Goal: Information Seeking & Learning: Learn about a topic

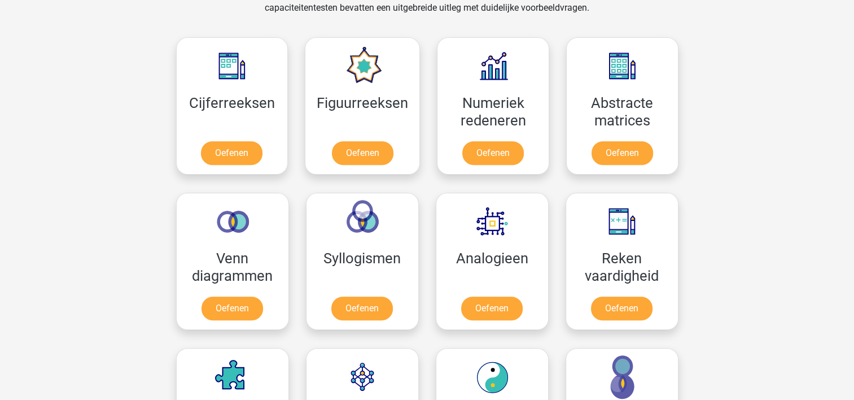
scroll to position [565, 0]
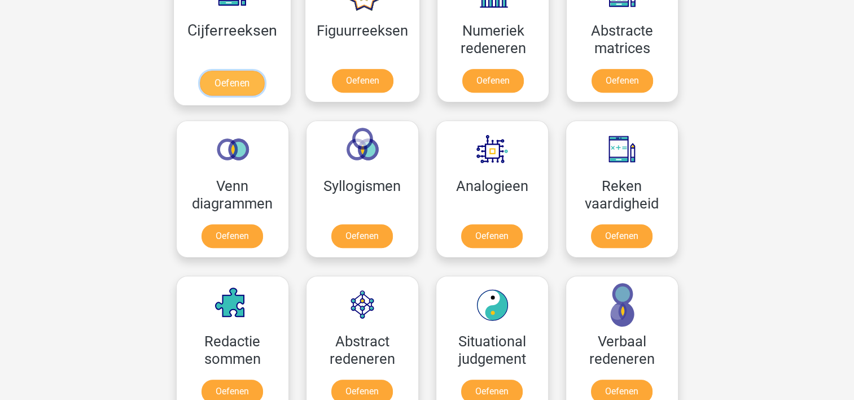
click at [240, 79] on link "Oefenen" at bounding box center [232, 83] width 64 height 25
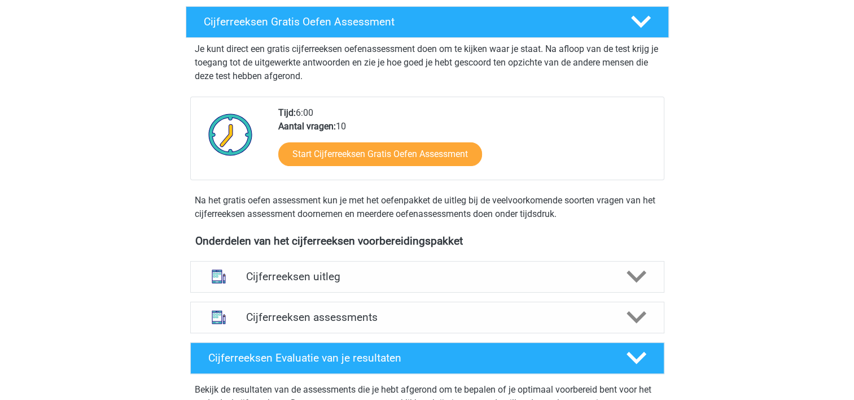
scroll to position [282, 0]
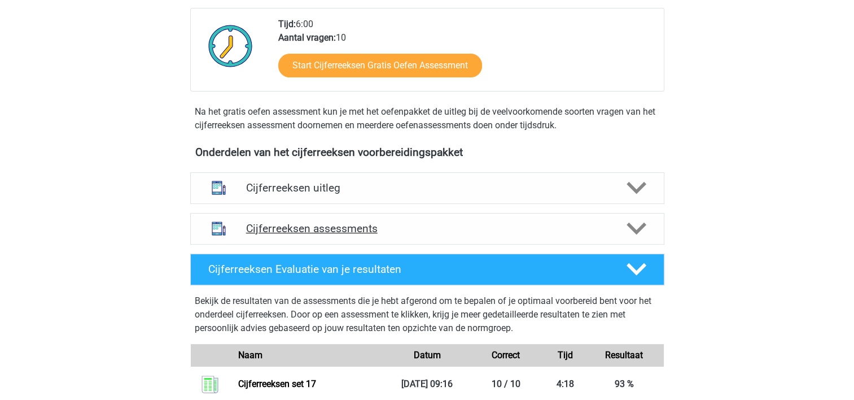
click at [635, 238] on icon at bounding box center [637, 229] width 20 height 20
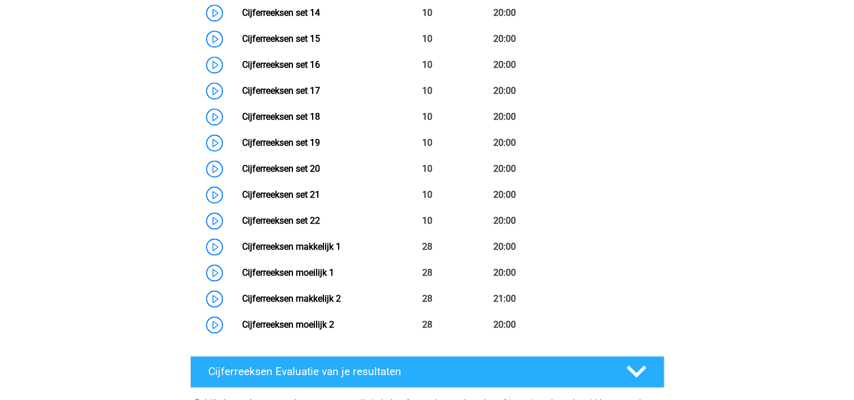
scroll to position [960, 0]
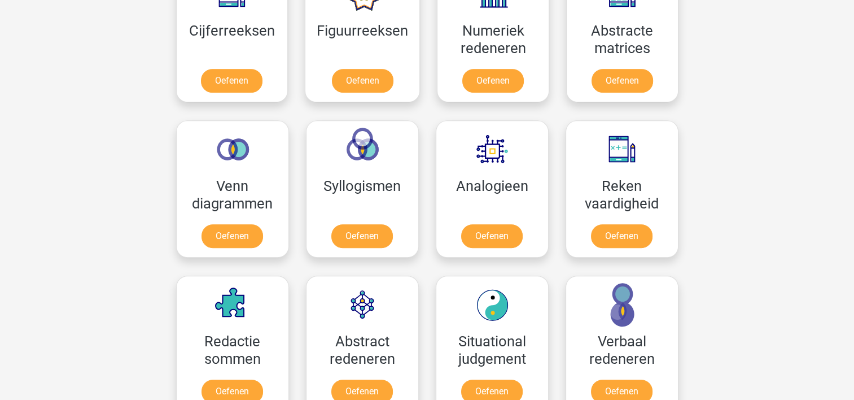
scroll to position [508, 0]
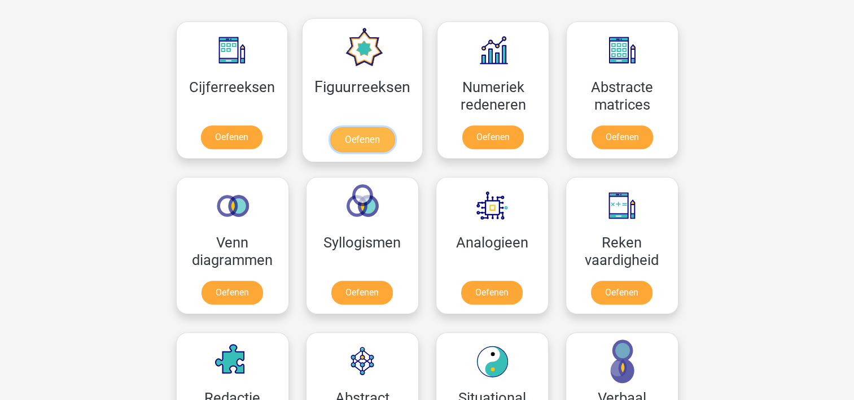
click at [359, 135] on link "Oefenen" at bounding box center [362, 139] width 64 height 25
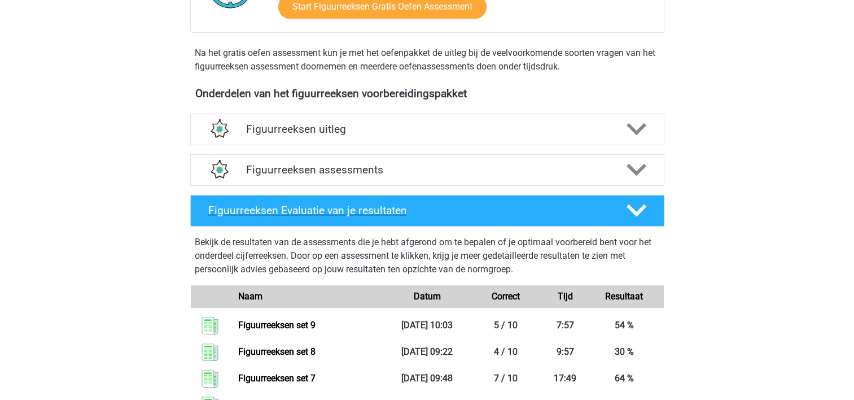
scroll to position [339, 0]
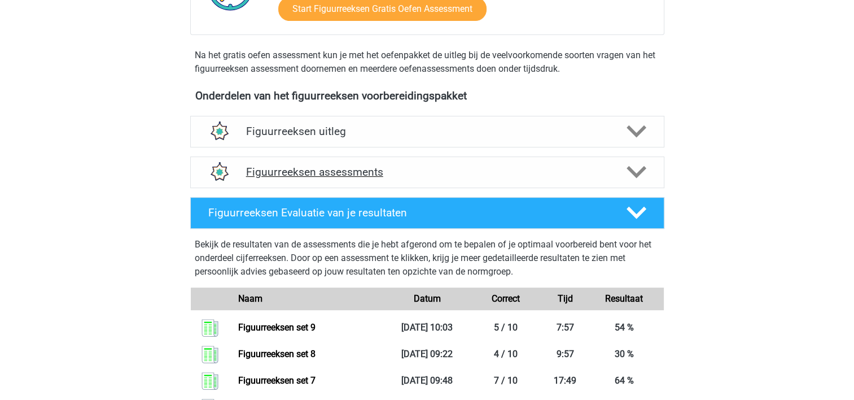
click at [636, 171] on icon at bounding box center [637, 172] width 20 height 20
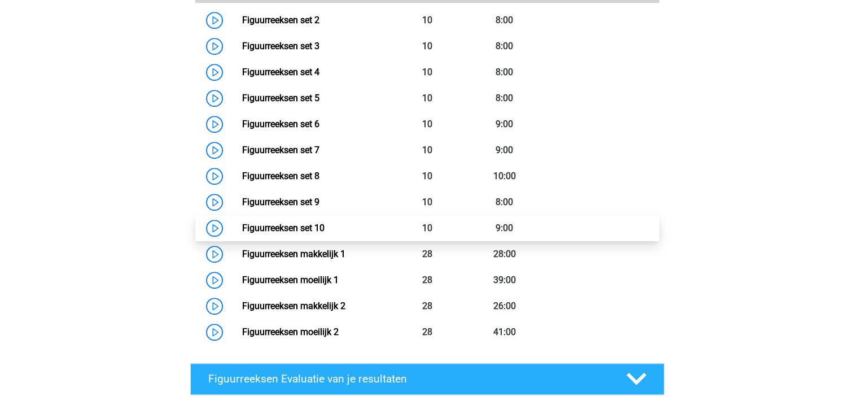
scroll to position [621, 0]
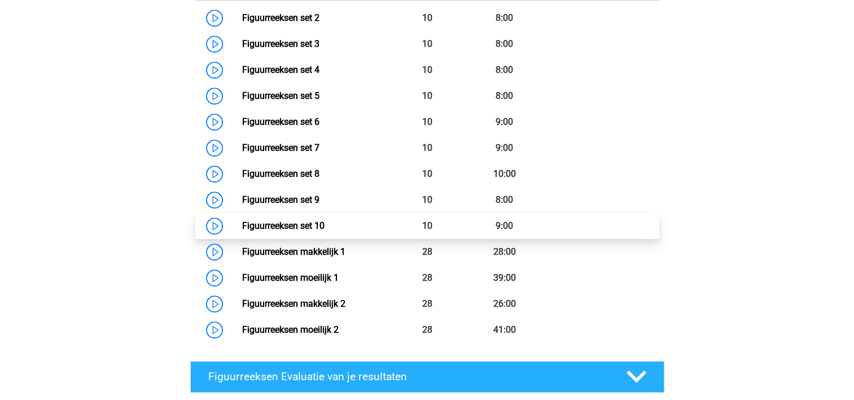
click at [315, 224] on link "Figuurreeksen set 10" at bounding box center [283, 225] width 82 height 11
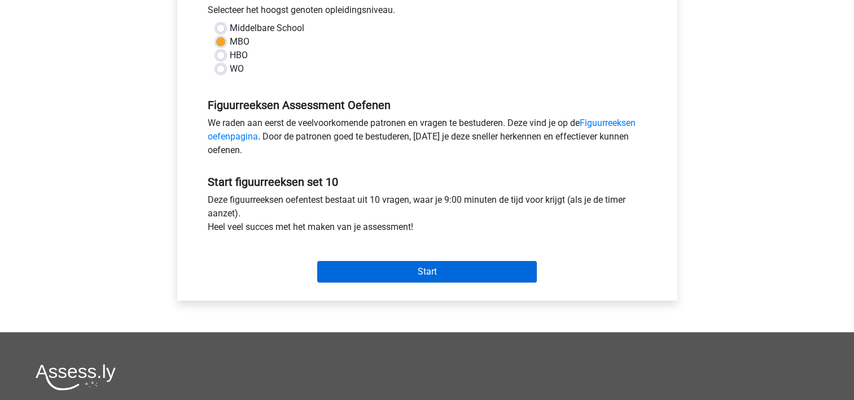
scroll to position [282, 0]
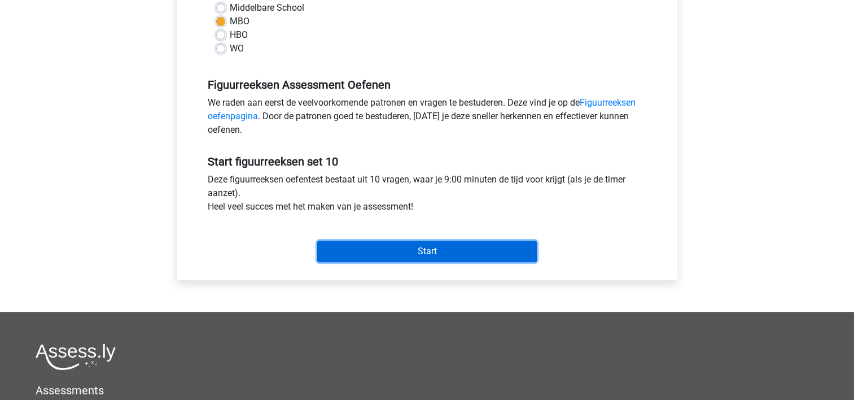
click at [382, 249] on input "Start" at bounding box center [427, 251] width 220 height 21
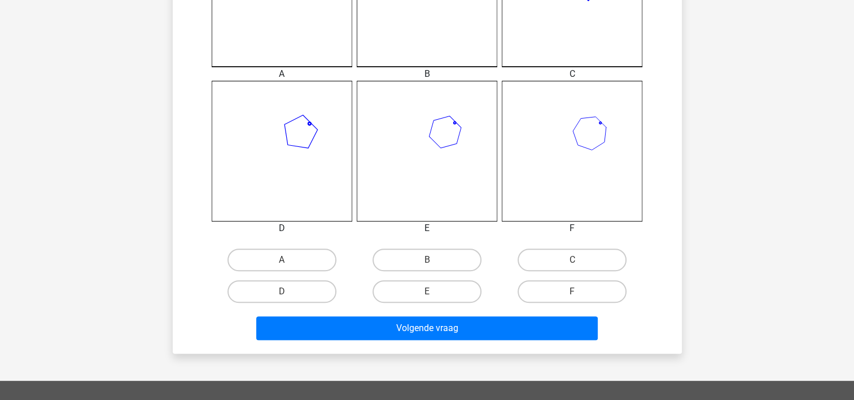
scroll to position [395, 0]
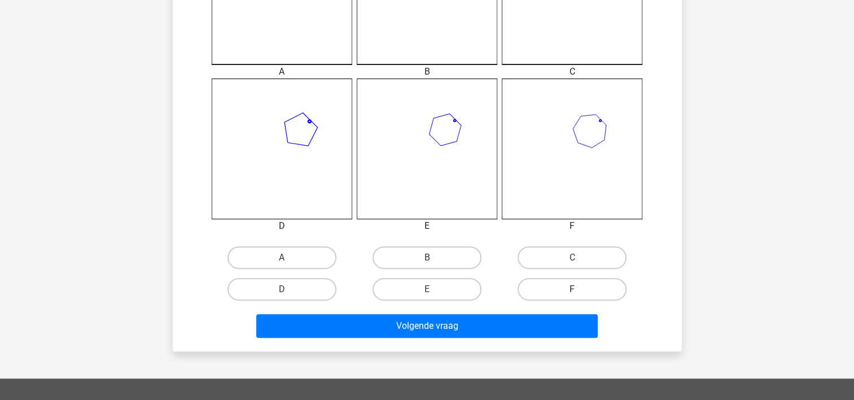
drag, startPoint x: 565, startPoint y: 254, endPoint x: 553, endPoint y: 294, distance: 42.4
click at [565, 255] on label "C" at bounding box center [572, 257] width 109 height 23
click at [573, 258] on input "C" at bounding box center [576, 261] width 7 height 7
radio input "true"
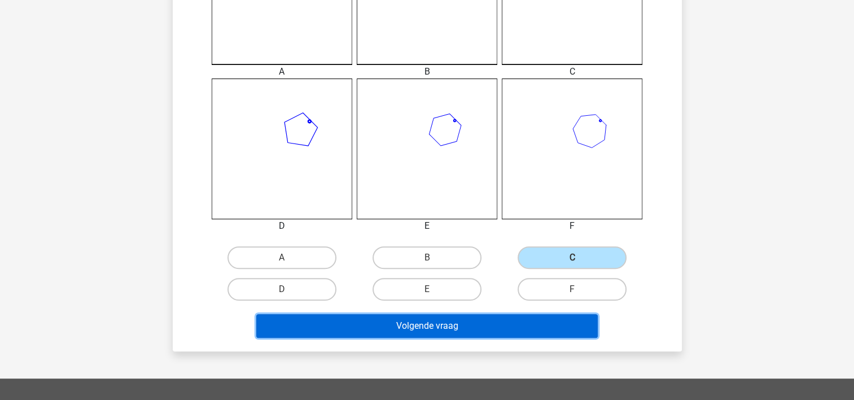
click at [535, 320] on button "Volgende vraag" at bounding box center [427, 326] width 342 height 24
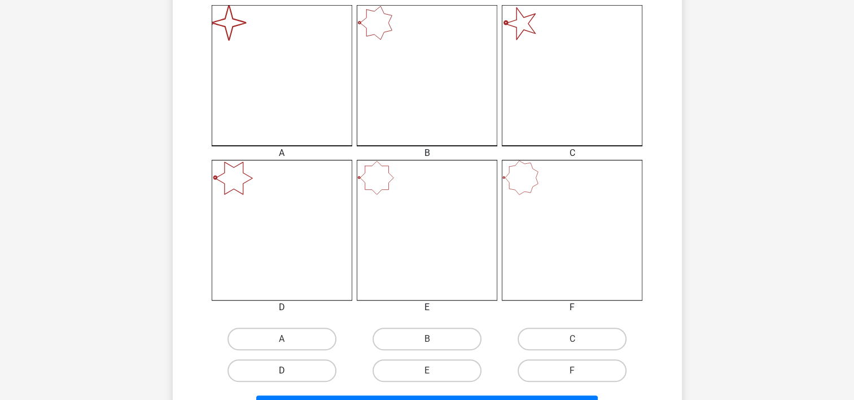
scroll to position [447, 0]
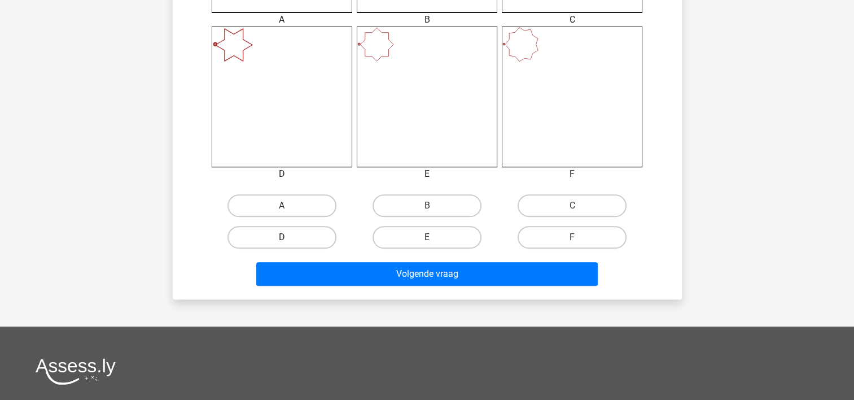
drag, startPoint x: 298, startPoint y: 206, endPoint x: 307, endPoint y: 243, distance: 38.4
click at [299, 206] on label "A" at bounding box center [282, 205] width 109 height 23
click at [289, 206] on input "A" at bounding box center [285, 209] width 7 height 7
radio input "true"
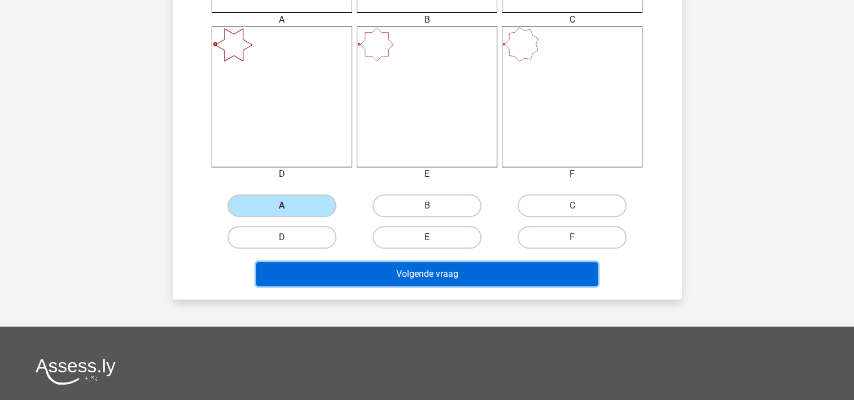
click at [317, 269] on button "Volgende vraag" at bounding box center [427, 274] width 342 height 24
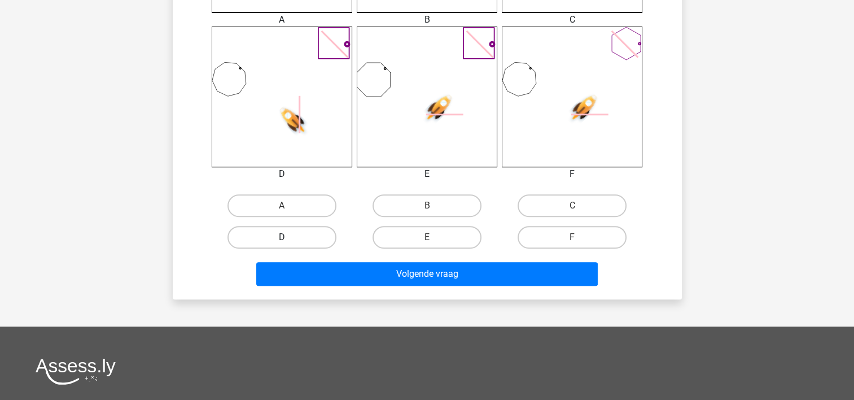
click at [313, 237] on label "D" at bounding box center [282, 237] width 109 height 23
click at [289, 237] on input "D" at bounding box center [285, 240] width 7 height 7
radio input "true"
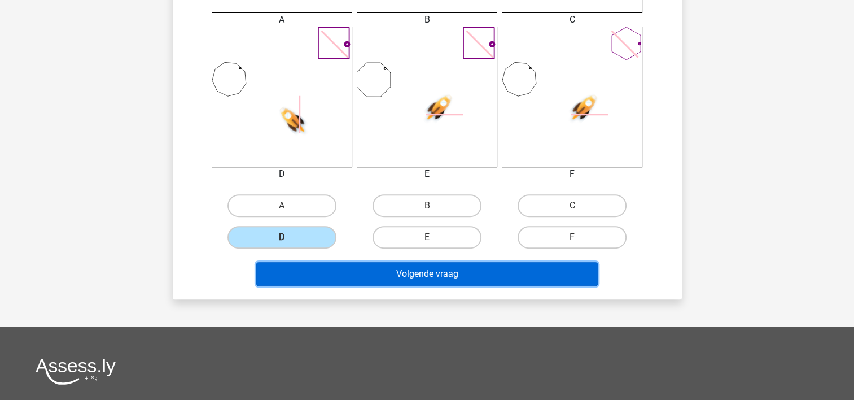
drag, startPoint x: 318, startPoint y: 270, endPoint x: 308, endPoint y: 255, distance: 17.5
click at [318, 269] on button "Volgende vraag" at bounding box center [427, 274] width 342 height 24
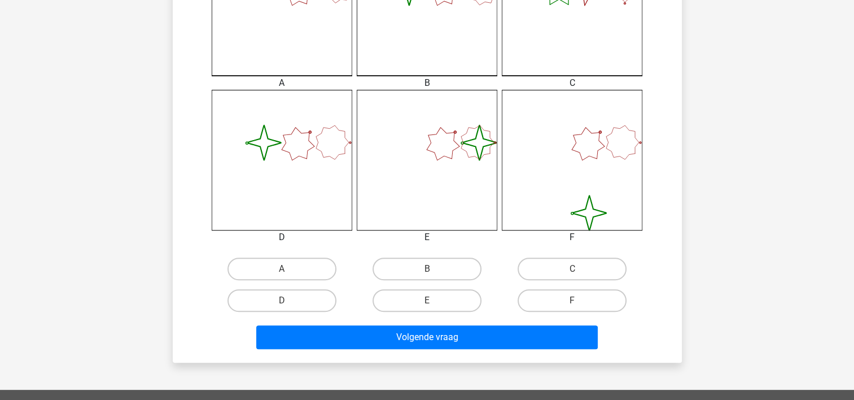
scroll to position [391, 0]
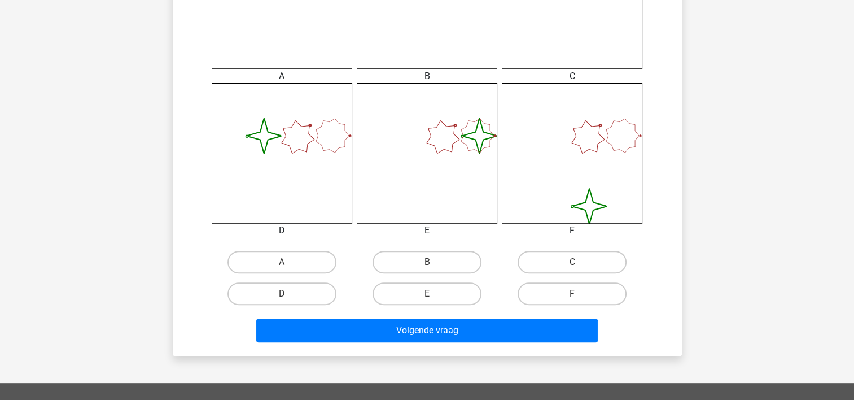
drag, startPoint x: 276, startPoint y: 289, endPoint x: 285, endPoint y: 315, distance: 28.0
click at [276, 290] on label "D" at bounding box center [282, 293] width 109 height 23
click at [282, 294] on input "D" at bounding box center [285, 297] width 7 height 7
radio input "true"
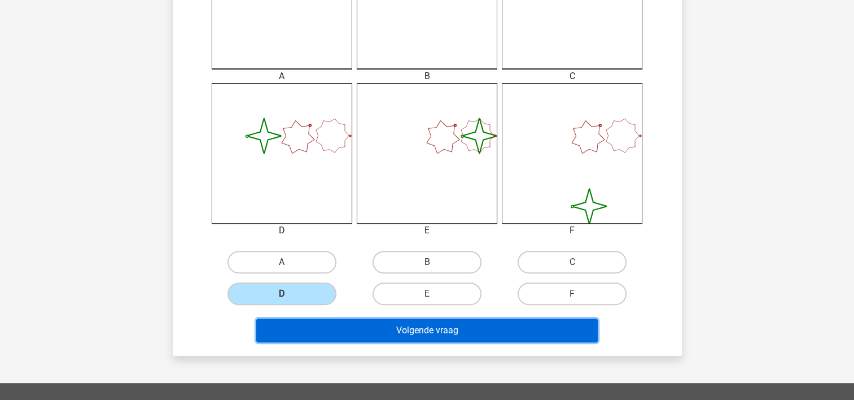
click at [306, 328] on button "Volgende vraag" at bounding box center [427, 331] width 342 height 24
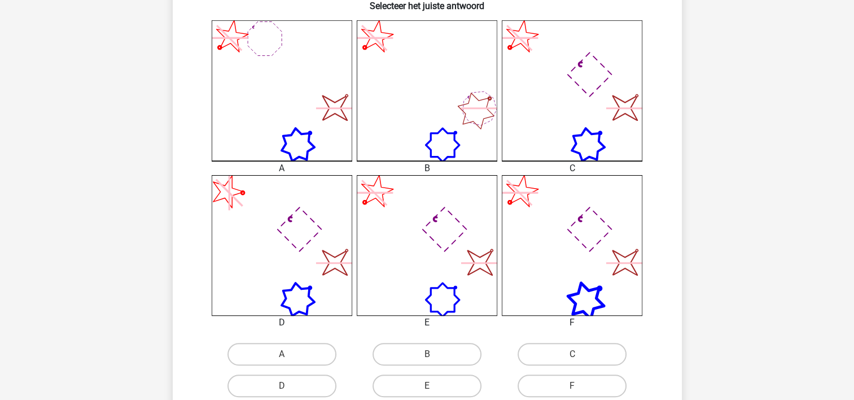
scroll to position [452, 0]
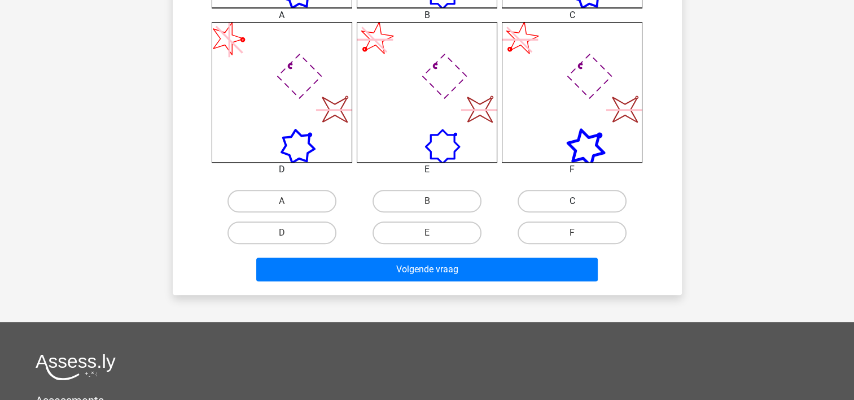
click at [564, 200] on label "C" at bounding box center [572, 201] width 109 height 23
click at [573, 201] on input "C" at bounding box center [576, 204] width 7 height 7
radio input "true"
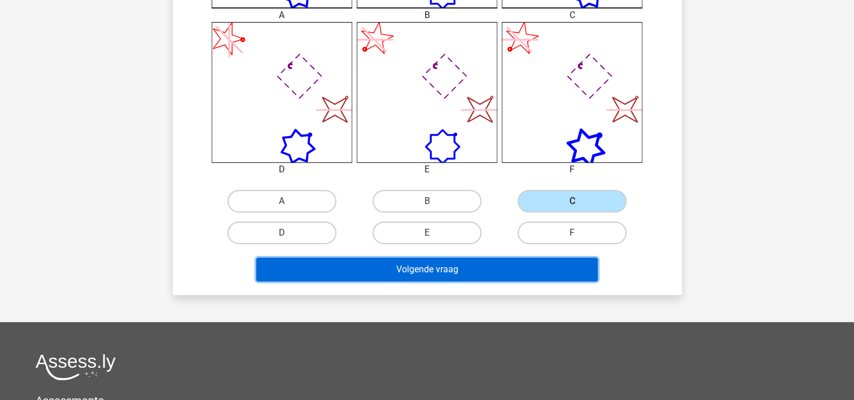
click at [531, 266] on button "Volgende vraag" at bounding box center [427, 270] width 342 height 24
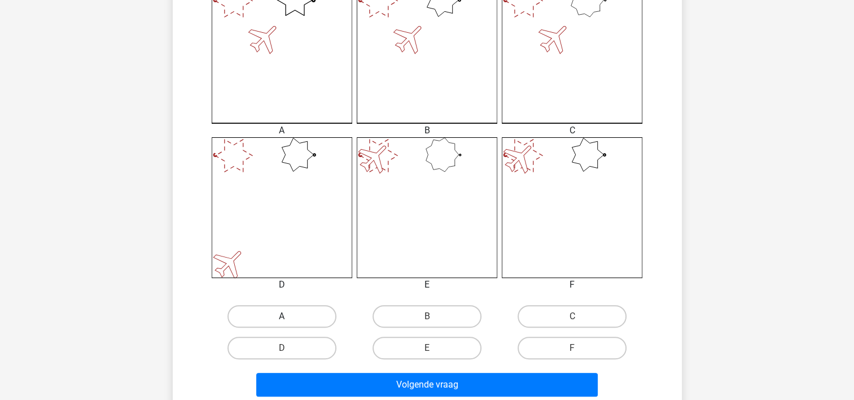
scroll to position [339, 0]
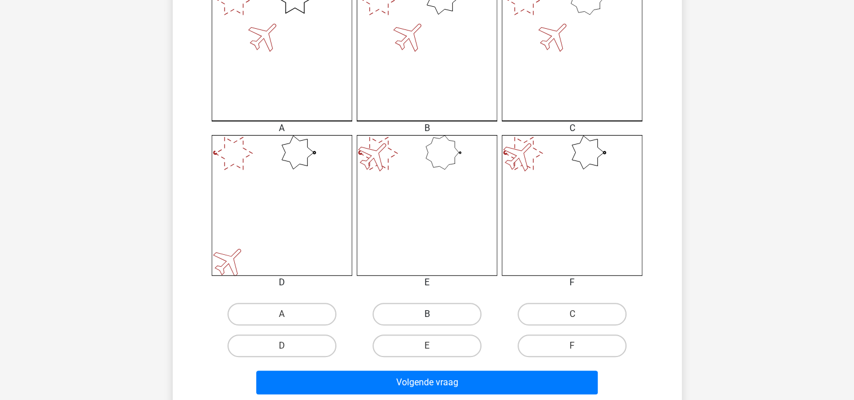
click at [400, 314] on label "B" at bounding box center [427, 314] width 109 height 23
click at [427, 314] on input "B" at bounding box center [430, 317] width 7 height 7
radio input "true"
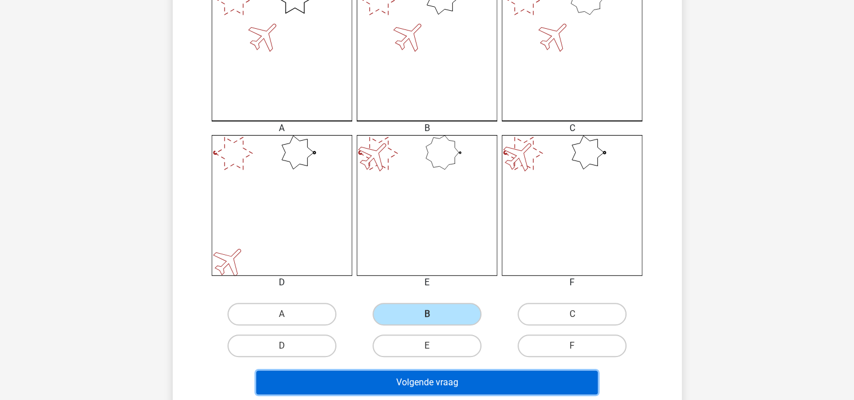
drag, startPoint x: 400, startPoint y: 380, endPoint x: 306, endPoint y: 320, distance: 112.0
click at [400, 380] on button "Volgende vraag" at bounding box center [427, 382] width 342 height 24
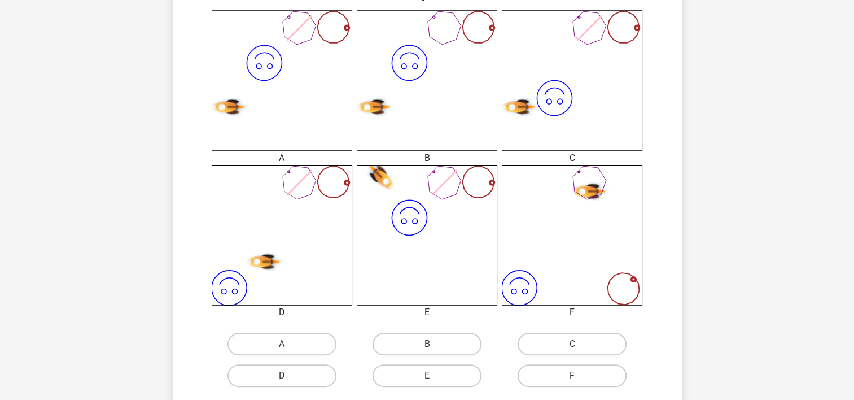
scroll to position [334, 0]
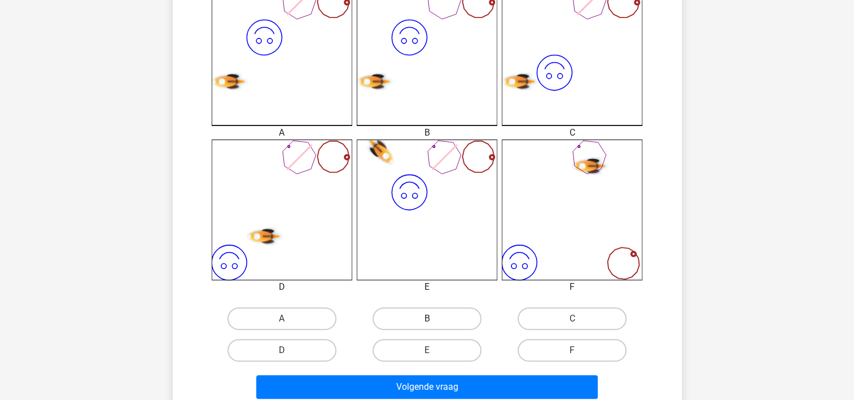
drag, startPoint x: 435, startPoint y: 317, endPoint x: 437, endPoint y: 326, distance: 9.2
click at [436, 323] on label "B" at bounding box center [427, 318] width 109 height 23
click at [434, 323] on input "B" at bounding box center [430, 322] width 7 height 7
radio input "true"
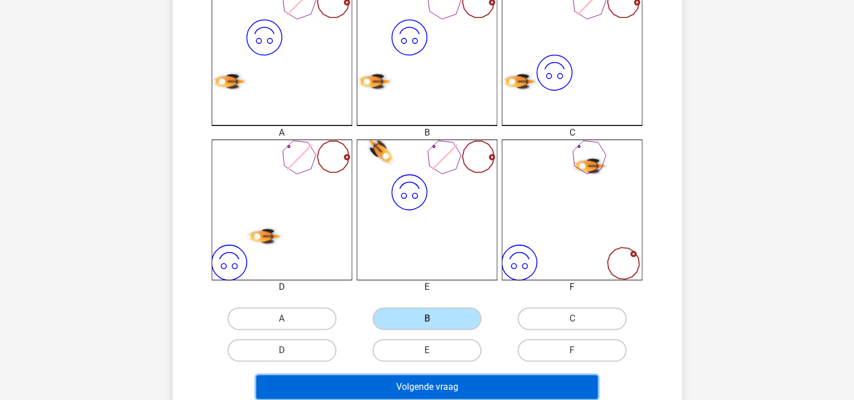
click at [438, 377] on button "Volgende vraag" at bounding box center [427, 387] width 342 height 24
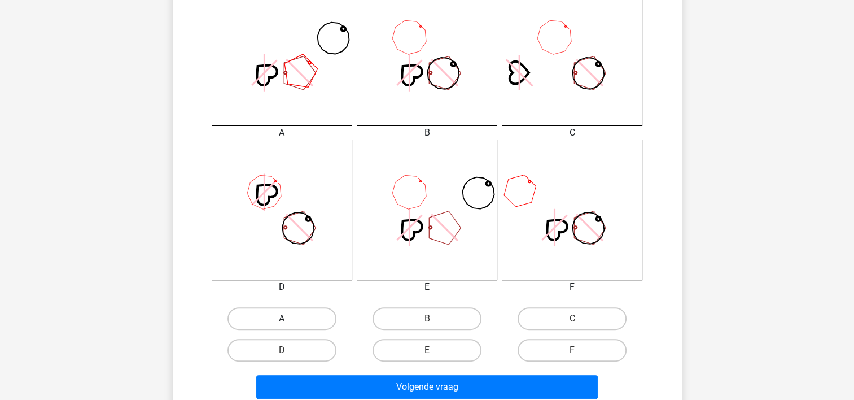
click at [280, 314] on label "A" at bounding box center [282, 318] width 109 height 23
click at [282, 319] on input "A" at bounding box center [285, 322] width 7 height 7
radio input "true"
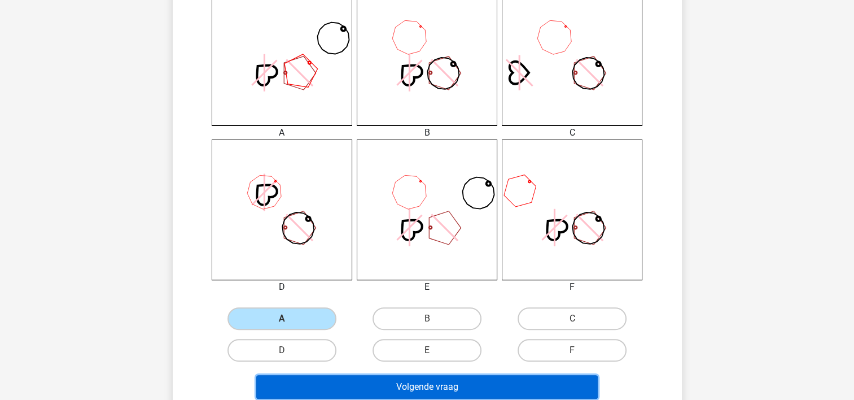
click at [289, 379] on button "Volgende vraag" at bounding box center [427, 387] width 342 height 24
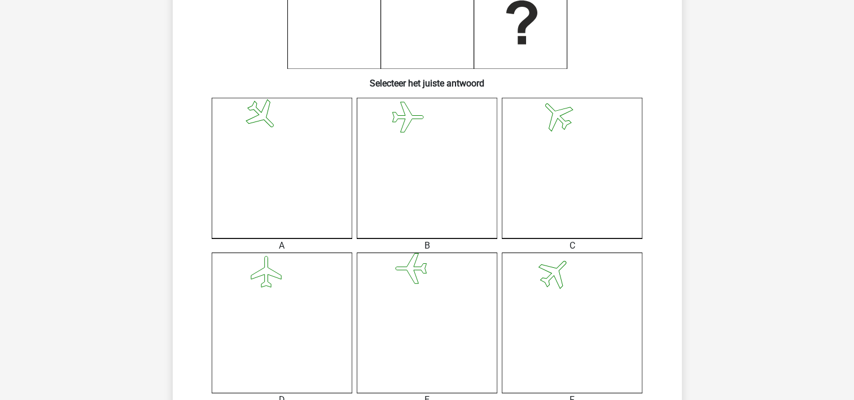
scroll to position [242, 0]
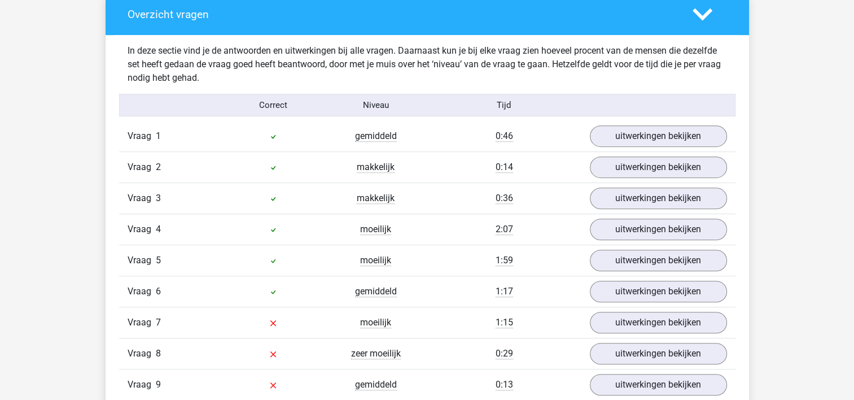
scroll to position [678, 0]
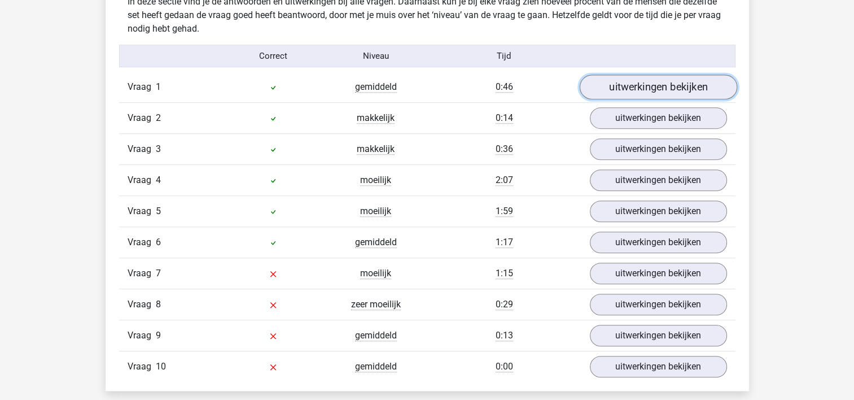
click at [687, 84] on link "uitwerkingen bekijken" at bounding box center [658, 87] width 158 height 25
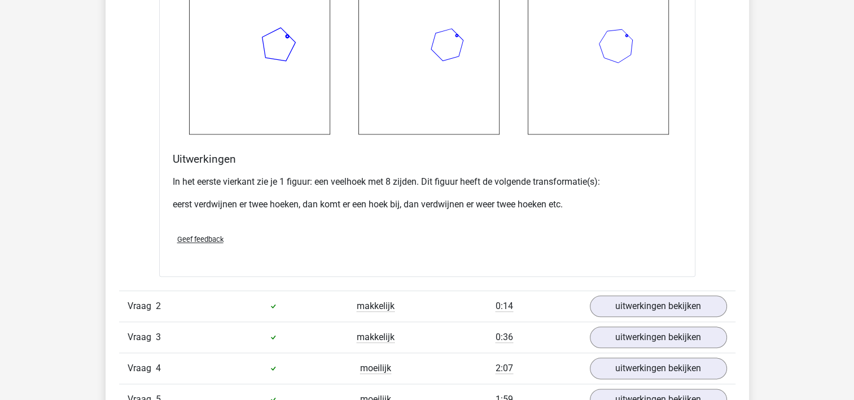
scroll to position [1242, 0]
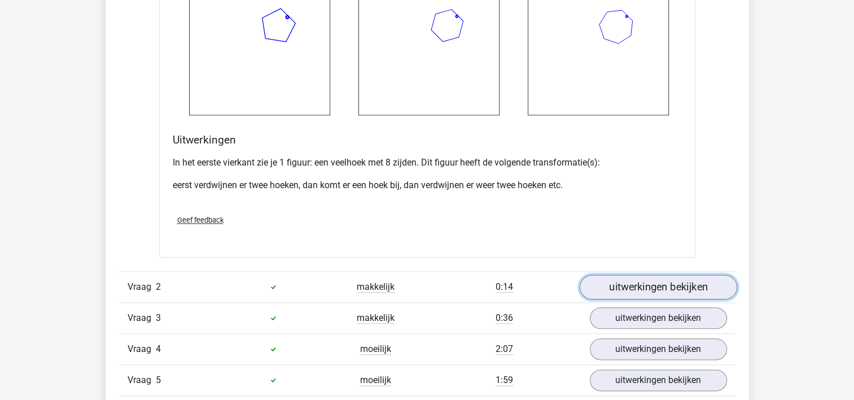
click at [667, 285] on link "uitwerkingen bekijken" at bounding box center [658, 286] width 158 height 25
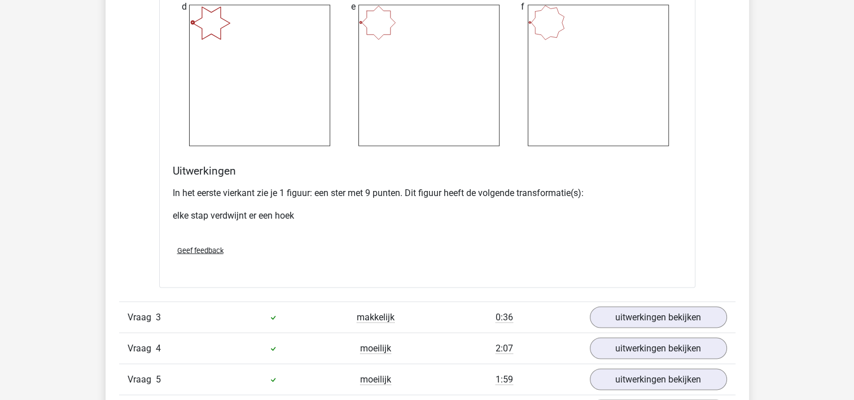
scroll to position [2033, 0]
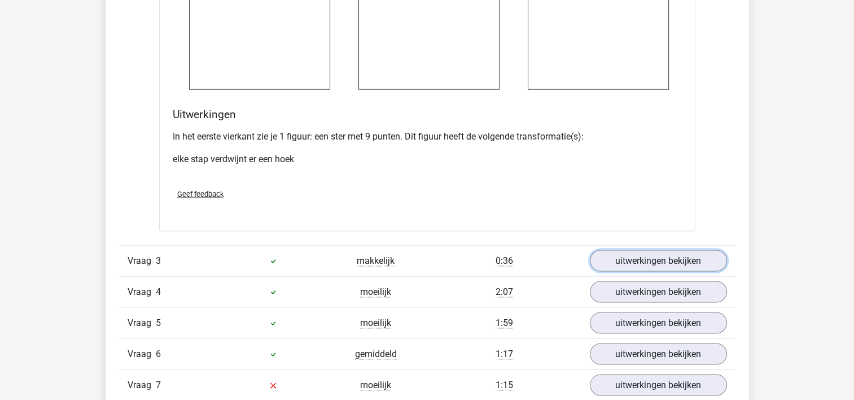
click at [673, 260] on link "uitwerkingen bekijken" at bounding box center [658, 260] width 137 height 21
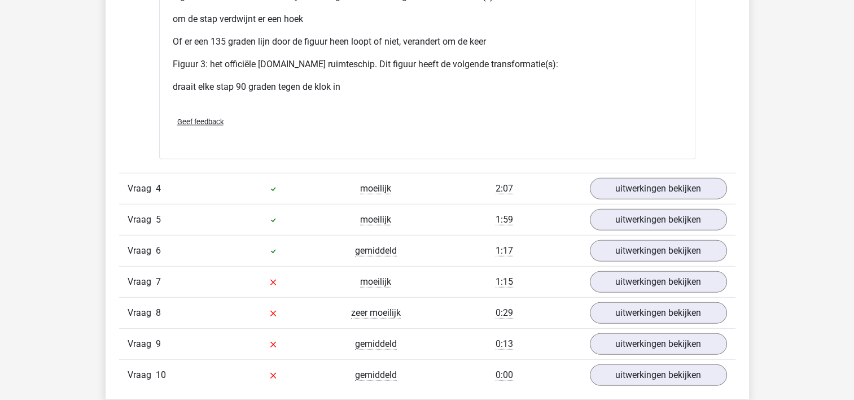
scroll to position [3050, 0]
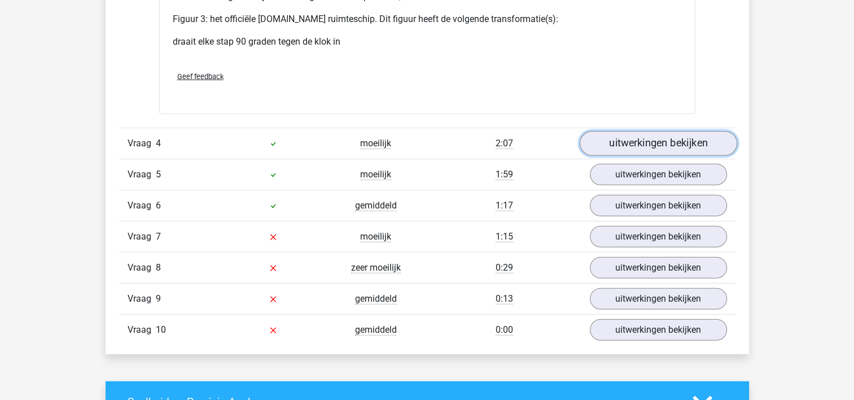
click at [655, 143] on link "uitwerkingen bekijken" at bounding box center [658, 143] width 158 height 25
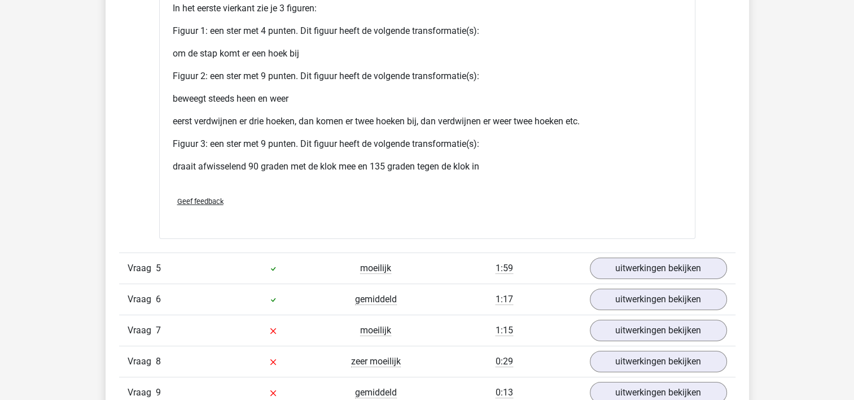
scroll to position [3897, 0]
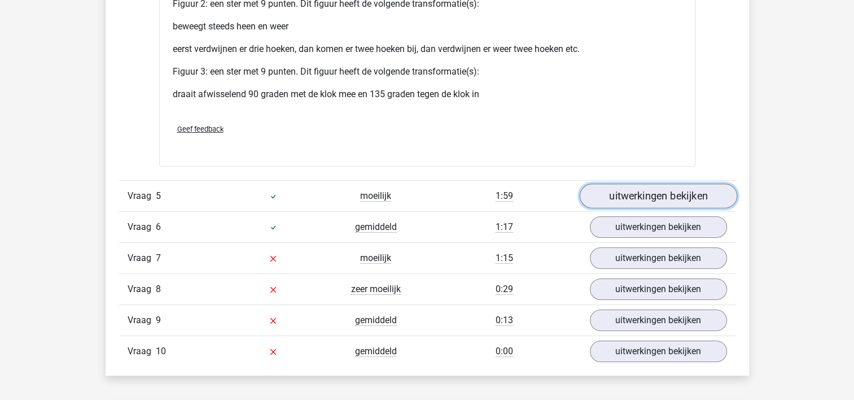
click at [710, 198] on link "uitwerkingen bekijken" at bounding box center [658, 196] width 158 height 25
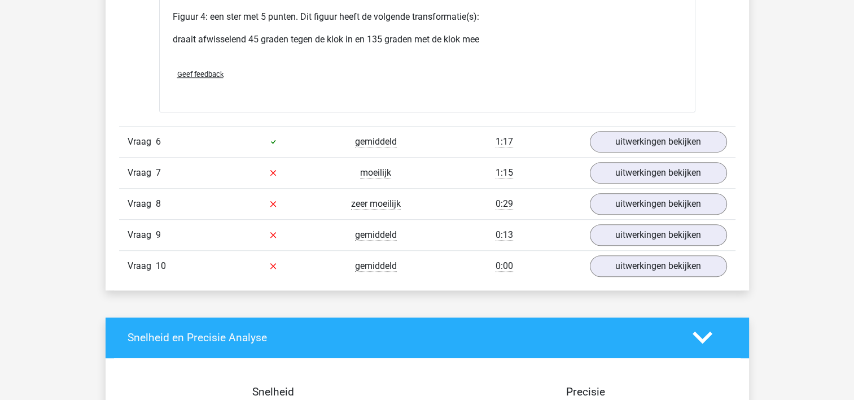
scroll to position [4913, 0]
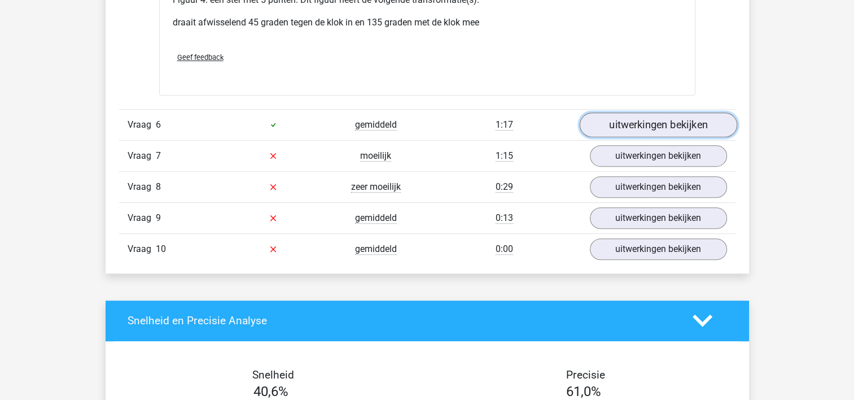
click at [704, 124] on link "uitwerkingen bekijken" at bounding box center [658, 124] width 158 height 25
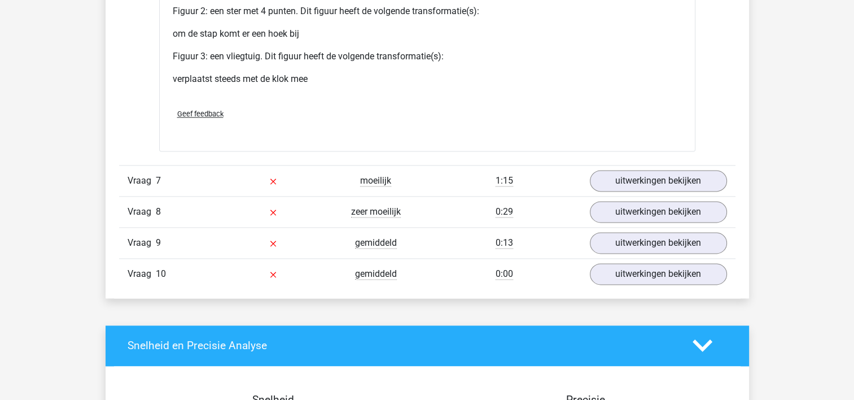
scroll to position [5760, 0]
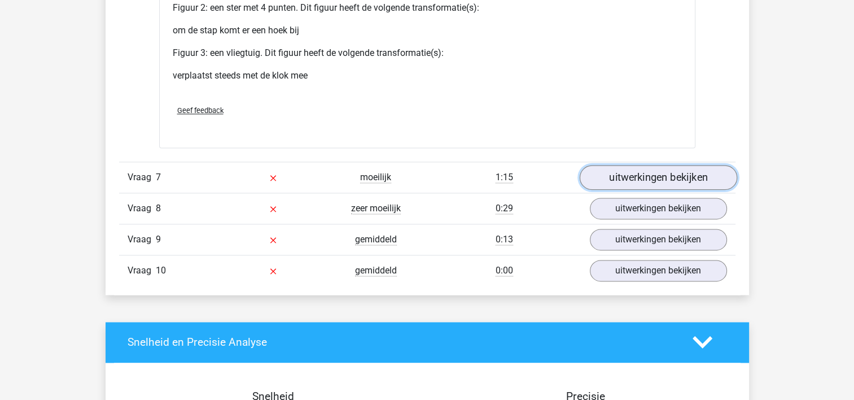
click at [697, 170] on link "uitwerkingen bekijken" at bounding box center [658, 177] width 158 height 25
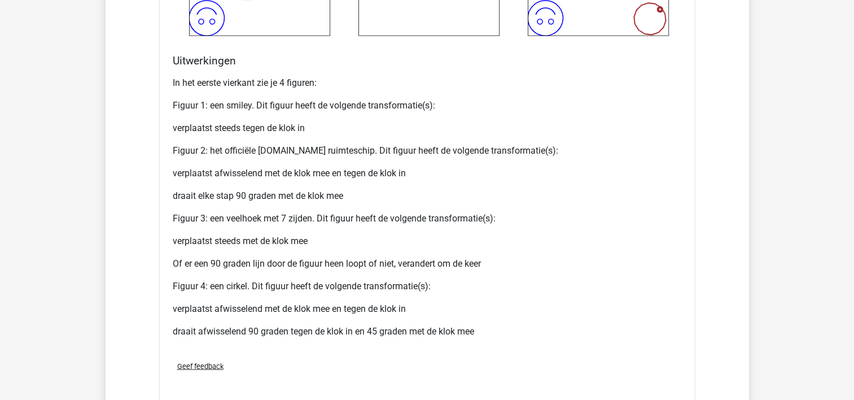
scroll to position [6664, 0]
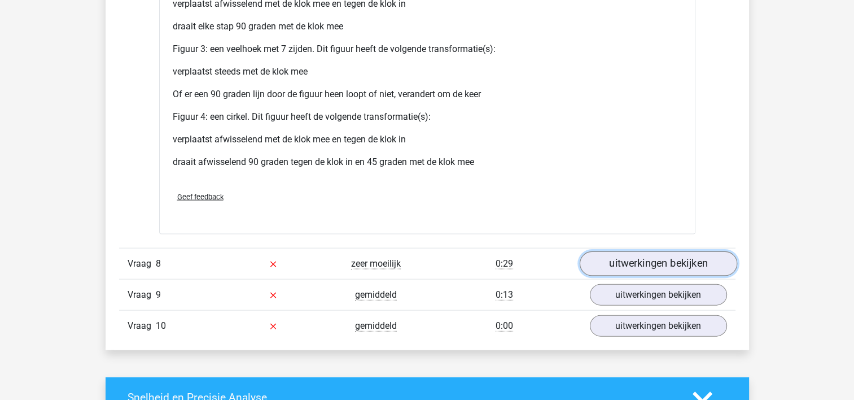
click at [684, 253] on link "uitwerkingen bekijken" at bounding box center [658, 263] width 158 height 25
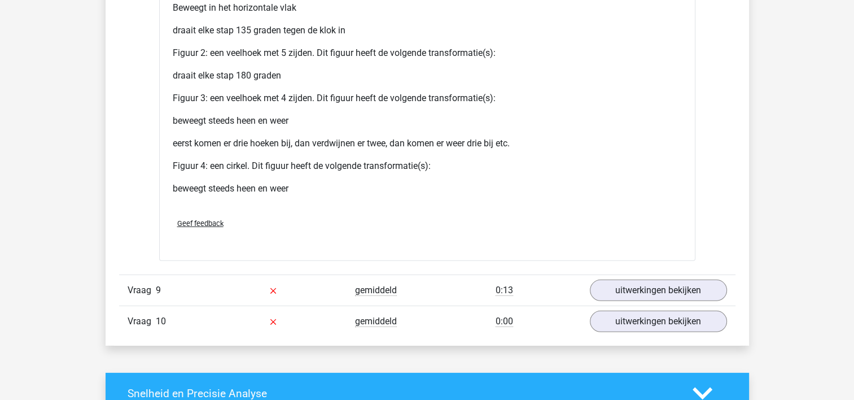
scroll to position [7624, 0]
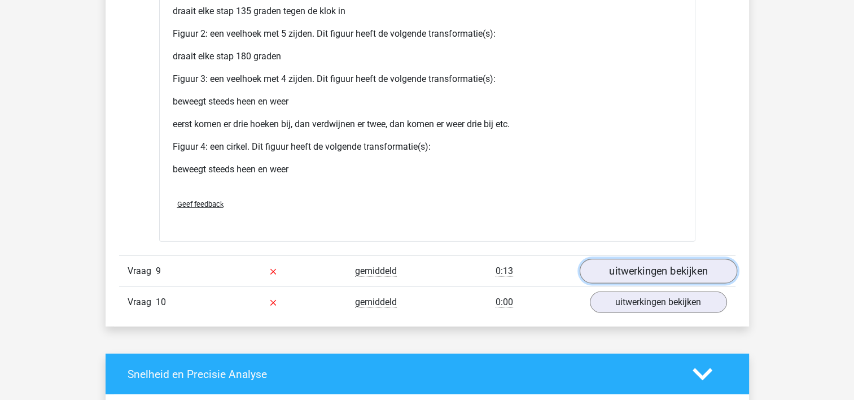
click at [685, 261] on link "uitwerkingen bekijken" at bounding box center [658, 271] width 158 height 25
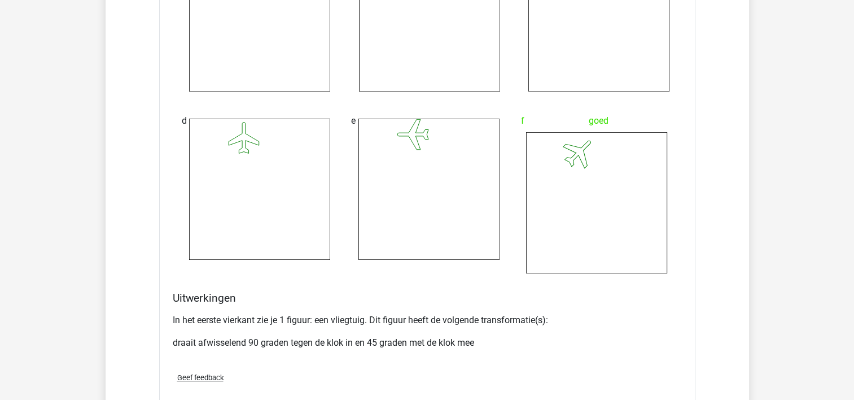
scroll to position [8302, 0]
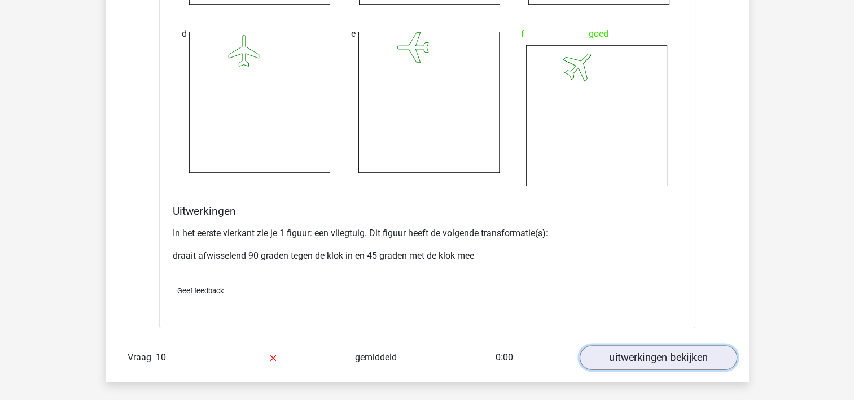
click at [697, 349] on link "uitwerkingen bekijken" at bounding box center [658, 358] width 158 height 25
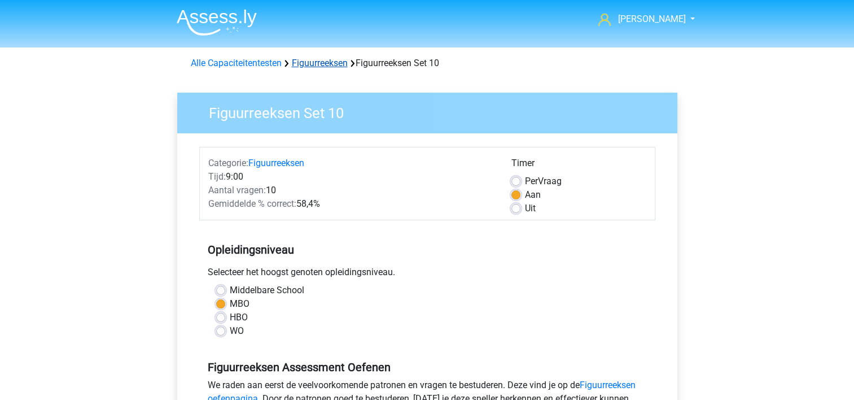
click at [305, 62] on link "Figuurreeksen" at bounding box center [320, 63] width 56 height 11
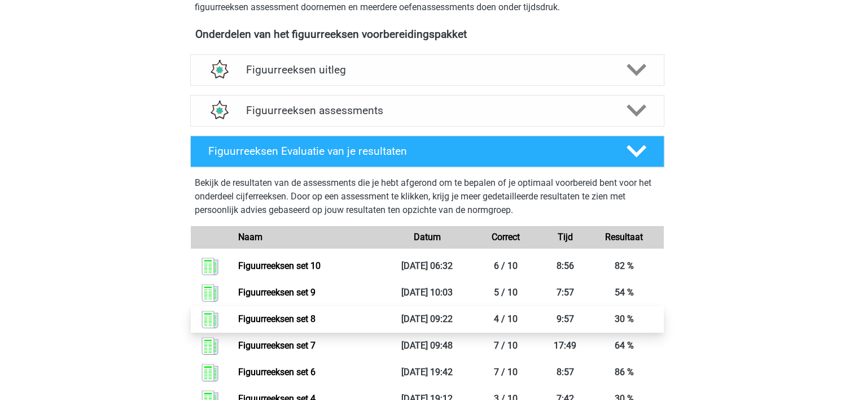
scroll to position [395, 0]
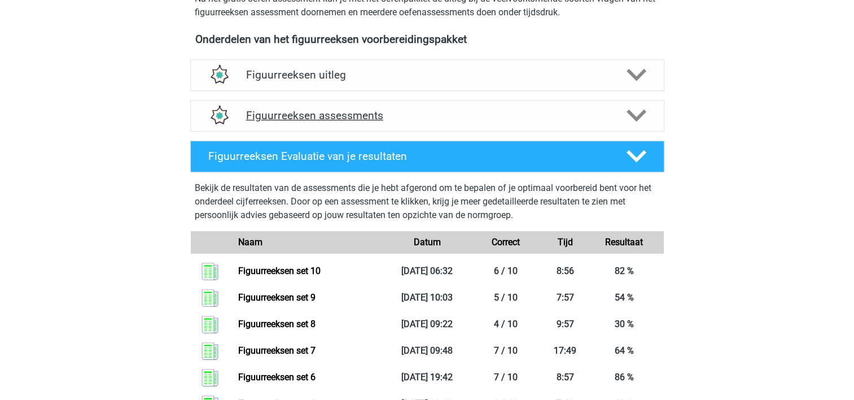
click at [493, 117] on h4 "Figuurreeksen assessments" at bounding box center [427, 115] width 363 height 13
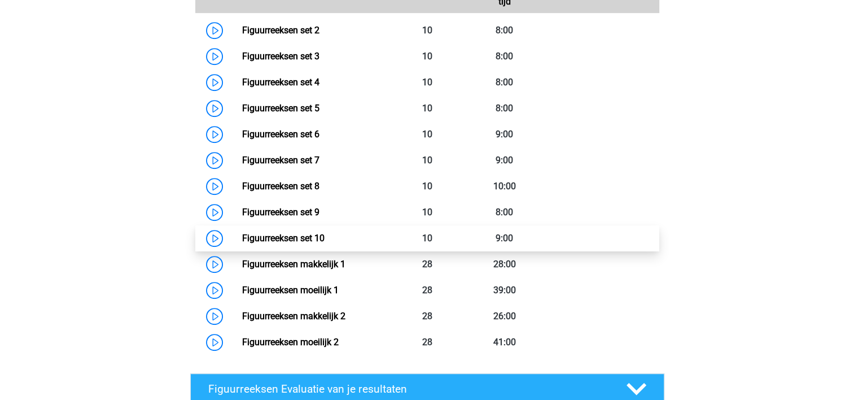
scroll to position [621, 0]
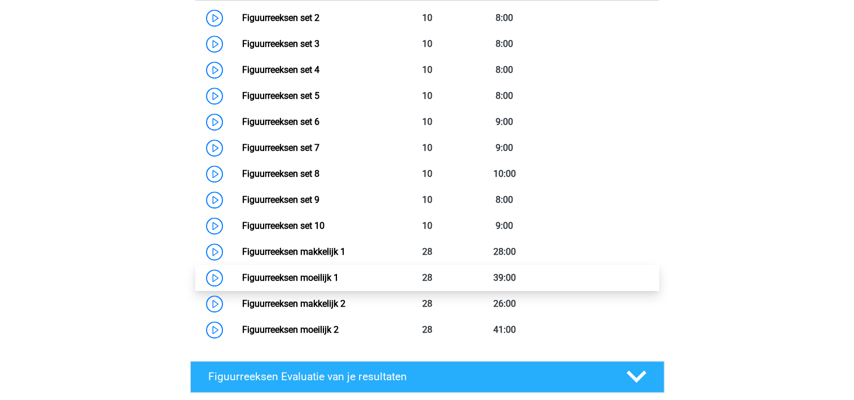
click at [314, 276] on link "Figuurreeksen moeilijk 1" at bounding box center [290, 277] width 97 height 11
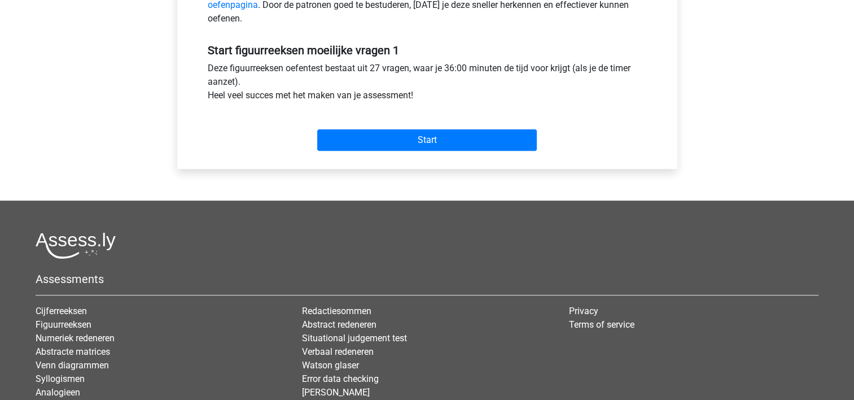
scroll to position [395, 0]
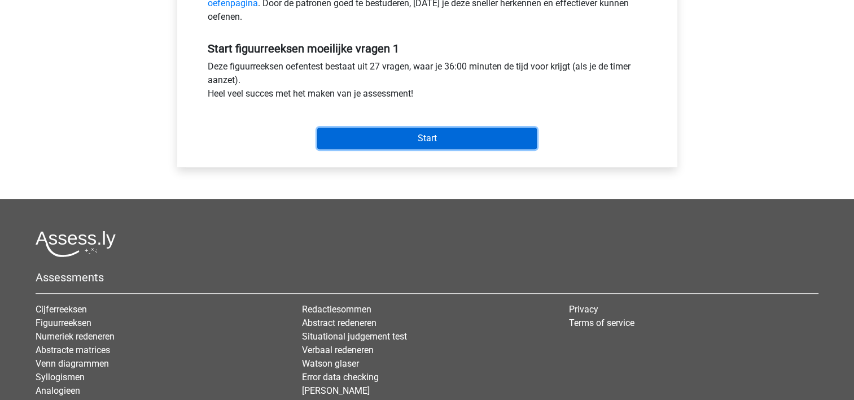
click at [407, 138] on input "Start" at bounding box center [427, 138] width 220 height 21
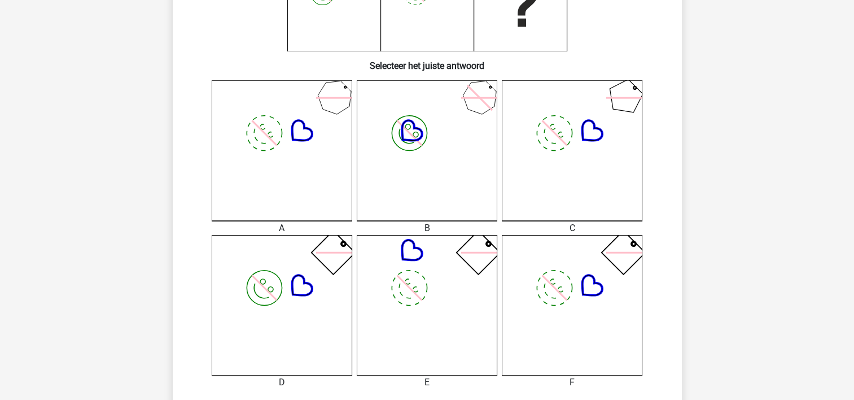
scroll to position [282, 0]
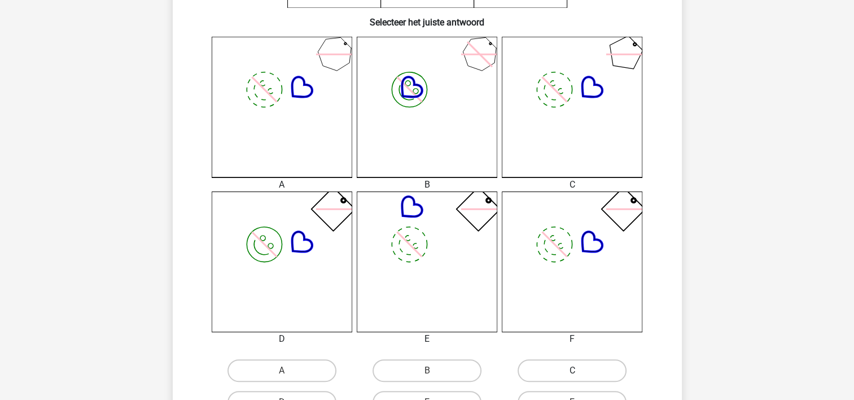
click at [569, 364] on label "C" at bounding box center [572, 370] width 109 height 23
click at [573, 370] on input "C" at bounding box center [576, 373] width 7 height 7
radio input "true"
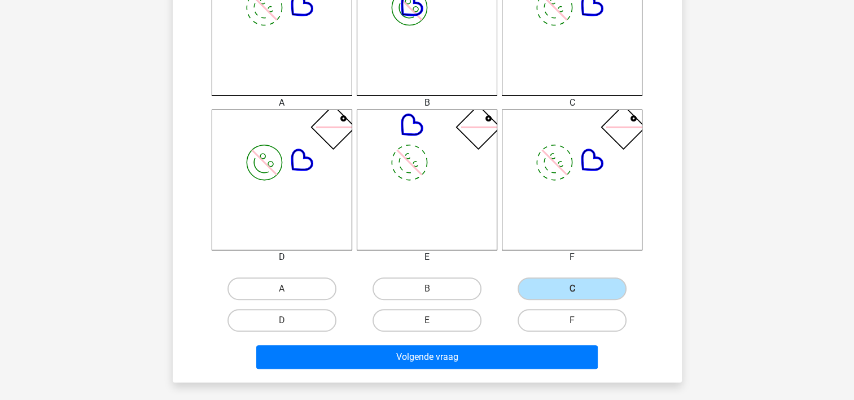
scroll to position [508, 0]
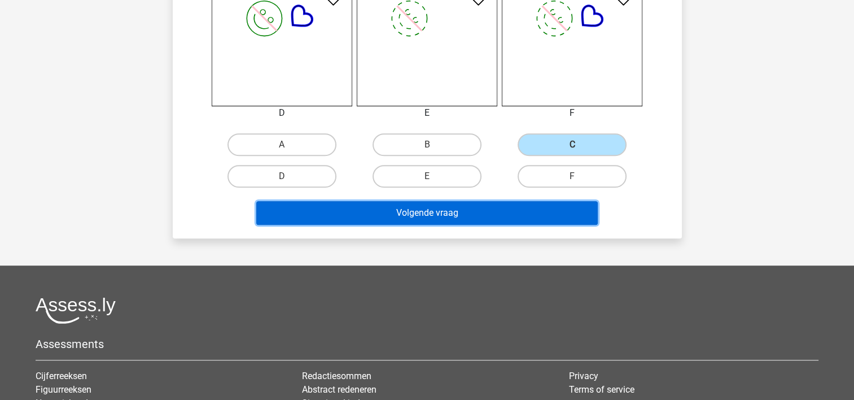
click at [459, 210] on button "Volgende vraag" at bounding box center [427, 213] width 342 height 24
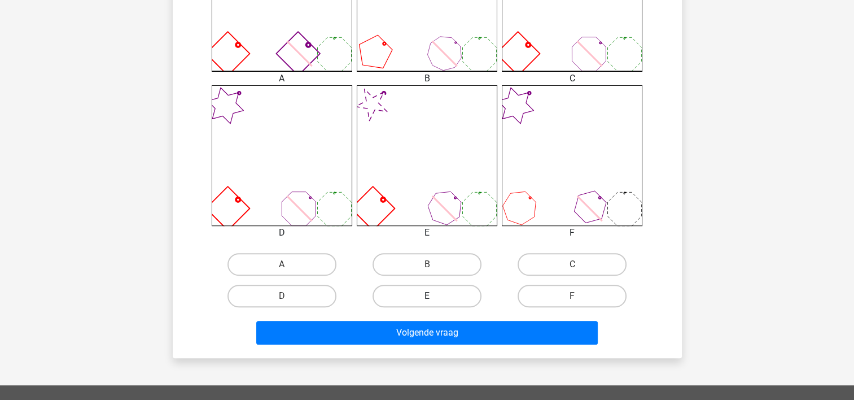
scroll to position [391, 0]
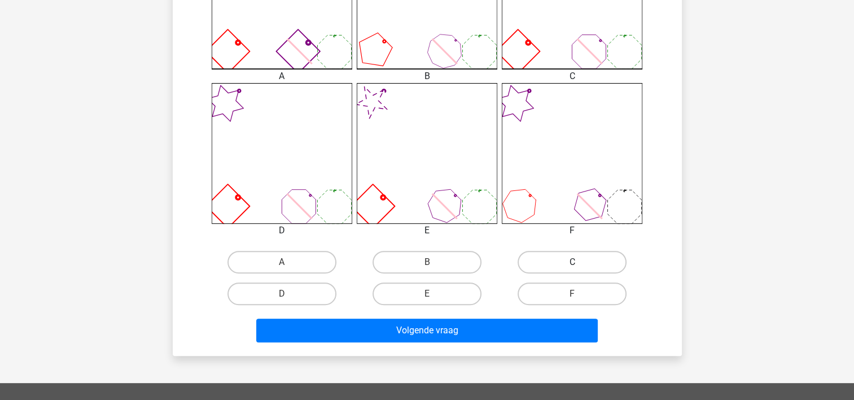
click at [549, 260] on label "C" at bounding box center [572, 262] width 109 height 23
click at [573, 262] on input "C" at bounding box center [576, 265] width 7 height 7
radio input "true"
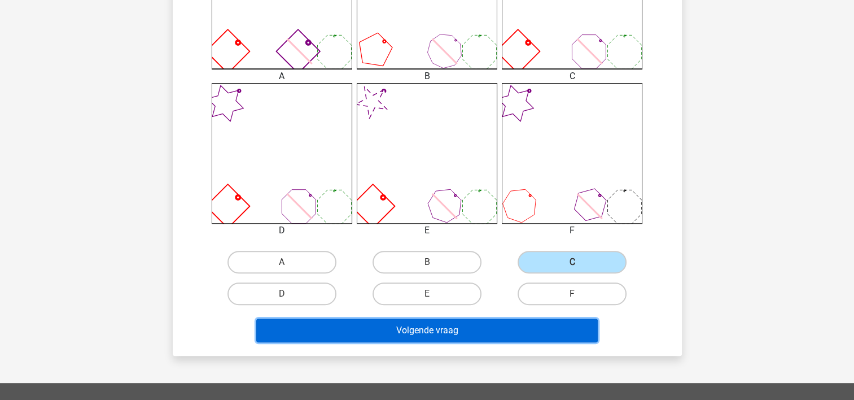
click at [529, 324] on button "Volgende vraag" at bounding box center [427, 331] width 342 height 24
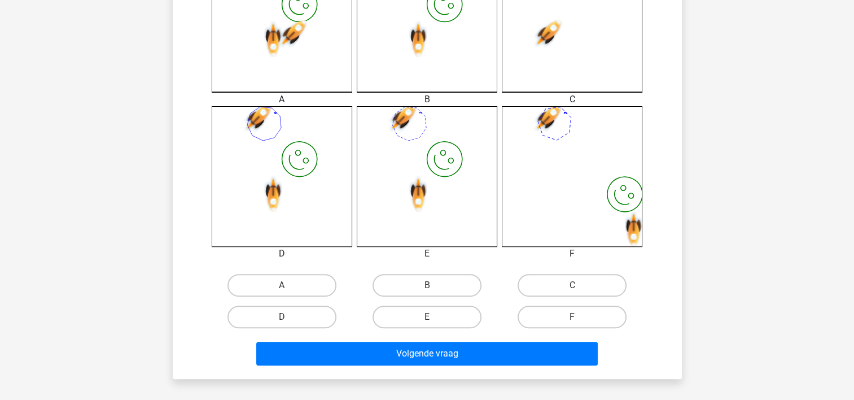
scroll to position [395, 0]
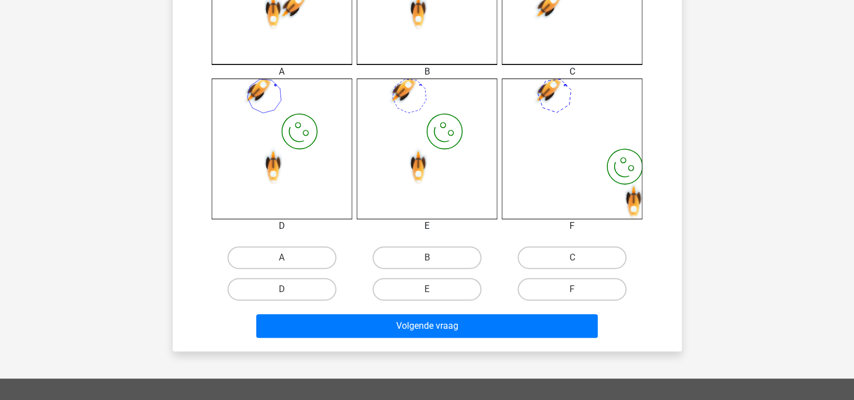
drag, startPoint x: 323, startPoint y: 287, endPoint x: 330, endPoint y: 311, distance: 24.1
click at [324, 292] on label "D" at bounding box center [282, 289] width 109 height 23
click at [289, 292] on input "D" at bounding box center [285, 292] width 7 height 7
radio input "true"
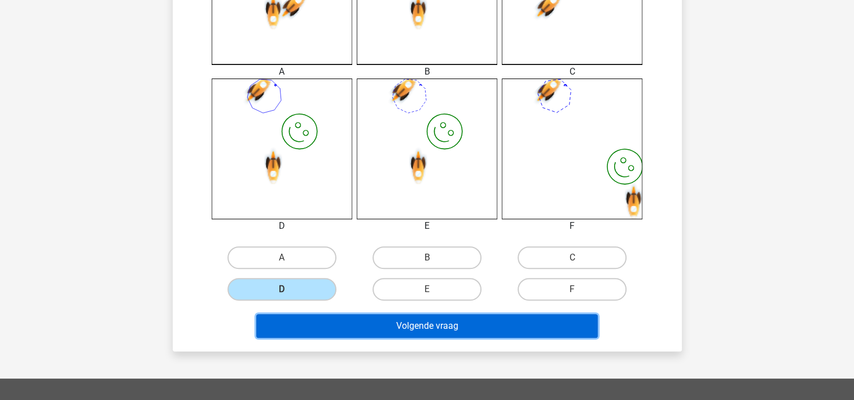
click at [334, 326] on button "Volgende vraag" at bounding box center [427, 326] width 342 height 24
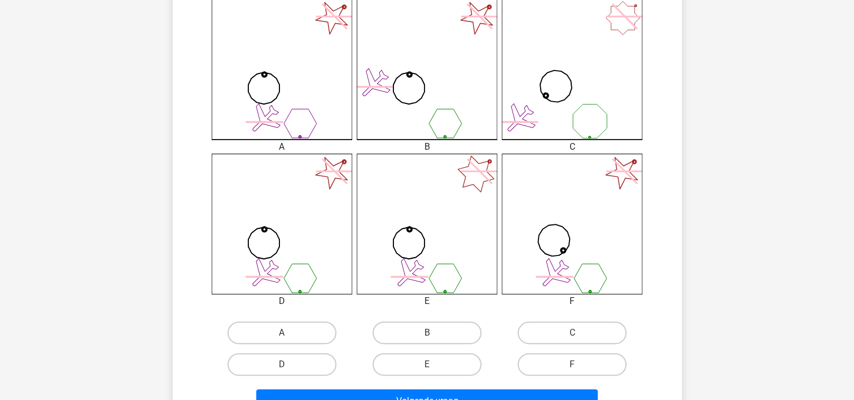
scroll to position [339, 0]
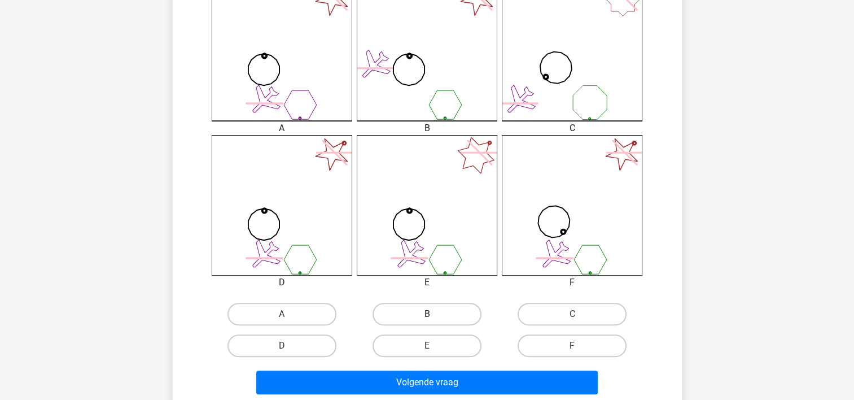
click at [445, 309] on label "B" at bounding box center [427, 314] width 109 height 23
click at [434, 314] on input "B" at bounding box center [430, 317] width 7 height 7
radio input "true"
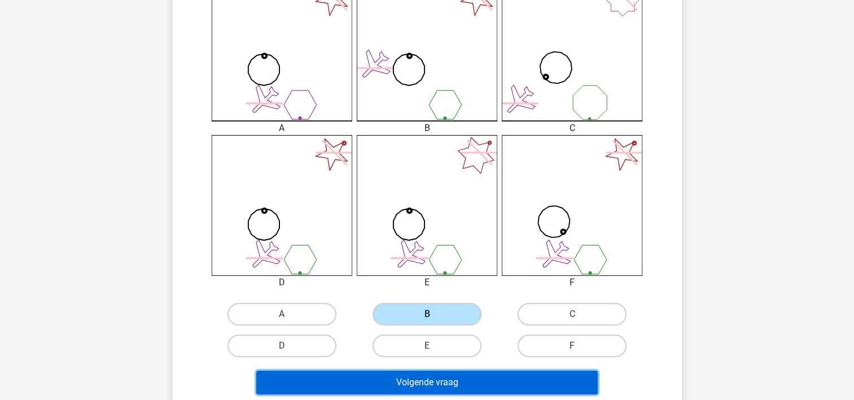
click at [447, 382] on button "Volgende vraag" at bounding box center [427, 382] width 342 height 24
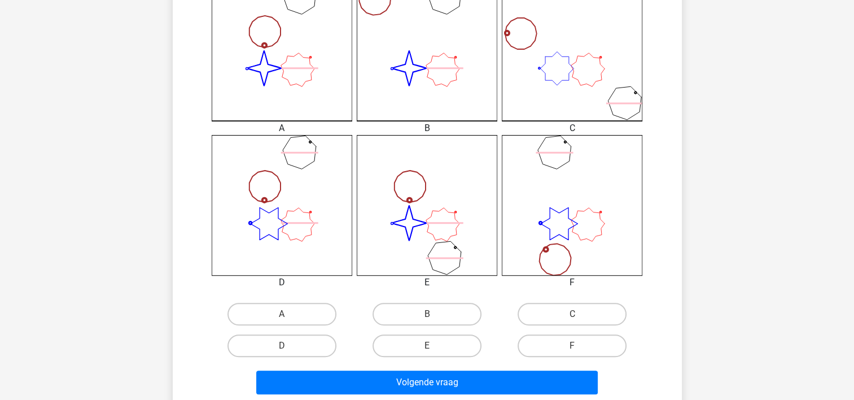
drag, startPoint x: 247, startPoint y: 308, endPoint x: 296, endPoint y: 359, distance: 70.7
click at [250, 312] on label "A" at bounding box center [282, 314] width 109 height 23
click at [282, 314] on input "A" at bounding box center [285, 317] width 7 height 7
radio input "true"
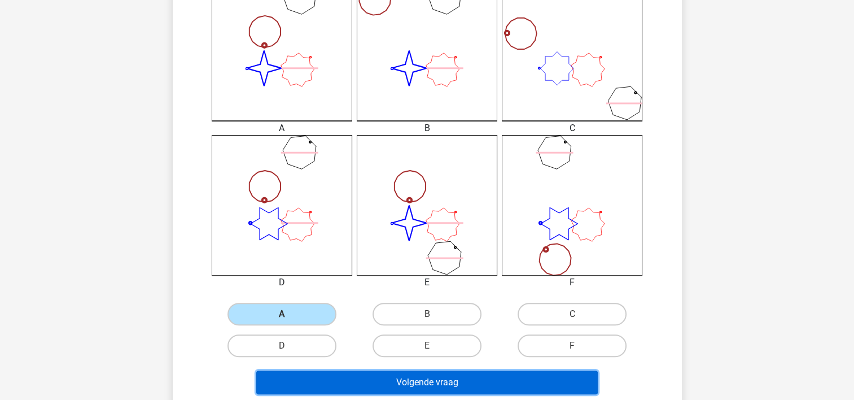
click at [303, 377] on button "Volgende vraag" at bounding box center [427, 382] width 342 height 24
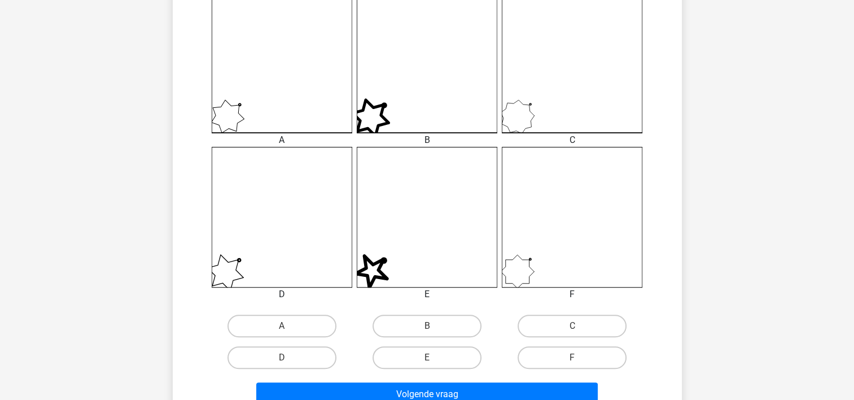
scroll to position [395, 0]
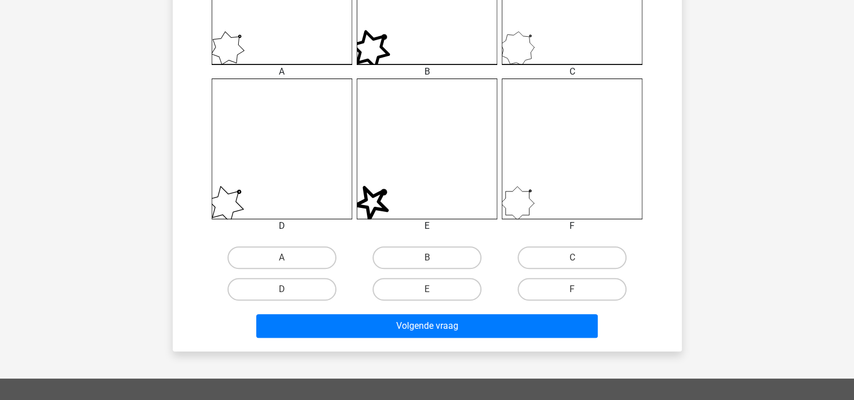
drag, startPoint x: 572, startPoint y: 253, endPoint x: 512, endPoint y: 311, distance: 83.5
click at [571, 254] on label "C" at bounding box center [572, 257] width 109 height 23
click at [573, 258] on input "C" at bounding box center [576, 261] width 7 height 7
radio input "true"
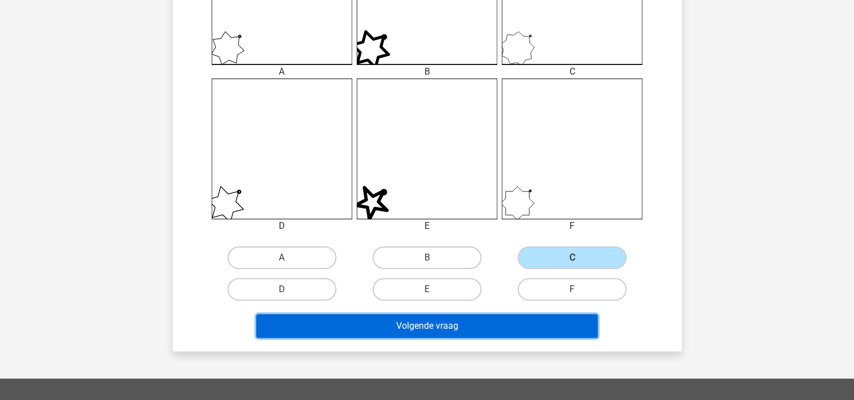
click at [502, 321] on button "Volgende vraag" at bounding box center [427, 326] width 342 height 24
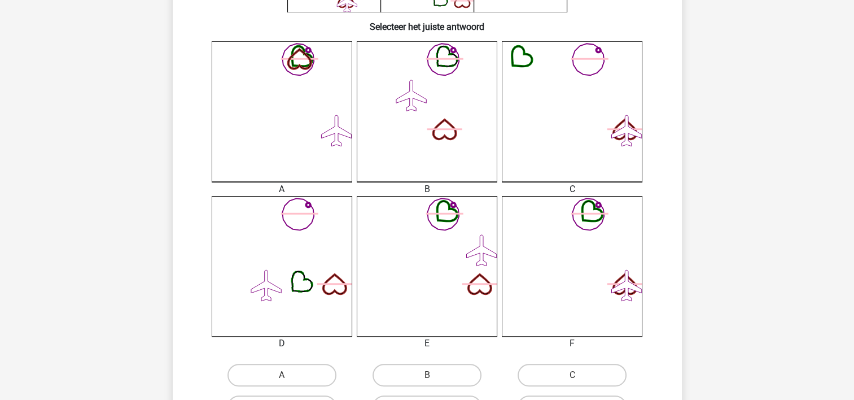
scroll to position [334, 0]
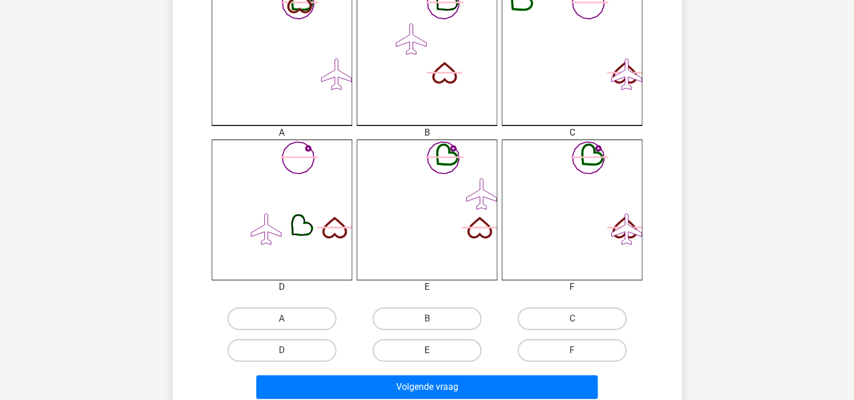
click at [440, 348] on label "E" at bounding box center [427, 350] width 109 height 23
click at [434, 350] on input "E" at bounding box center [430, 353] width 7 height 7
radio input "true"
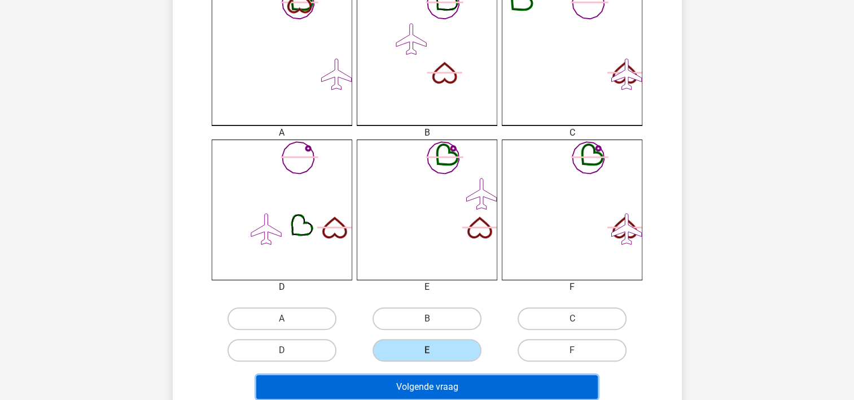
click at [437, 385] on button "Volgende vraag" at bounding box center [427, 387] width 342 height 24
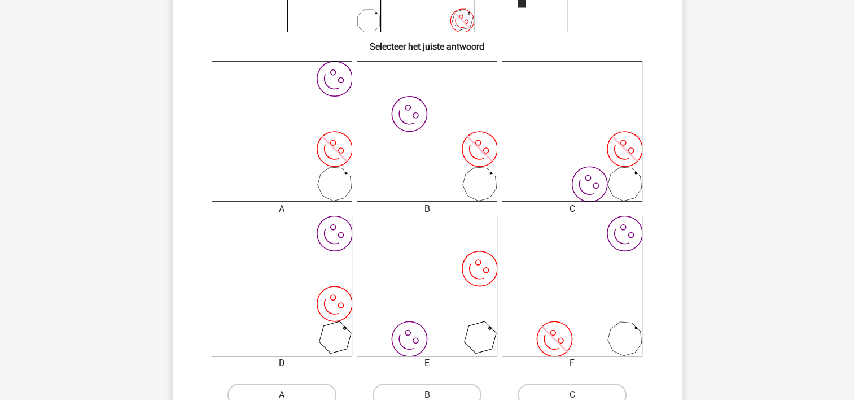
scroll to position [278, 0]
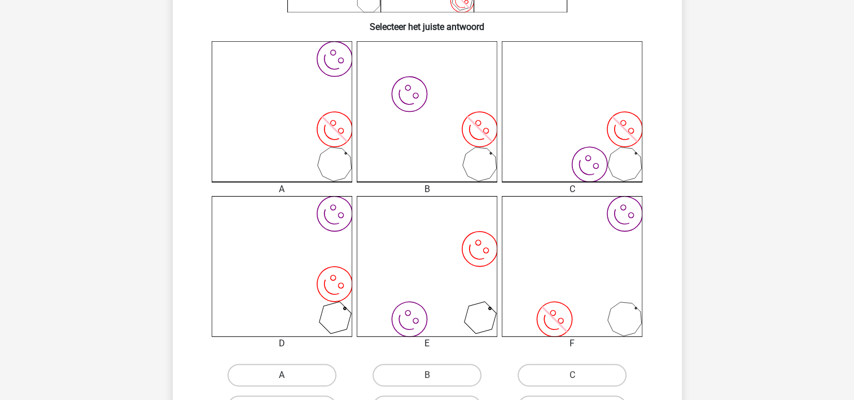
click at [261, 368] on label "A" at bounding box center [282, 375] width 109 height 23
click at [282, 375] on input "A" at bounding box center [285, 378] width 7 height 7
radio input "true"
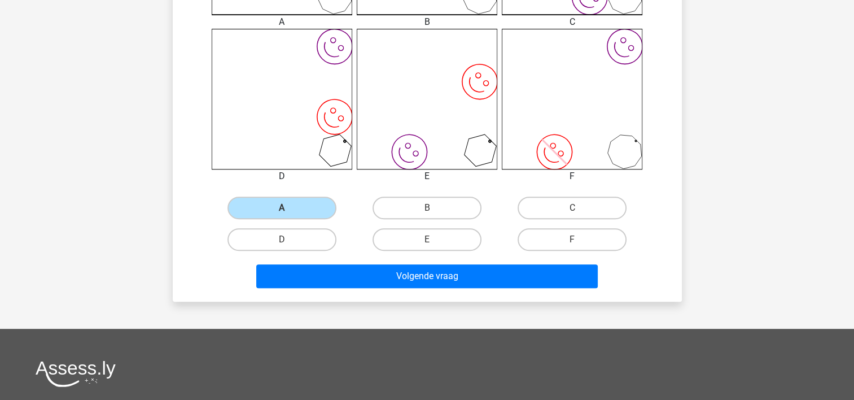
scroll to position [447, 0]
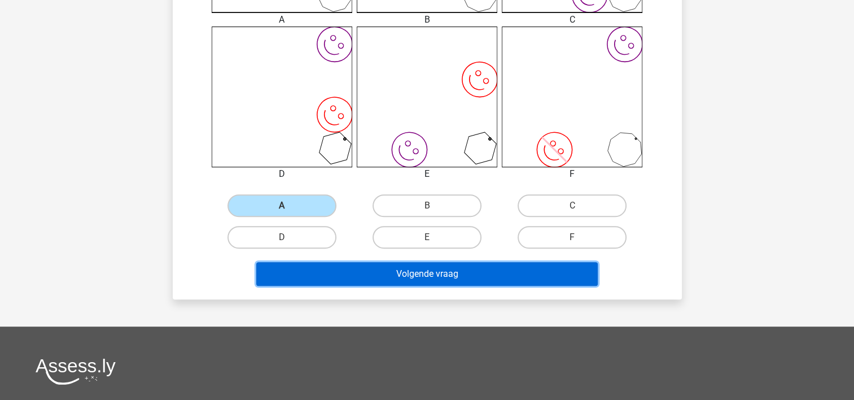
click at [344, 272] on button "Volgende vraag" at bounding box center [427, 274] width 342 height 24
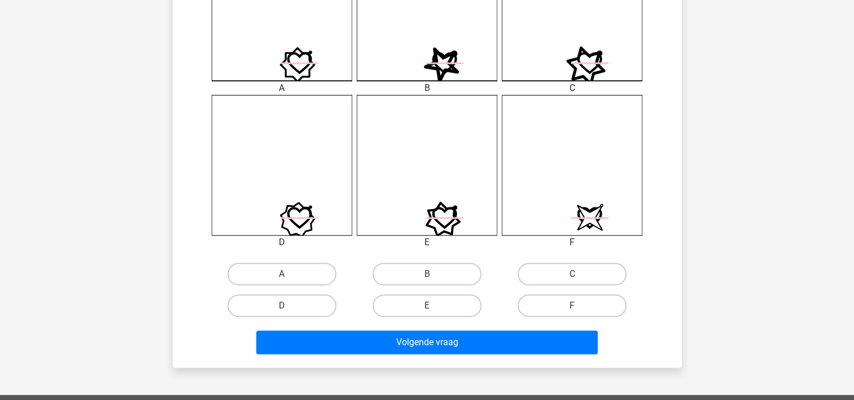
scroll to position [391, 0]
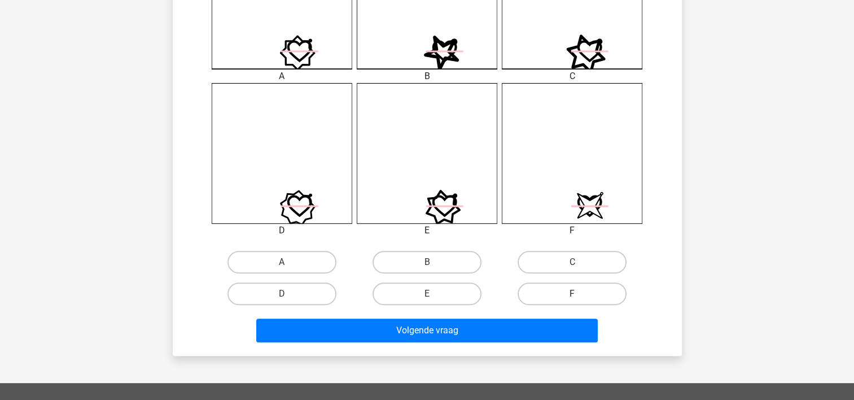
drag, startPoint x: 572, startPoint y: 285, endPoint x: 566, endPoint y: 306, distance: 22.2
click at [572, 285] on label "F" at bounding box center [572, 293] width 109 height 23
click at [573, 294] on input "F" at bounding box center [576, 297] width 7 height 7
radio input "true"
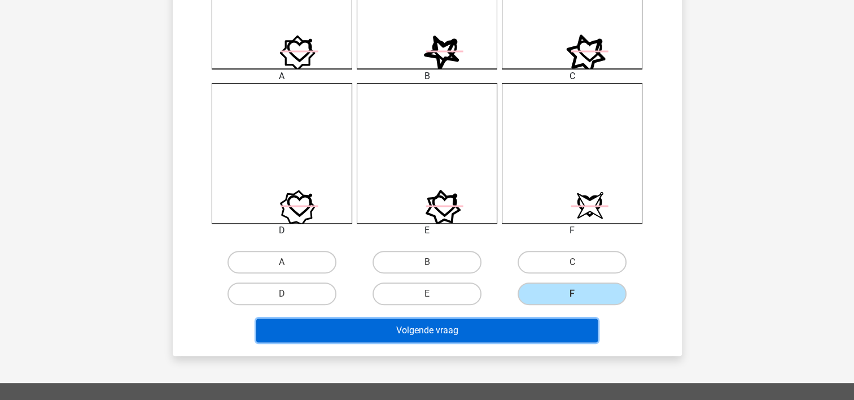
click at [540, 334] on button "Volgende vraag" at bounding box center [427, 331] width 342 height 24
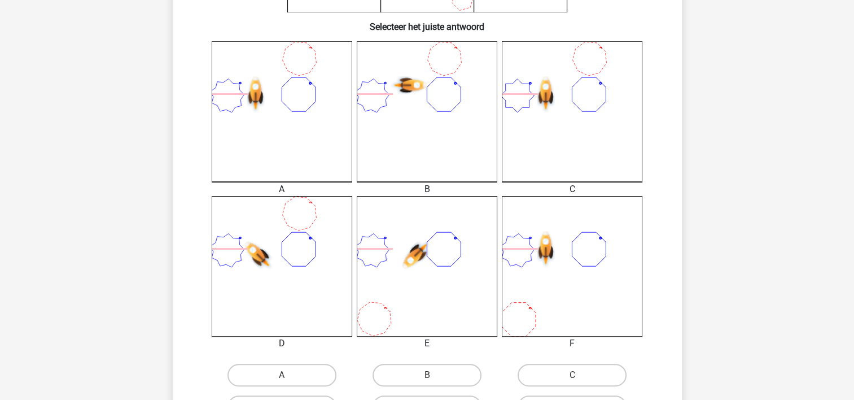
scroll to position [334, 0]
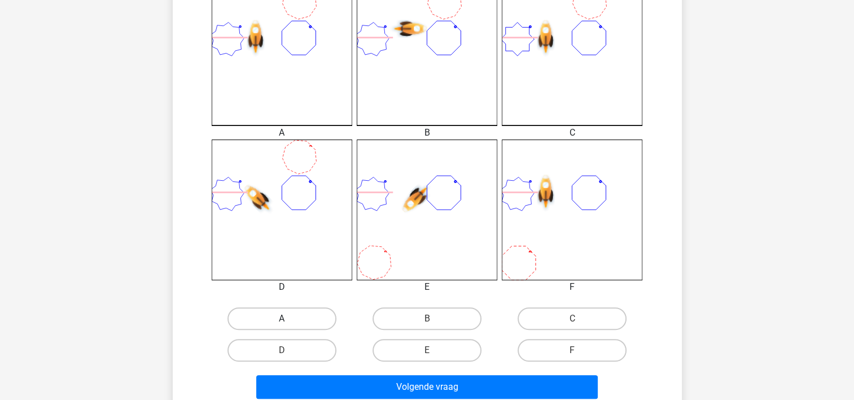
click at [304, 311] on label "A" at bounding box center [282, 318] width 109 height 23
click at [289, 319] on input "A" at bounding box center [285, 322] width 7 height 7
radio input "true"
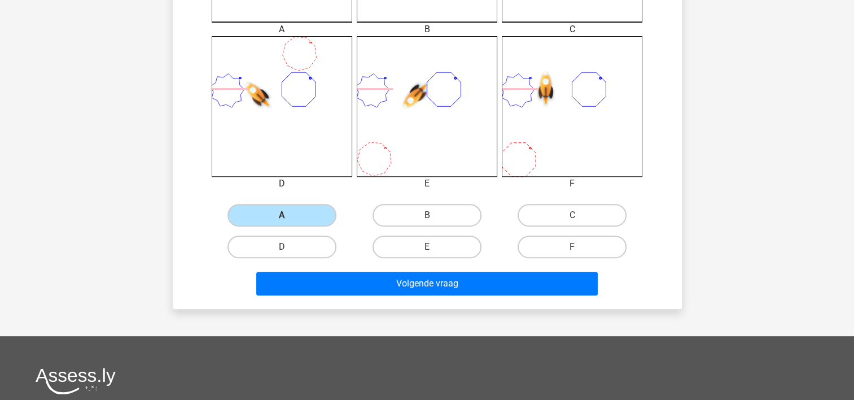
scroll to position [447, 0]
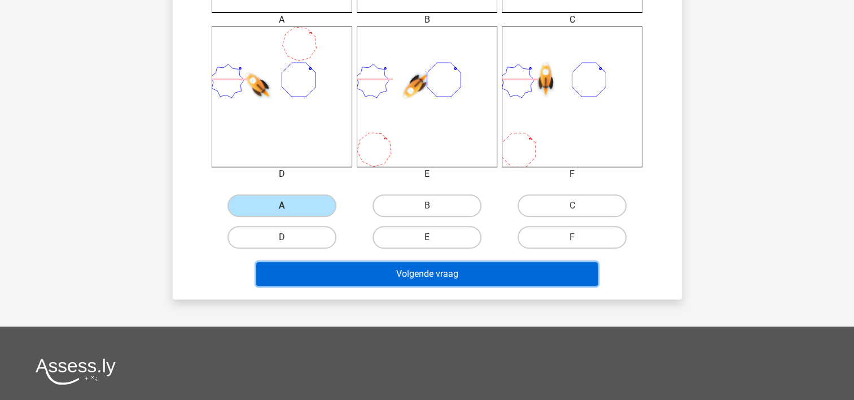
click at [313, 271] on button "Volgende vraag" at bounding box center [427, 274] width 342 height 24
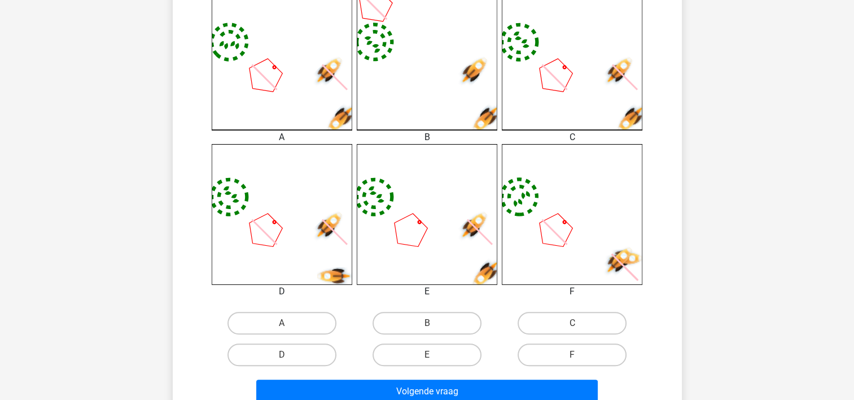
scroll to position [334, 0]
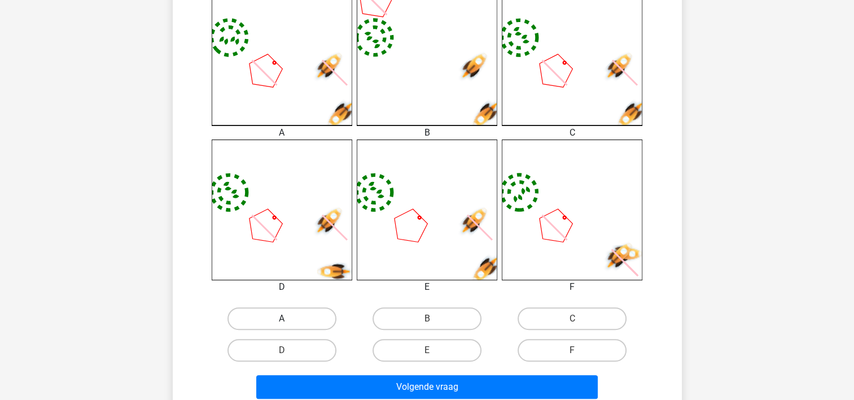
click at [305, 321] on label "A" at bounding box center [282, 318] width 109 height 23
click at [289, 321] on input "A" at bounding box center [285, 322] width 7 height 7
radio input "true"
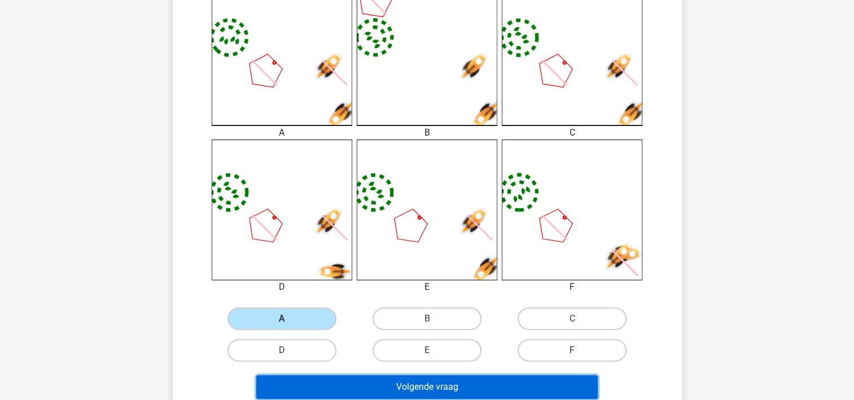
click at [326, 385] on button "Volgende vraag" at bounding box center [427, 387] width 342 height 24
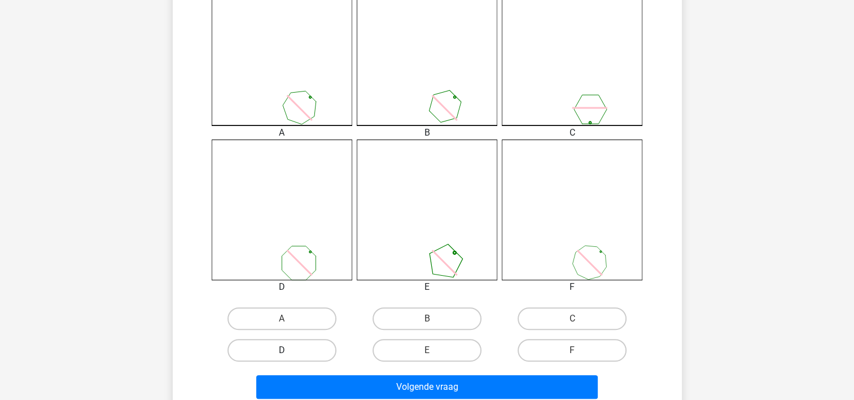
drag, startPoint x: 264, startPoint y: 347, endPoint x: 285, endPoint y: 370, distance: 31.2
click at [264, 348] on label "D" at bounding box center [282, 350] width 109 height 23
click at [282, 350] on input "D" at bounding box center [285, 353] width 7 height 7
radio input "true"
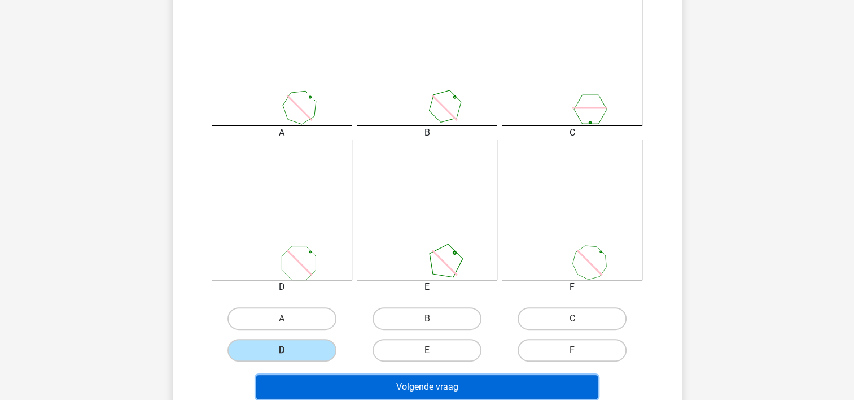
click at [291, 381] on button "Volgende vraag" at bounding box center [427, 387] width 342 height 24
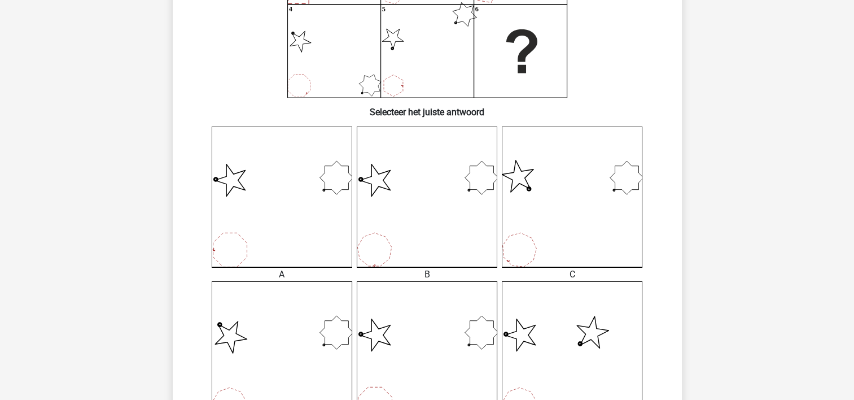
scroll to position [278, 0]
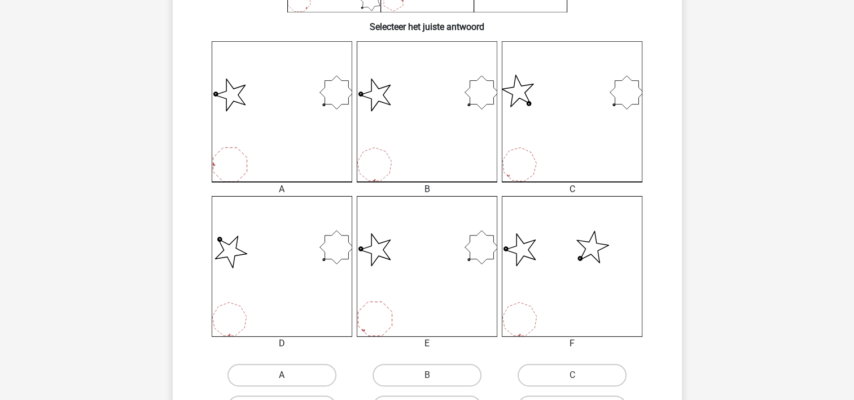
click at [294, 371] on label "A" at bounding box center [282, 375] width 109 height 23
click at [289, 375] on input "A" at bounding box center [285, 378] width 7 height 7
radio input "true"
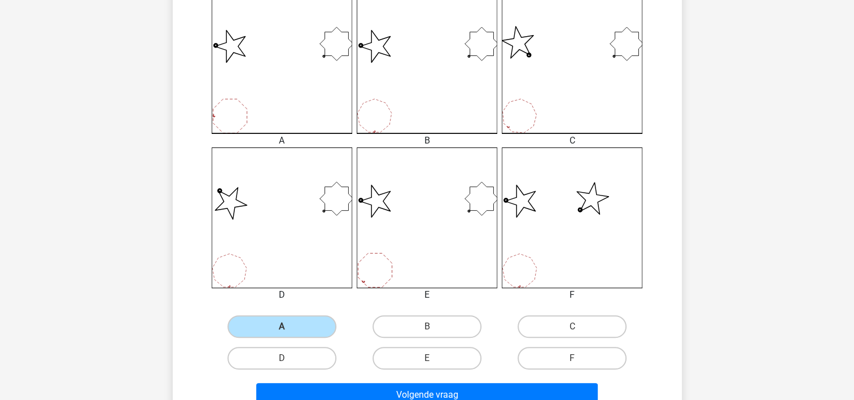
scroll to position [391, 0]
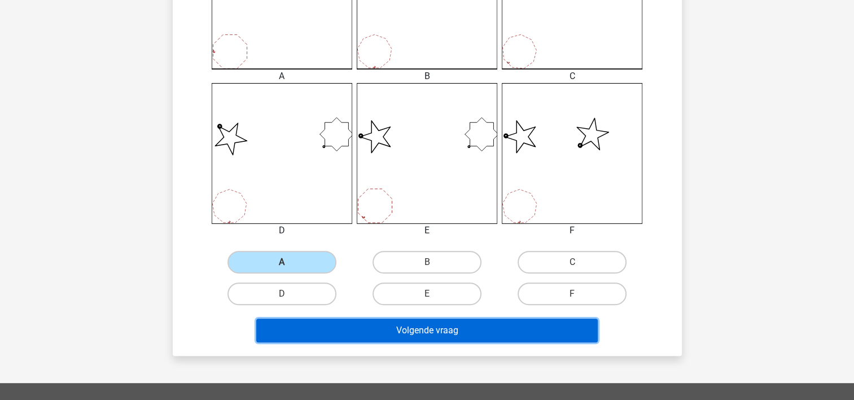
click at [315, 325] on button "Volgende vraag" at bounding box center [427, 331] width 342 height 24
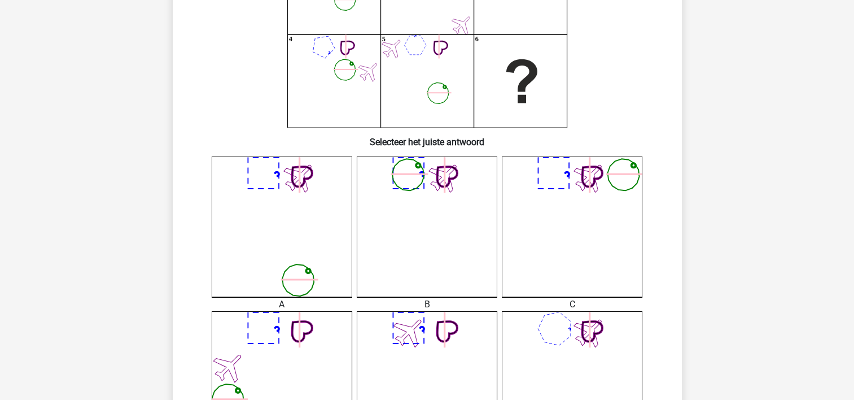
scroll to position [334, 0]
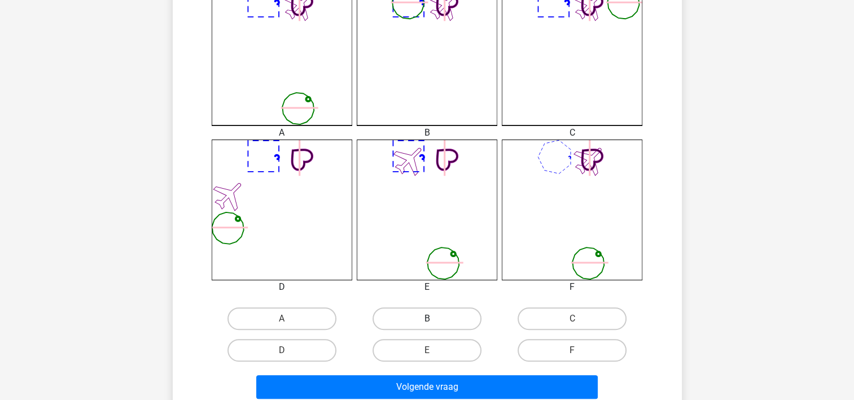
click at [450, 321] on label "B" at bounding box center [427, 318] width 109 height 23
click at [434, 321] on input "B" at bounding box center [430, 322] width 7 height 7
radio input "true"
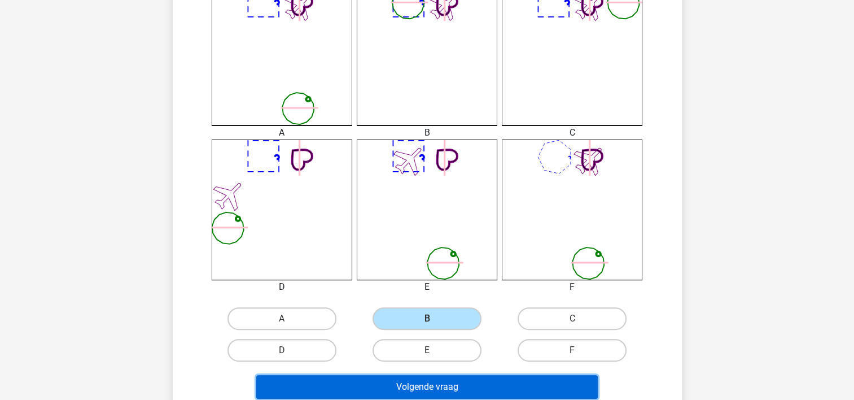
click at [437, 383] on button "Volgende vraag" at bounding box center [427, 387] width 342 height 24
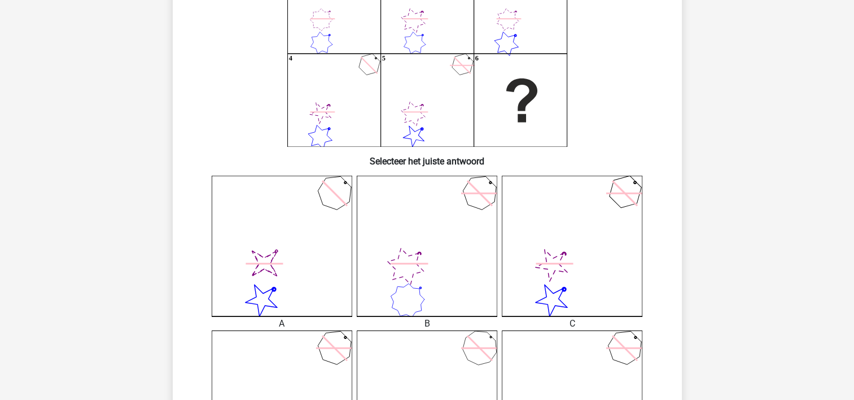
scroll to position [278, 0]
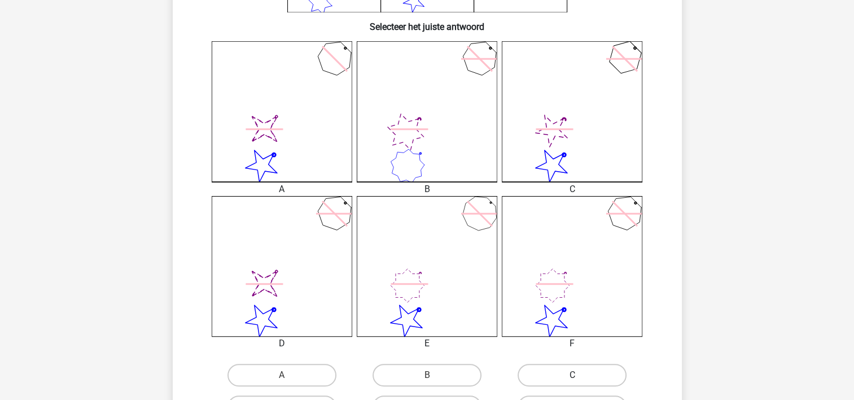
click at [565, 375] on label "C" at bounding box center [572, 375] width 109 height 23
click at [573, 375] on input "C" at bounding box center [576, 378] width 7 height 7
radio input "true"
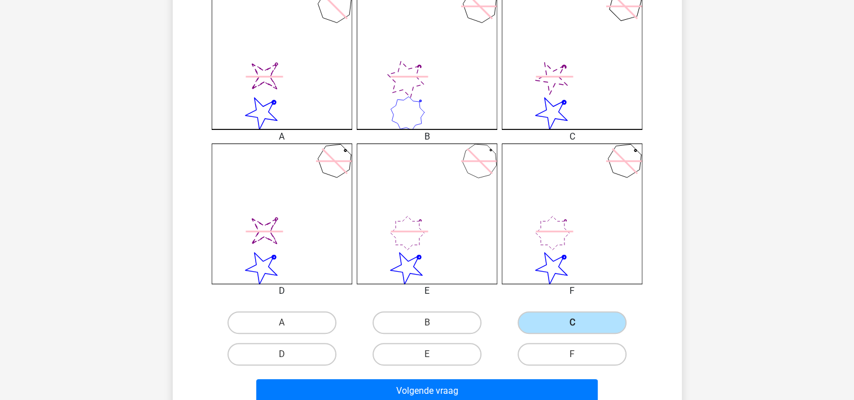
scroll to position [447, 0]
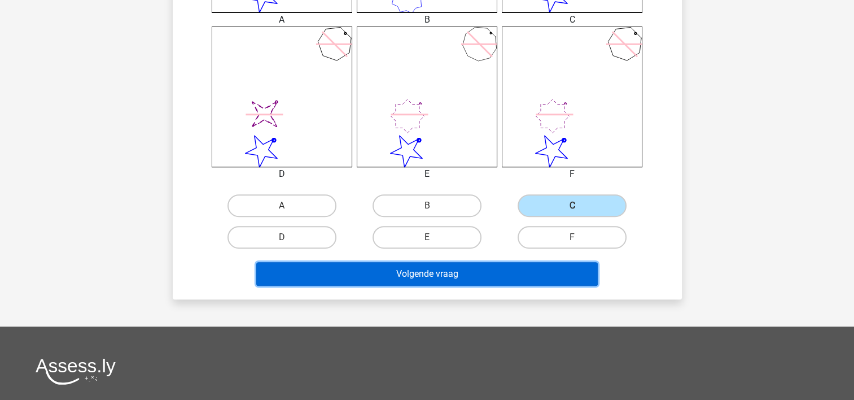
click at [536, 271] on button "Volgende vraag" at bounding box center [427, 274] width 342 height 24
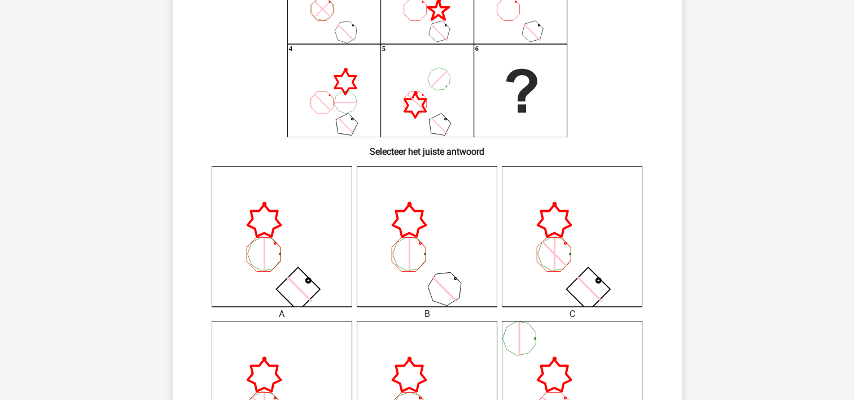
scroll to position [278, 0]
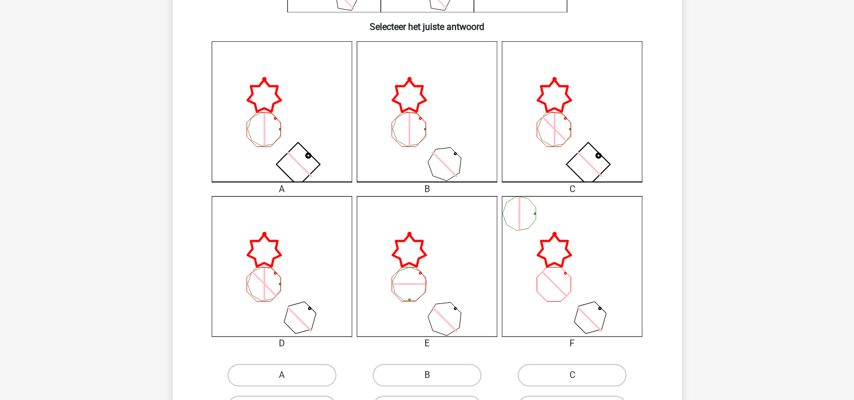
click at [447, 371] on label "B" at bounding box center [427, 375] width 109 height 23
click at [434, 375] on input "B" at bounding box center [430, 378] width 7 height 7
radio input "true"
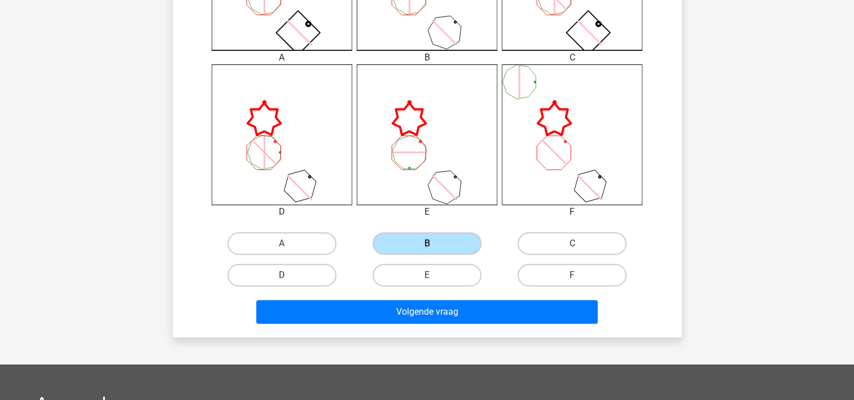
scroll to position [504, 0]
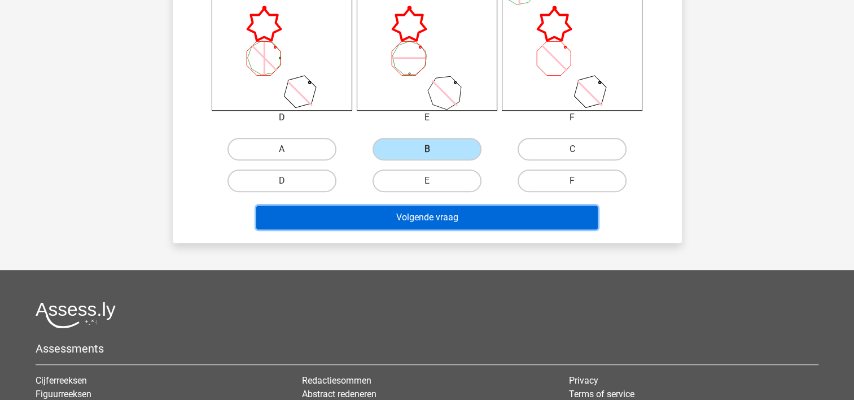
click at [431, 218] on button "Volgende vraag" at bounding box center [427, 218] width 342 height 24
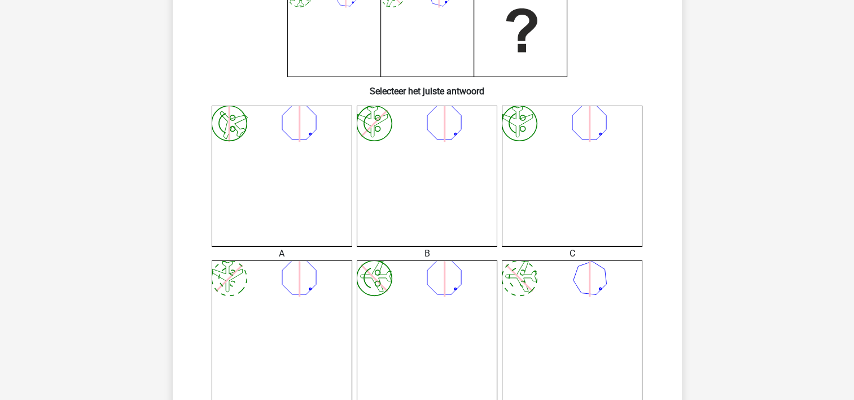
scroll to position [278, 0]
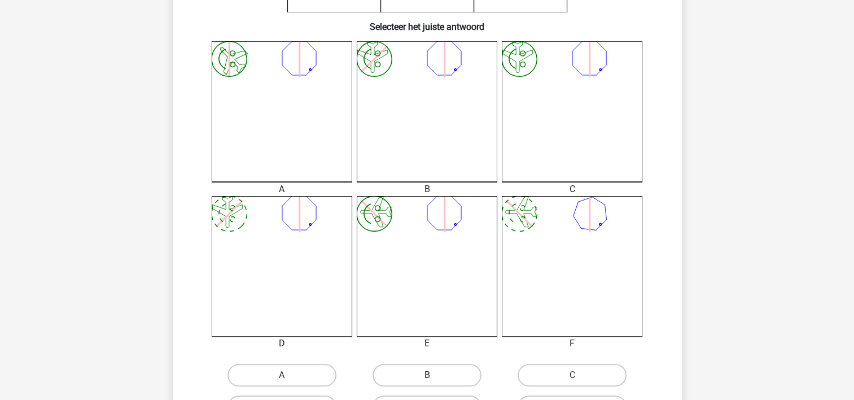
click at [412, 371] on label "B" at bounding box center [427, 375] width 109 height 23
click at [427, 375] on input "B" at bounding box center [430, 378] width 7 height 7
radio input "true"
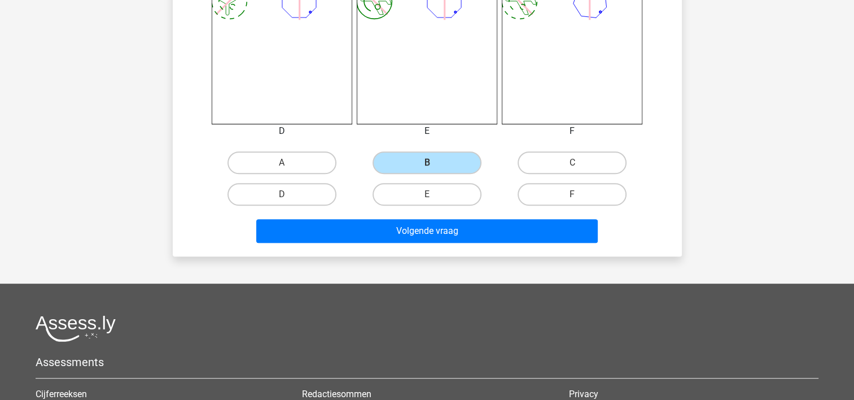
scroll to position [504, 0]
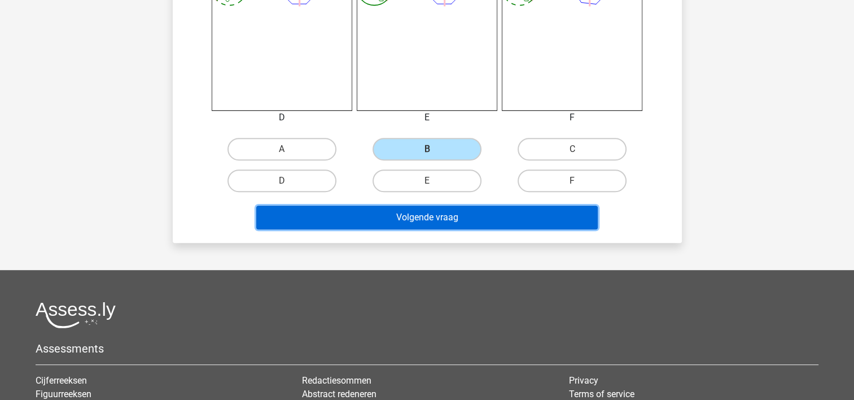
click at [403, 217] on button "Volgende vraag" at bounding box center [427, 218] width 342 height 24
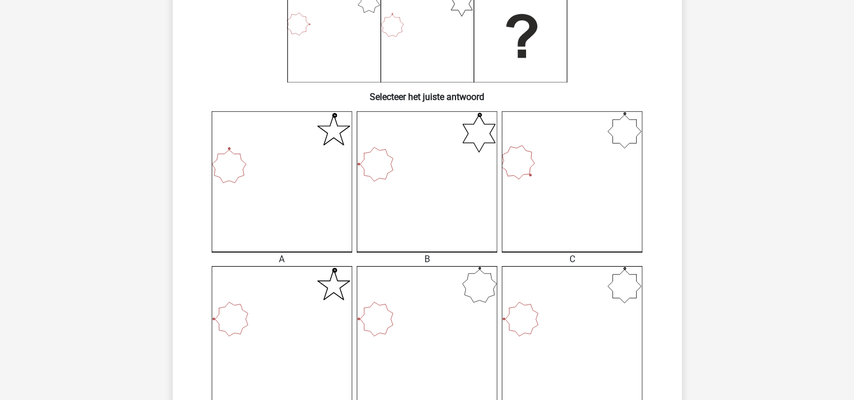
scroll to position [278, 0]
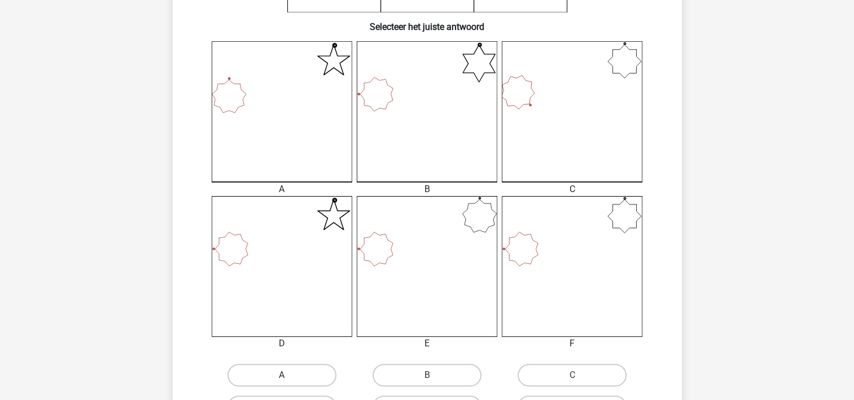
click at [288, 368] on label "A" at bounding box center [282, 375] width 109 height 23
click at [288, 375] on input "A" at bounding box center [285, 378] width 7 height 7
radio input "true"
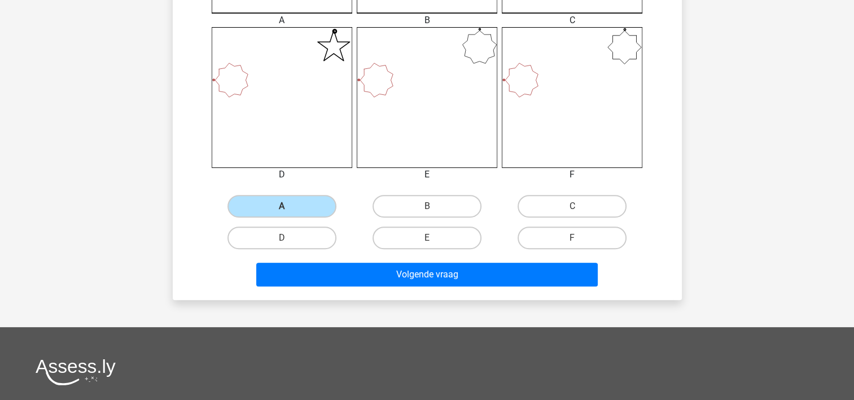
scroll to position [447, 0]
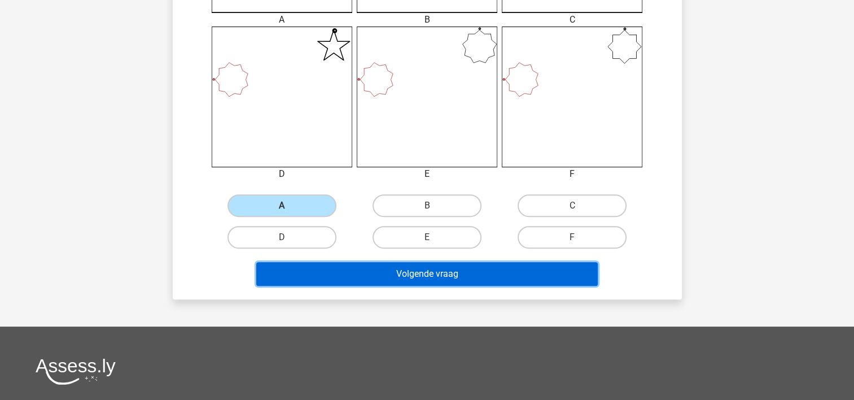
click at [325, 272] on button "Volgende vraag" at bounding box center [427, 274] width 342 height 24
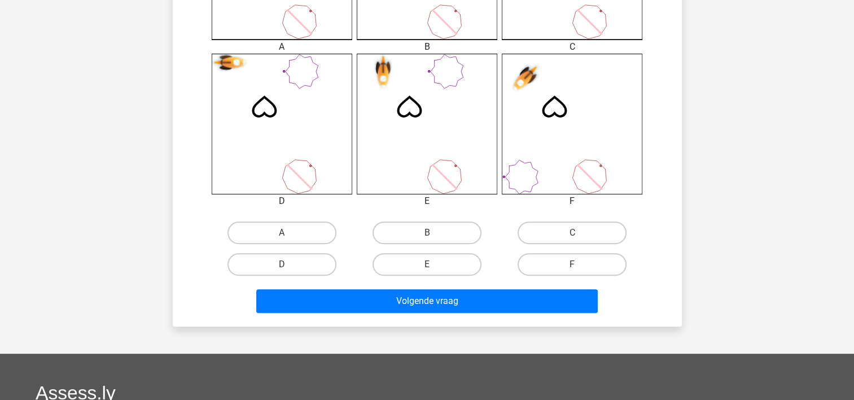
scroll to position [504, 0]
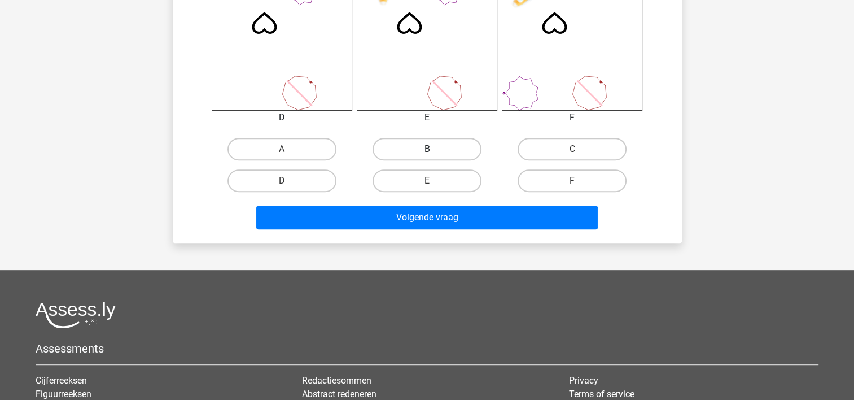
drag, startPoint x: 426, startPoint y: 149, endPoint x: 427, endPoint y: 160, distance: 11.3
click at [426, 150] on label "B" at bounding box center [427, 149] width 109 height 23
click at [427, 150] on input "B" at bounding box center [430, 152] width 7 height 7
radio input "true"
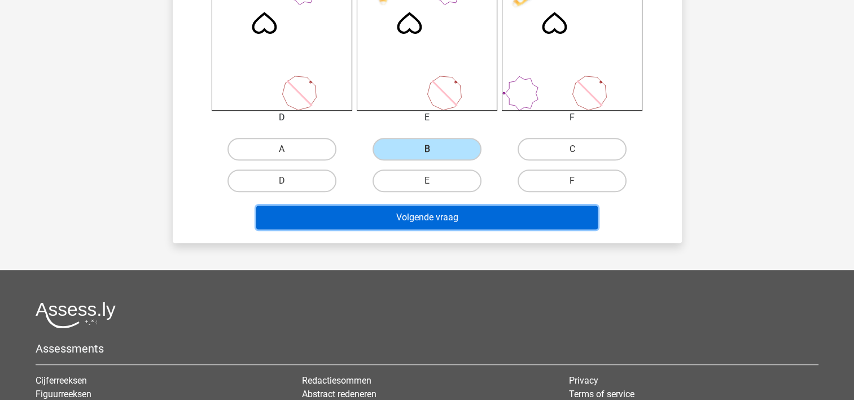
click at [434, 216] on button "Volgende vraag" at bounding box center [427, 218] width 342 height 24
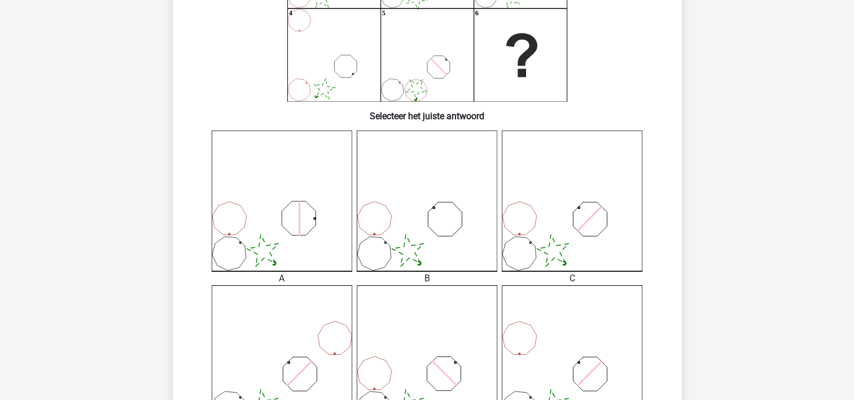
scroll to position [334, 0]
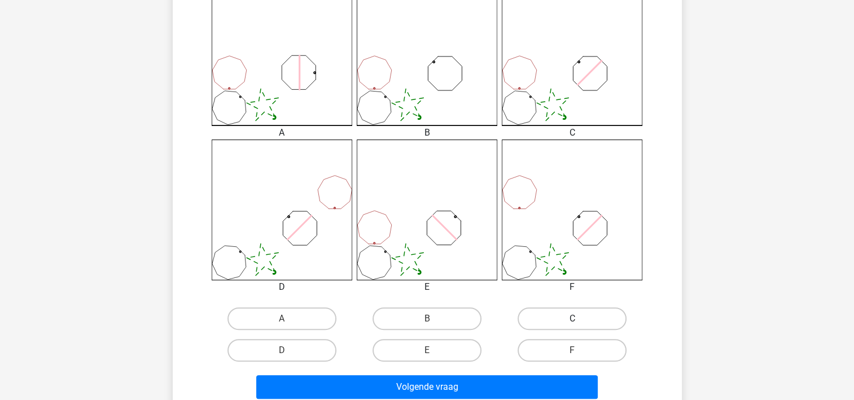
click at [555, 322] on label "C" at bounding box center [572, 318] width 109 height 23
click at [573, 322] on input "C" at bounding box center [576, 322] width 7 height 7
radio input "true"
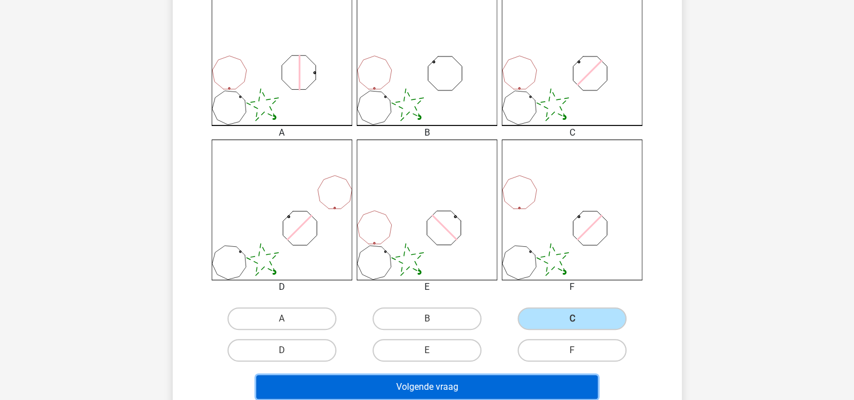
click at [516, 389] on button "Volgende vraag" at bounding box center [427, 387] width 342 height 24
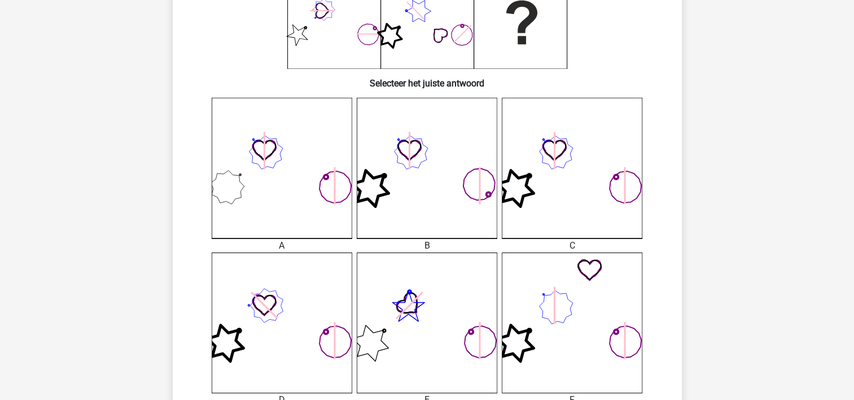
scroll to position [391, 0]
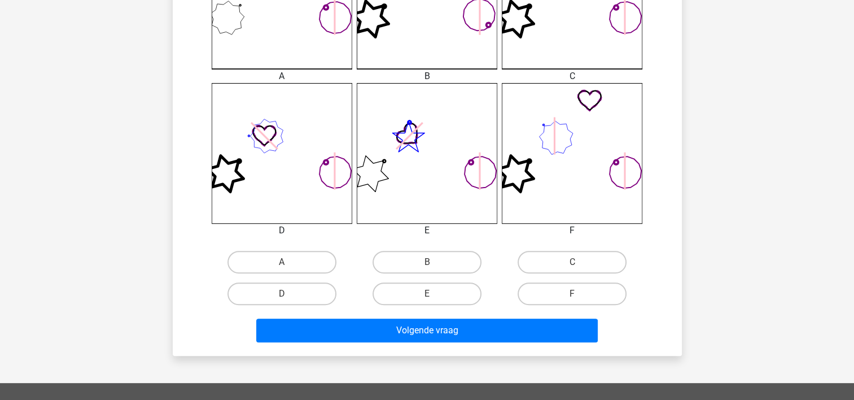
drag, startPoint x: 429, startPoint y: 262, endPoint x: 433, endPoint y: 311, distance: 48.7
click at [429, 264] on input "B" at bounding box center [430, 265] width 7 height 7
radio input "true"
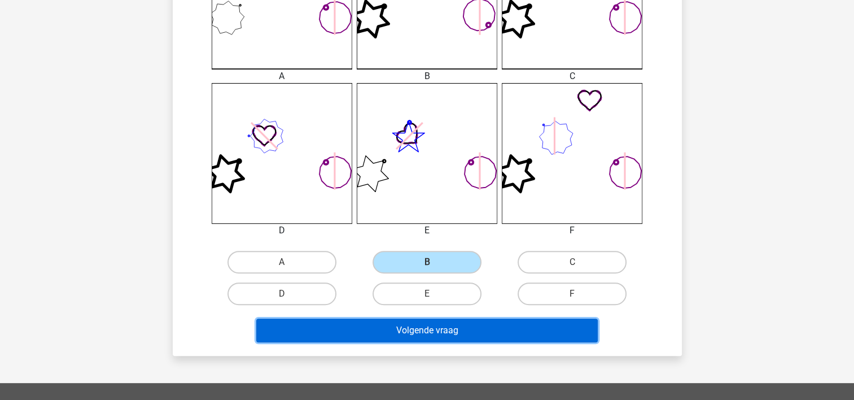
click at [435, 328] on button "Volgende vraag" at bounding box center [427, 331] width 342 height 24
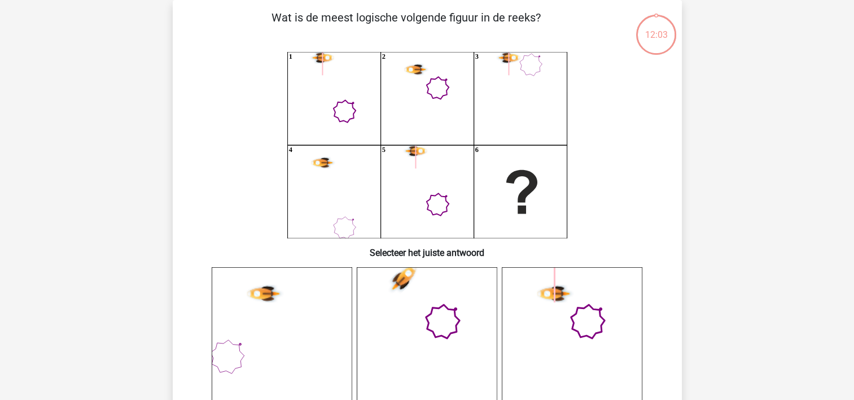
scroll to position [278, 0]
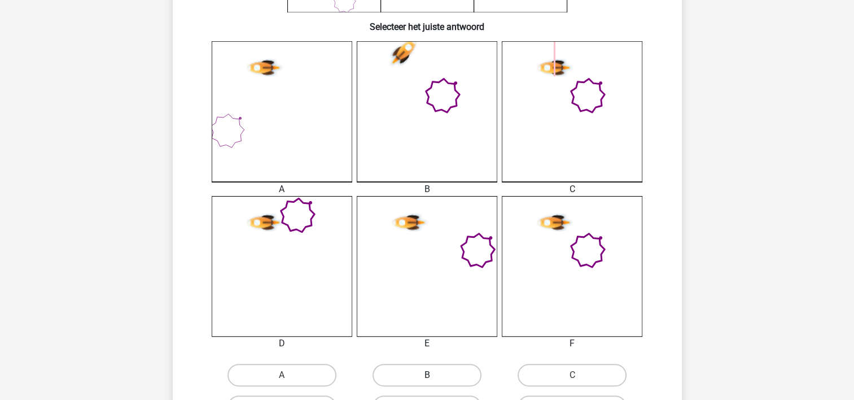
click at [430, 368] on label "B" at bounding box center [427, 375] width 109 height 23
click at [430, 375] on input "B" at bounding box center [430, 378] width 7 height 7
radio input "true"
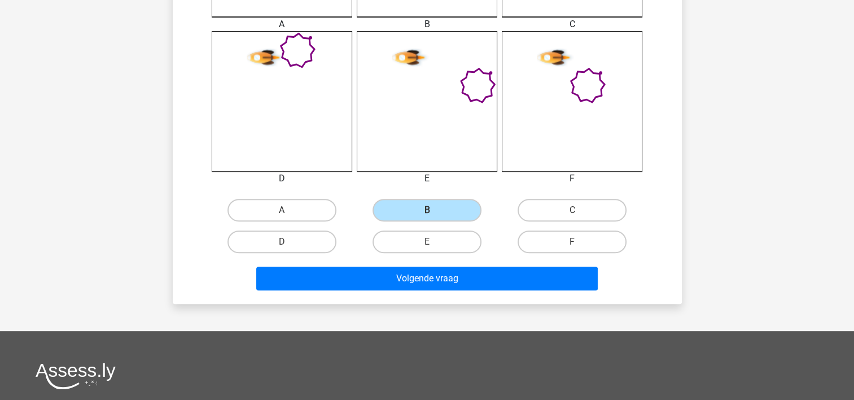
scroll to position [447, 0]
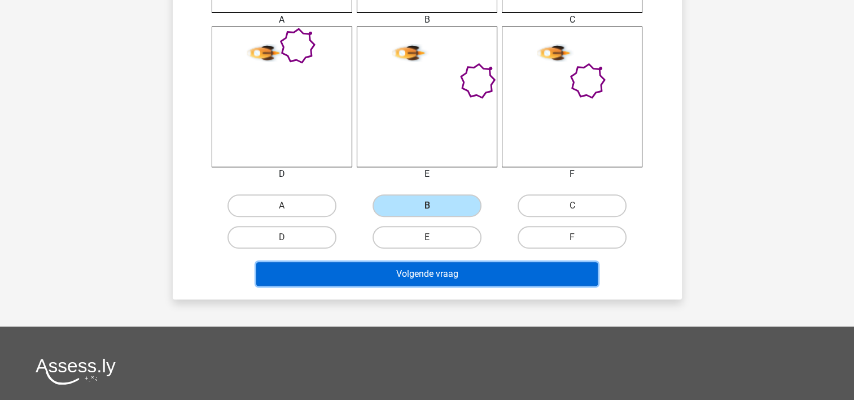
click at [431, 274] on button "Volgende vraag" at bounding box center [427, 274] width 342 height 24
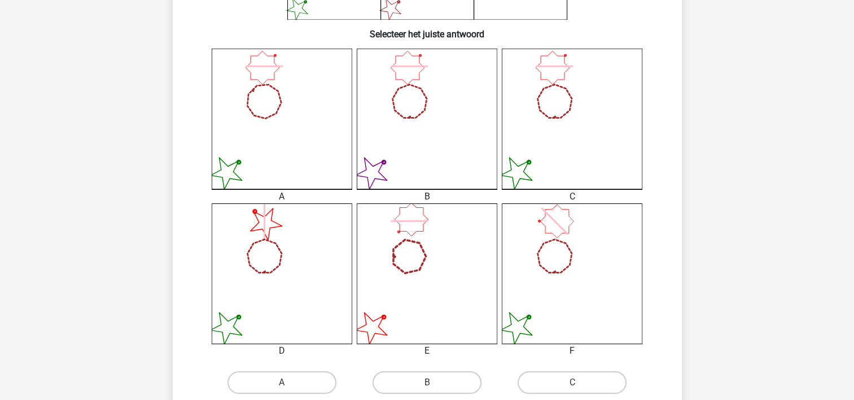
scroll to position [354, 0]
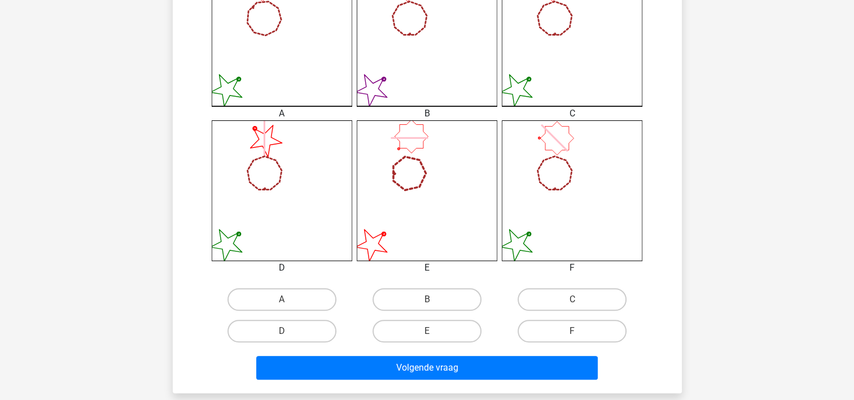
drag, startPoint x: 542, startPoint y: 300, endPoint x: 538, endPoint y: 342, distance: 41.4
click at [542, 308] on label "C" at bounding box center [572, 299] width 109 height 23
click at [573, 307] on input "C" at bounding box center [576, 302] width 7 height 7
radio input "true"
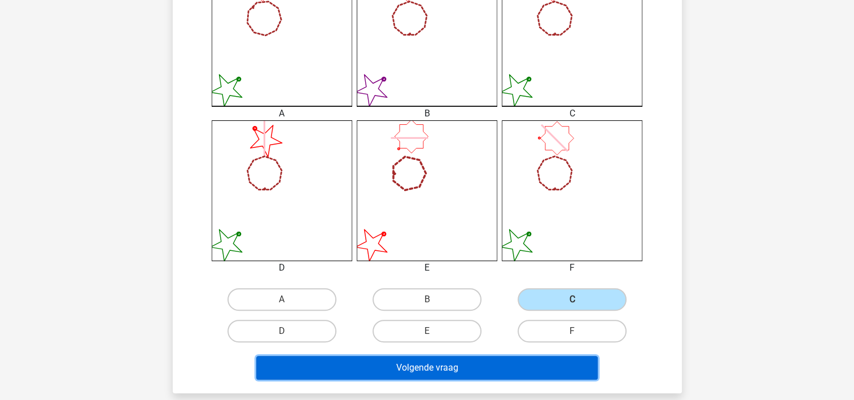
click at [527, 367] on button "Volgende vraag" at bounding box center [427, 368] width 342 height 24
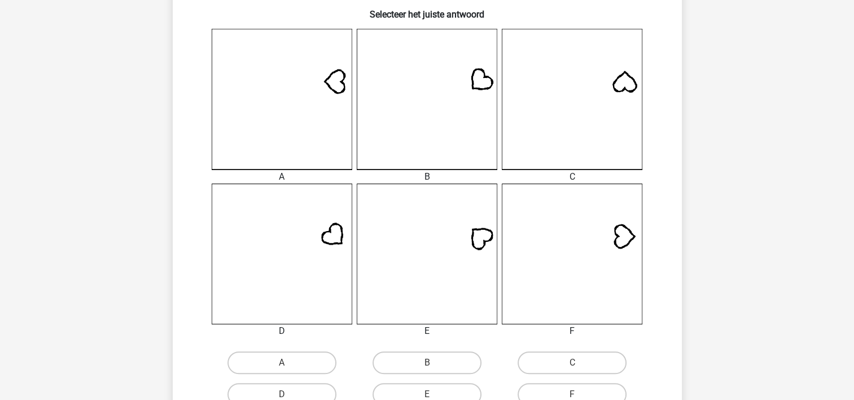
scroll to position [337, 0]
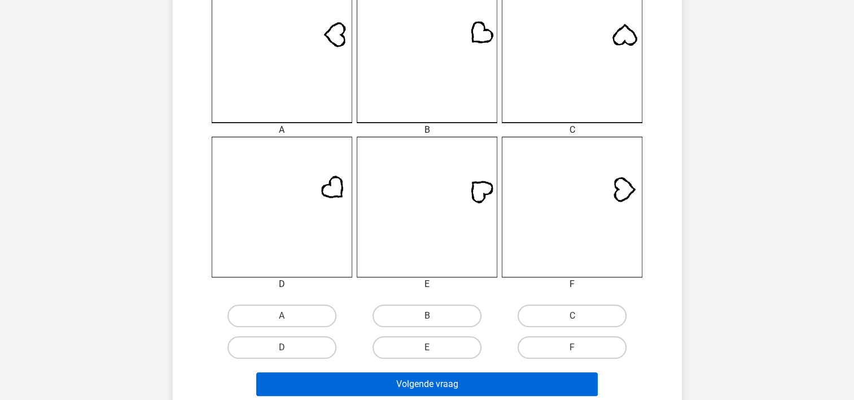
drag, startPoint x: 413, startPoint y: 338, endPoint x: 411, endPoint y: 379, distance: 41.3
click at [413, 342] on label "E" at bounding box center [427, 347] width 109 height 23
click at [427, 347] on input "E" at bounding box center [430, 350] width 7 height 7
radio input "true"
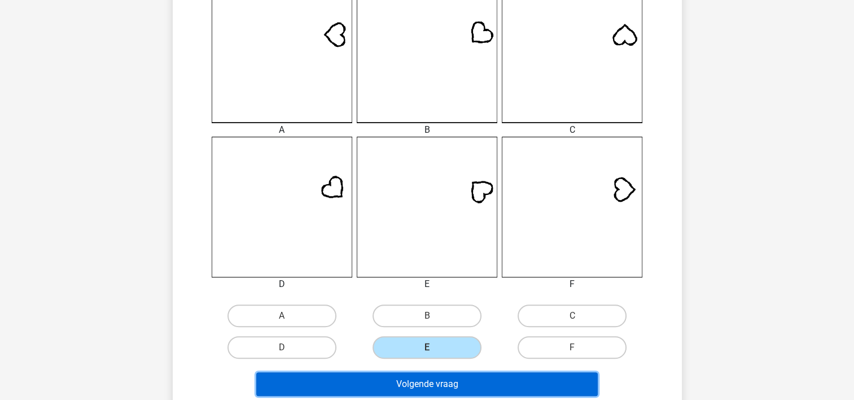
click at [411, 380] on button "Volgende vraag" at bounding box center [427, 384] width 342 height 24
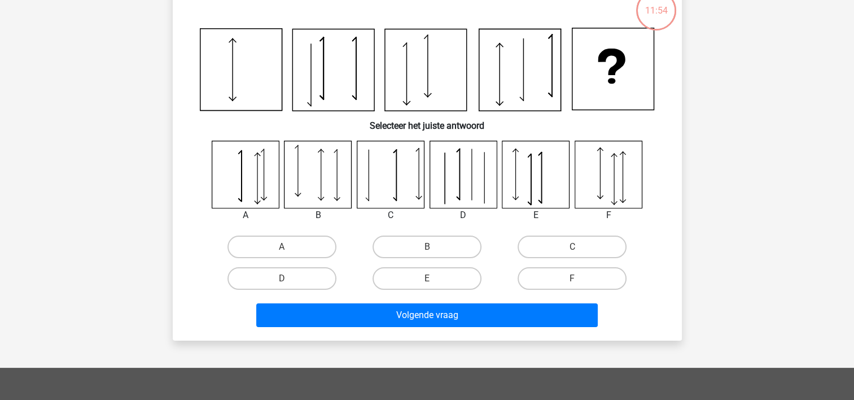
scroll to position [52, 0]
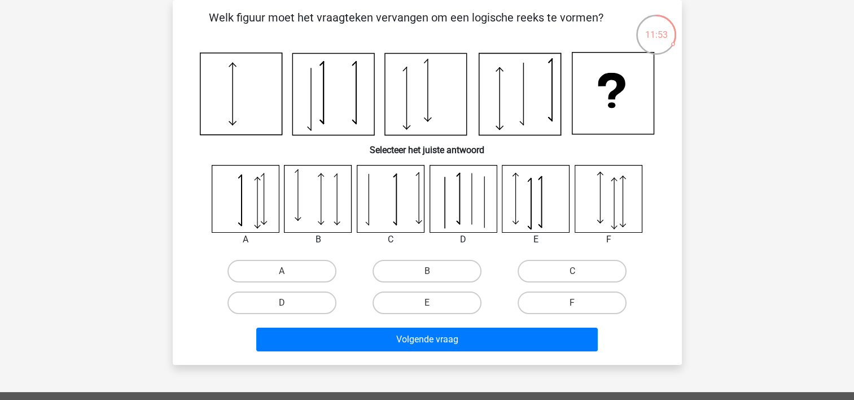
drag, startPoint x: 307, startPoint y: 269, endPoint x: 315, endPoint y: 323, distance: 54.7
click at [309, 286] on div "A B C D" at bounding box center [428, 286] width 436 height 63
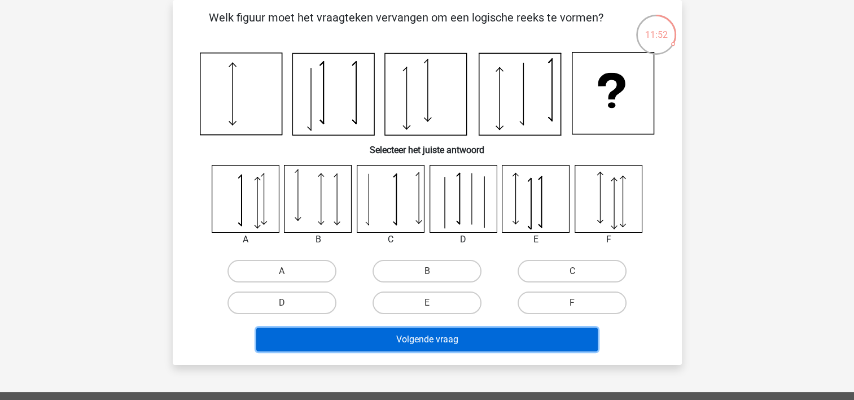
click at [316, 333] on button "Volgende vraag" at bounding box center [427, 340] width 342 height 24
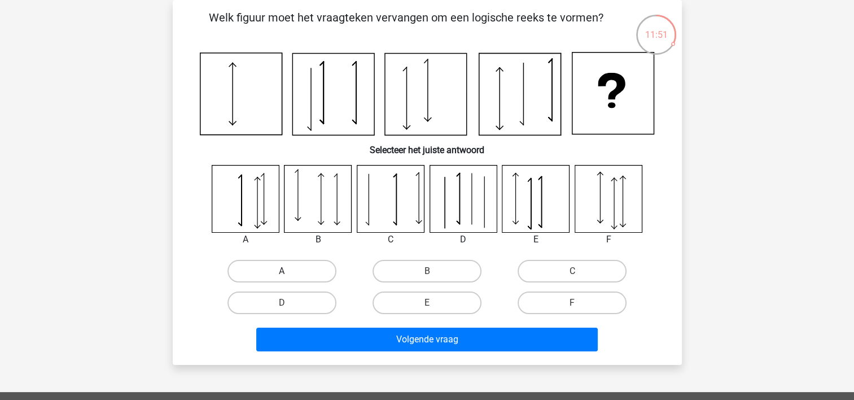
click at [284, 262] on div "A" at bounding box center [282, 271] width 145 height 32
click at [302, 267] on label "A" at bounding box center [282, 271] width 109 height 23
click at [289, 271] on input "A" at bounding box center [285, 274] width 7 height 7
radio input "true"
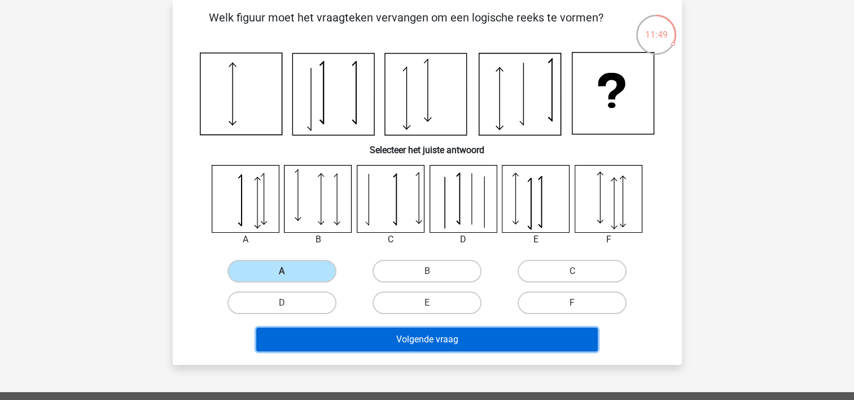
click at [316, 334] on button "Volgende vraag" at bounding box center [427, 340] width 342 height 24
click at [440, 336] on button "Volgende vraag" at bounding box center [427, 340] width 342 height 24
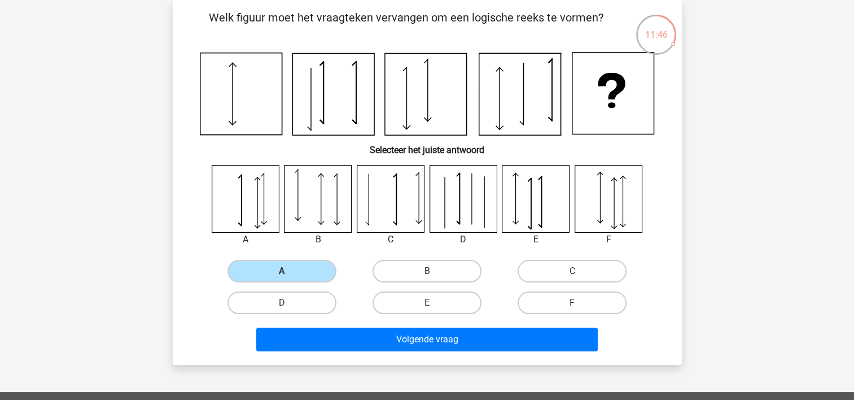
click at [434, 269] on label "B" at bounding box center [427, 271] width 109 height 23
click at [434, 271] on input "B" at bounding box center [430, 274] width 7 height 7
radio input "true"
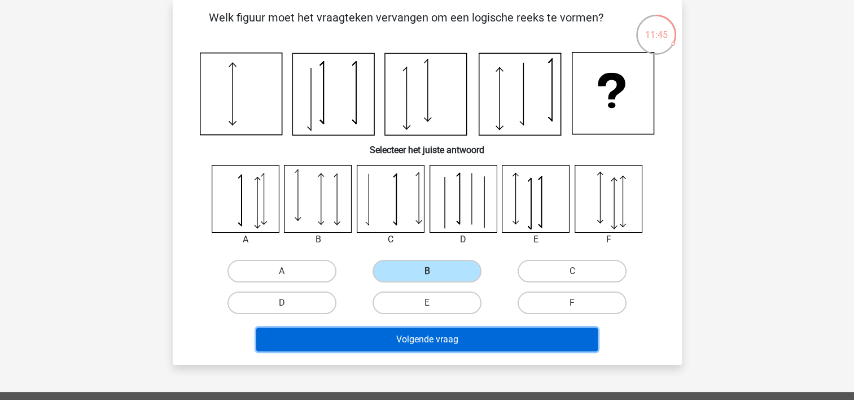
click at [431, 334] on button "Volgende vraag" at bounding box center [427, 340] width 342 height 24
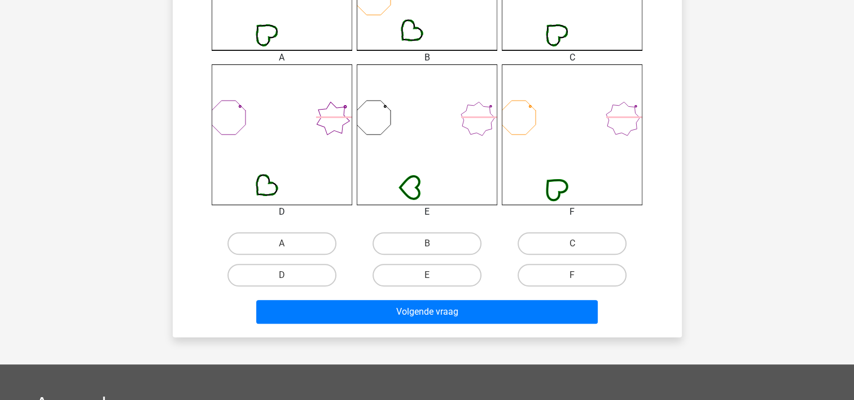
scroll to position [504, 0]
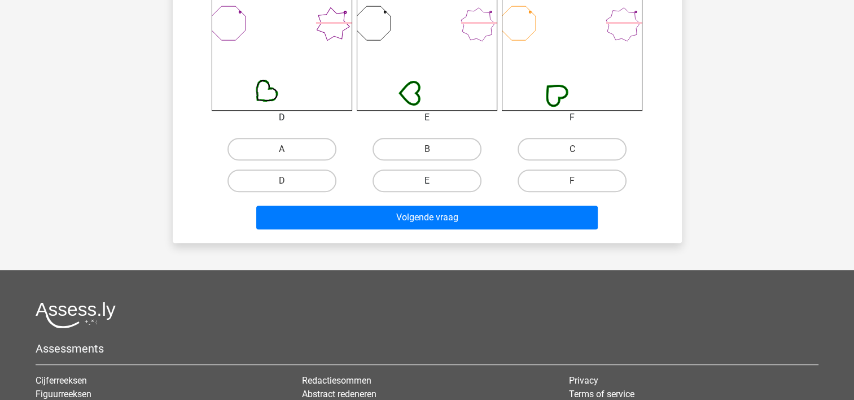
click at [421, 176] on label "E" at bounding box center [427, 180] width 109 height 23
click at [427, 181] on input "E" at bounding box center [430, 184] width 7 height 7
radio input "true"
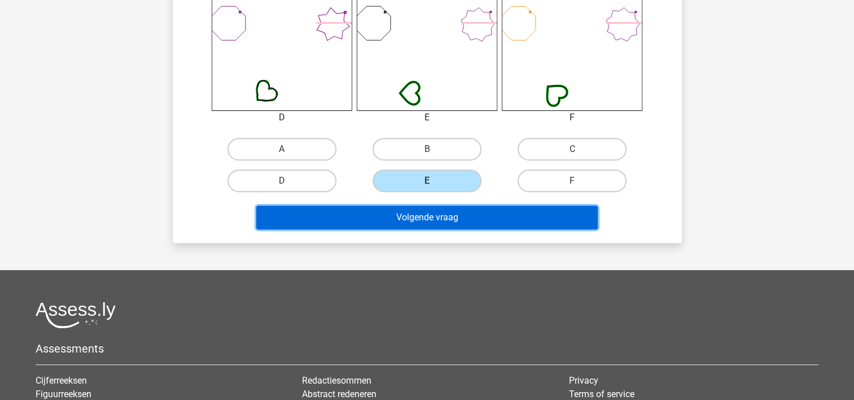
click at [429, 219] on button "Volgende vraag" at bounding box center [427, 218] width 342 height 24
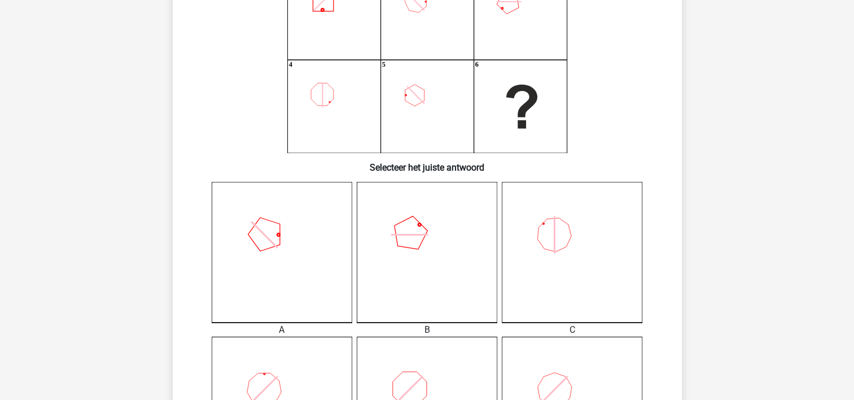
scroll to position [278, 0]
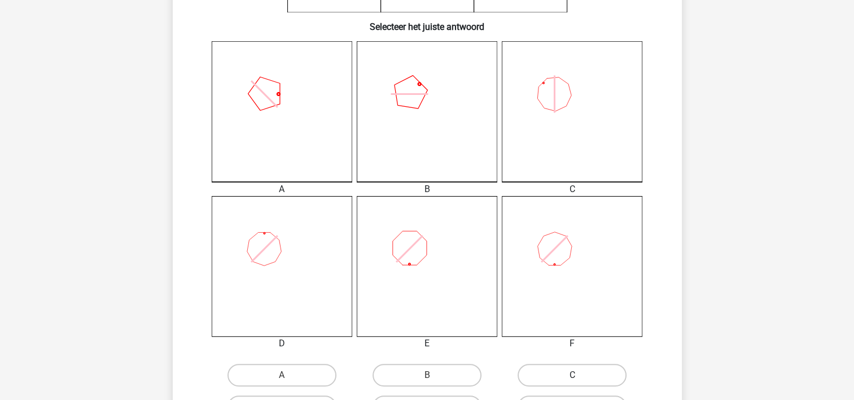
click at [557, 366] on label "C" at bounding box center [572, 375] width 109 height 23
click at [573, 375] on input "C" at bounding box center [576, 378] width 7 height 7
radio input "true"
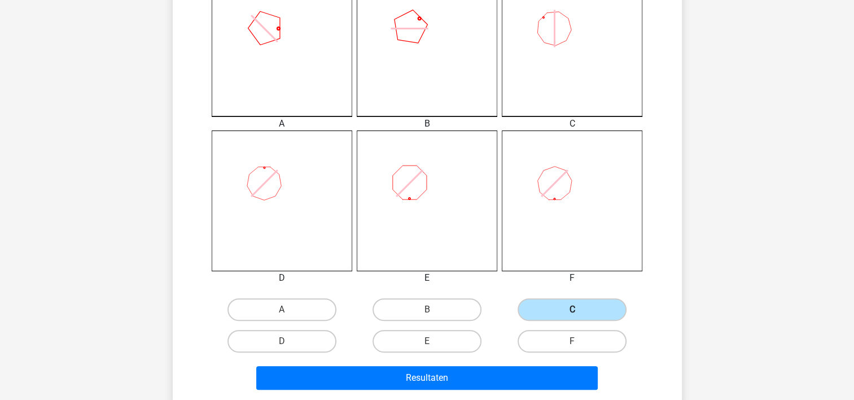
scroll to position [447, 0]
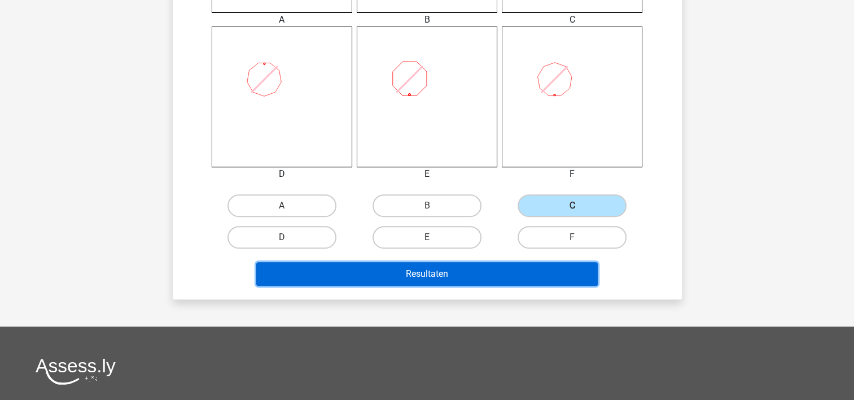
click at [517, 273] on button "Resultaten" at bounding box center [427, 274] width 342 height 24
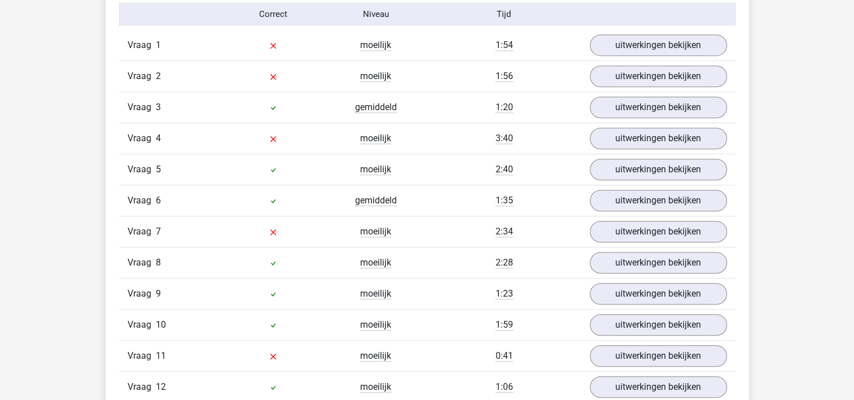
scroll to position [734, 0]
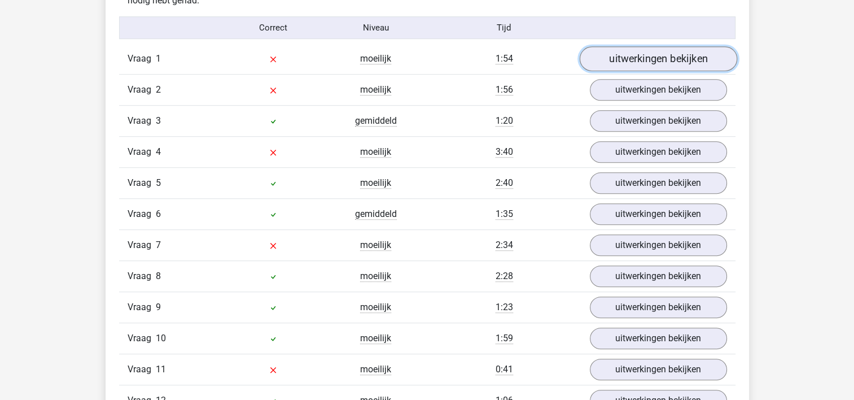
click at [660, 55] on link "uitwerkingen bekijken" at bounding box center [658, 59] width 158 height 25
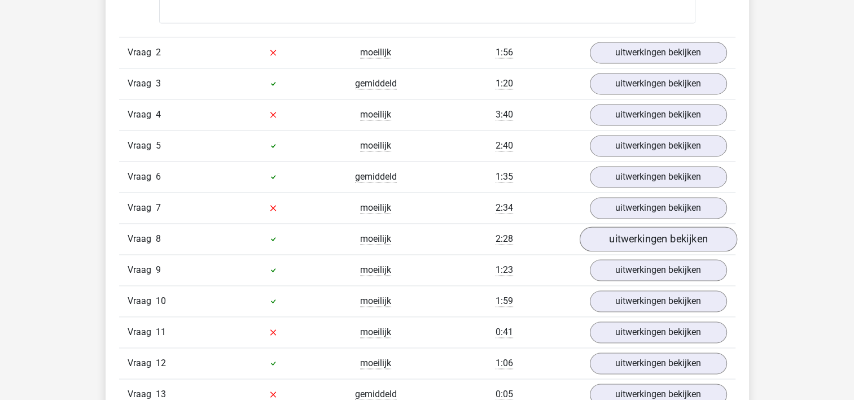
scroll to position [1694, 0]
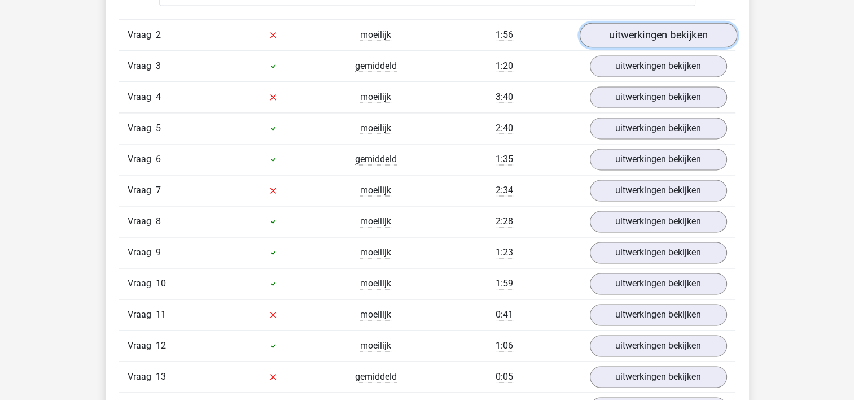
click at [625, 32] on link "uitwerkingen bekijken" at bounding box center [658, 35] width 158 height 25
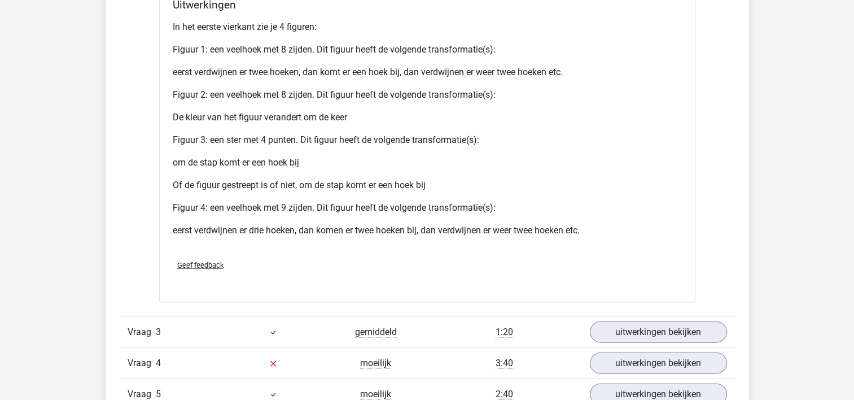
scroll to position [2428, 0]
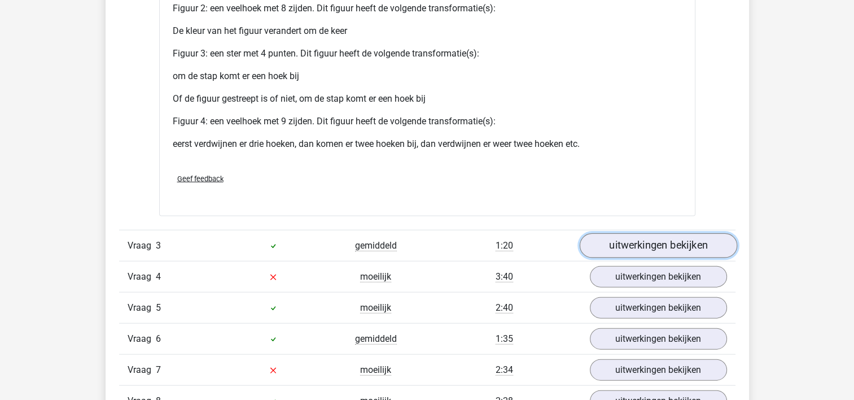
click at [671, 242] on link "uitwerkingen bekijken" at bounding box center [658, 245] width 158 height 25
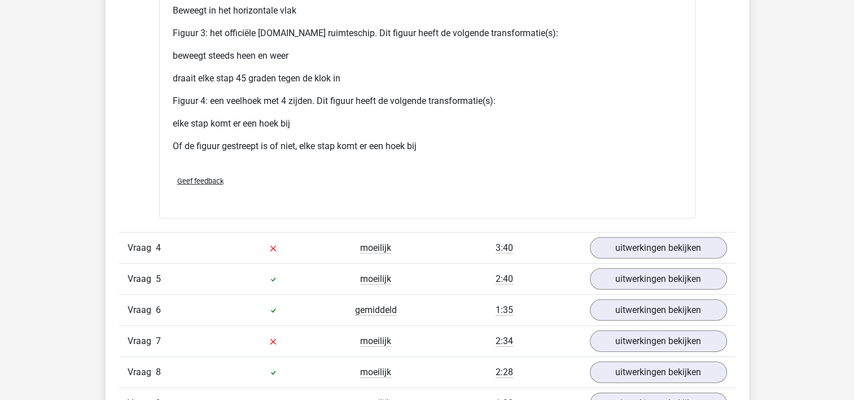
scroll to position [3501, 0]
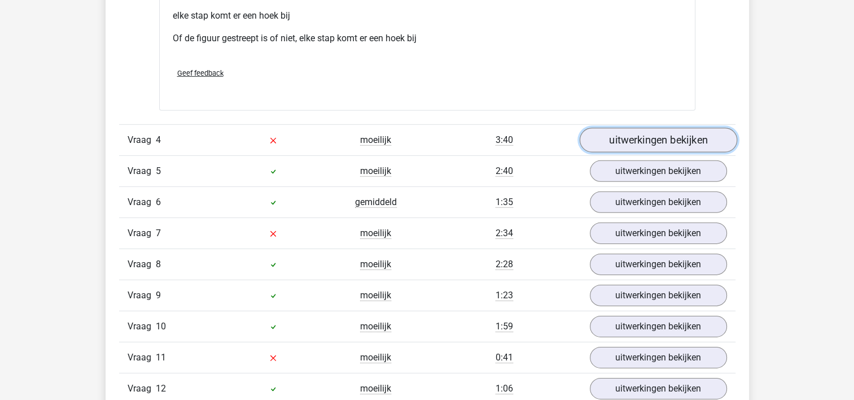
click at [639, 137] on link "uitwerkingen bekijken" at bounding box center [658, 140] width 158 height 25
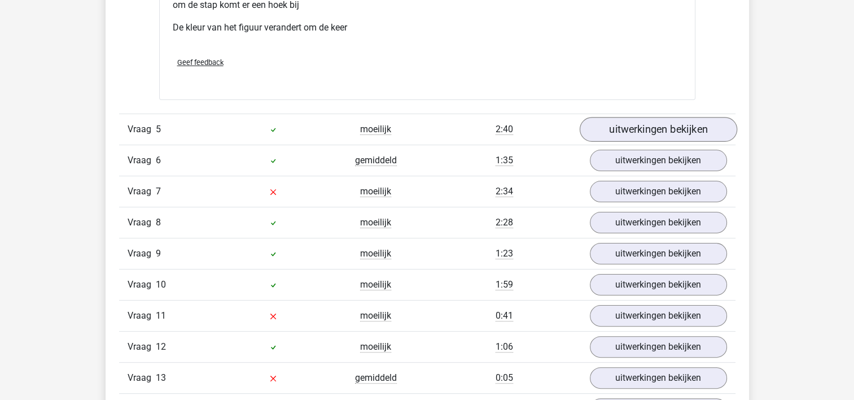
scroll to position [4518, 0]
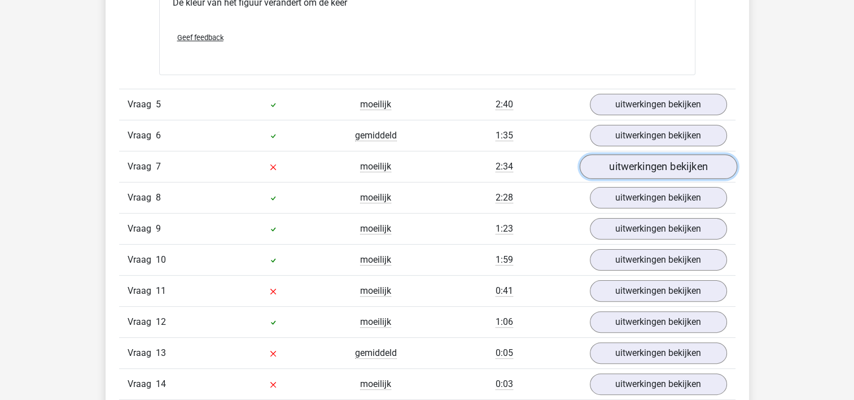
click at [644, 163] on link "uitwerkingen bekijken" at bounding box center [658, 166] width 158 height 25
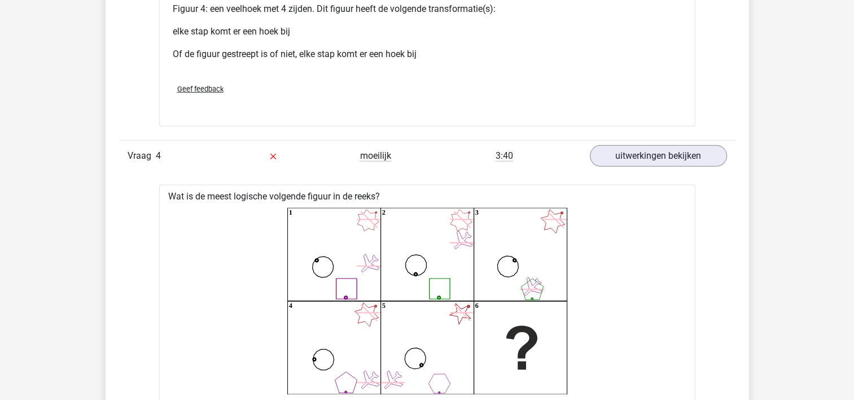
scroll to position [3332, 0]
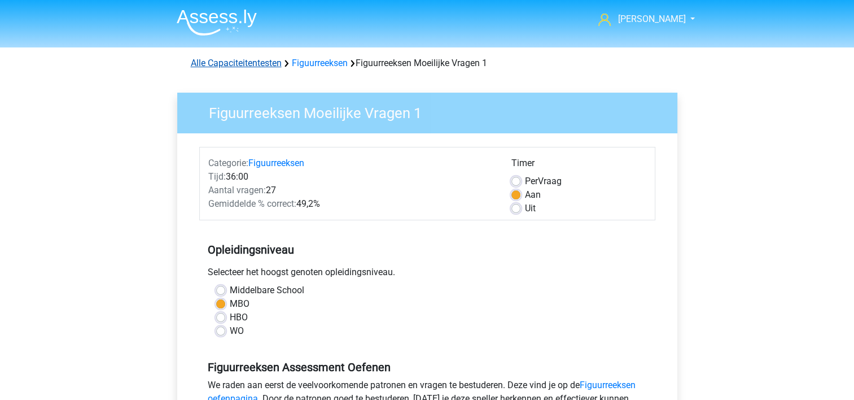
click at [266, 62] on link "Alle Capaciteitentesten" at bounding box center [236, 63] width 91 height 11
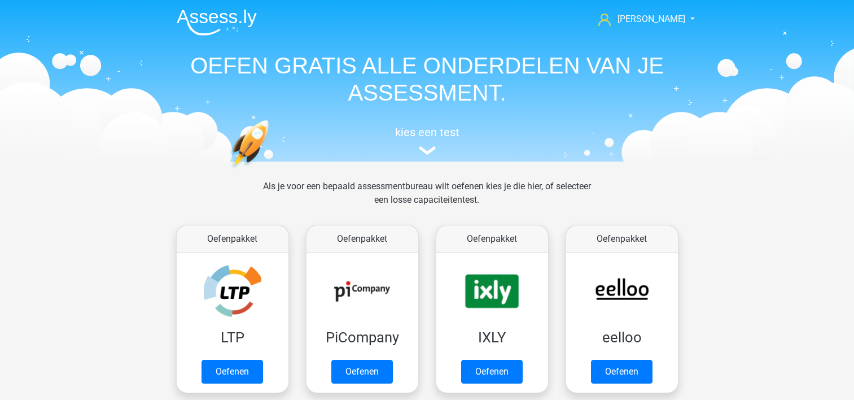
scroll to position [479, 0]
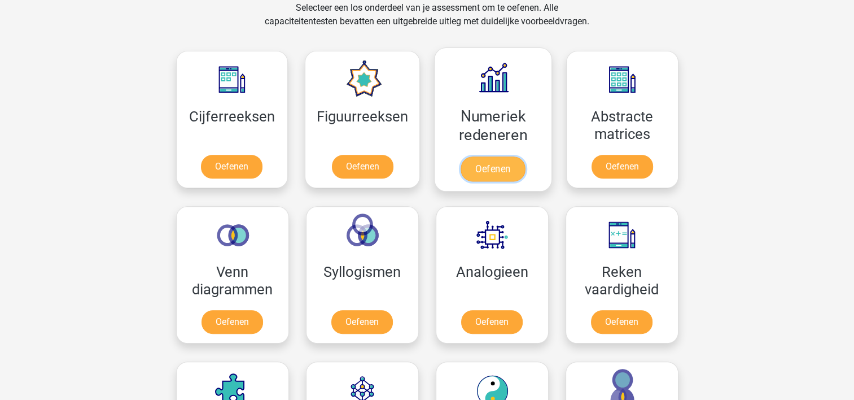
click at [495, 164] on link "Oefenen" at bounding box center [493, 168] width 64 height 25
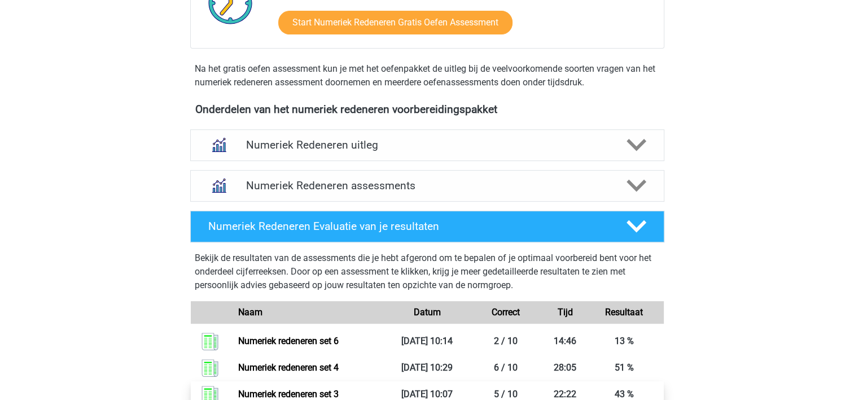
scroll to position [339, 0]
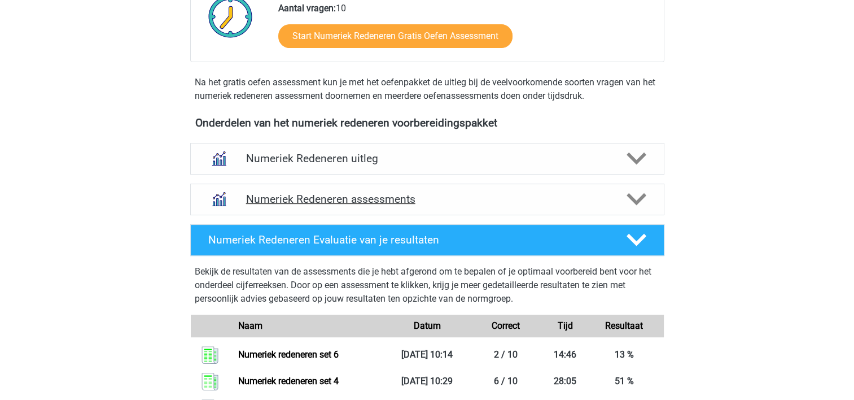
click at [498, 201] on h4 "Numeriek Redeneren assessments" at bounding box center [427, 199] width 363 height 13
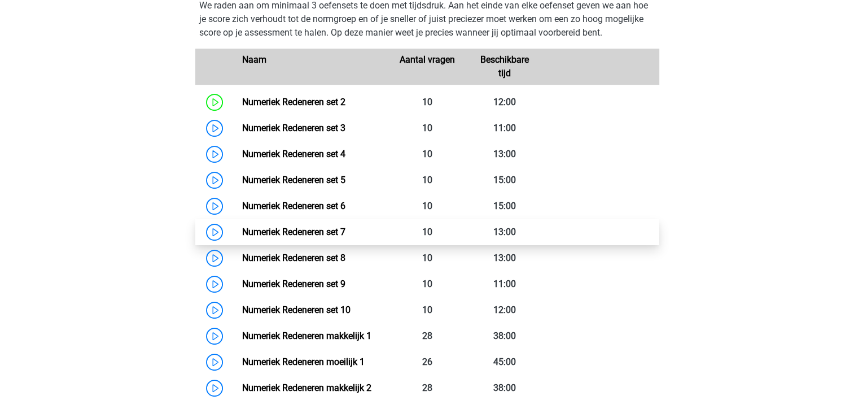
scroll to position [565, 0]
click at [333, 230] on link "Numeriek Redeneren set 7" at bounding box center [293, 231] width 103 height 11
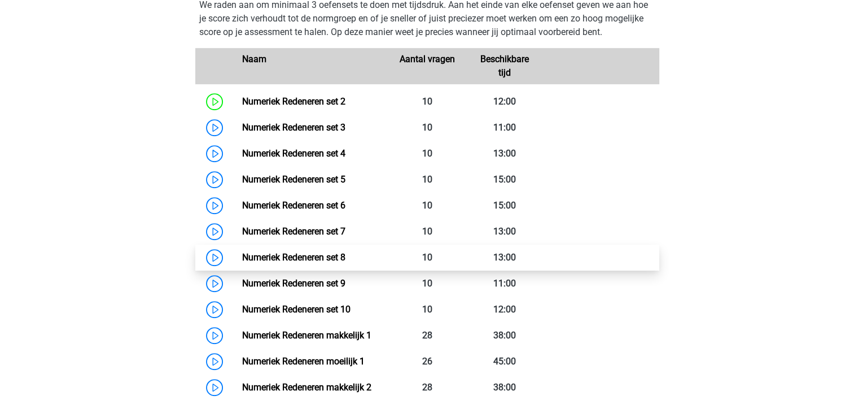
click at [316, 252] on link "Numeriek Redeneren set 8" at bounding box center [293, 257] width 103 height 11
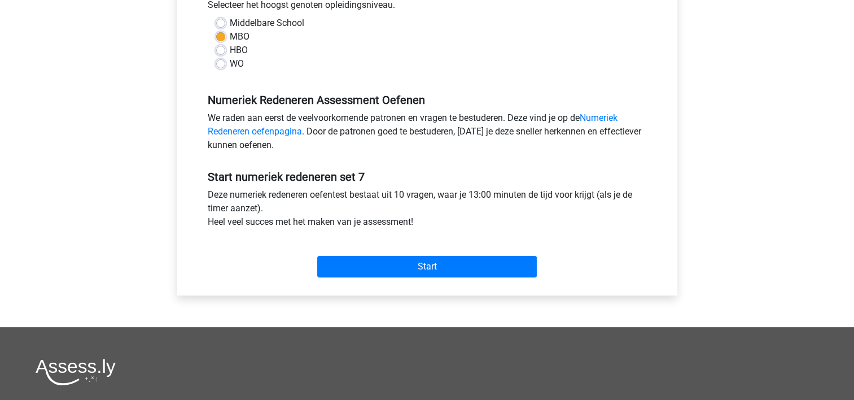
scroll to position [339, 0]
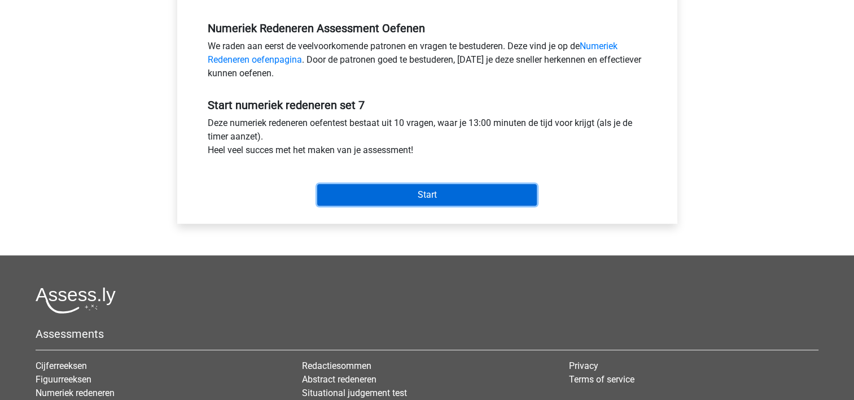
click at [363, 194] on input "Start" at bounding box center [427, 194] width 220 height 21
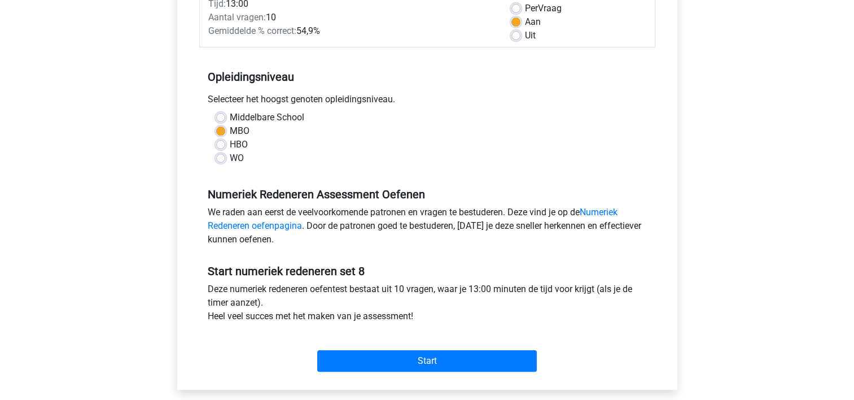
scroll to position [282, 0]
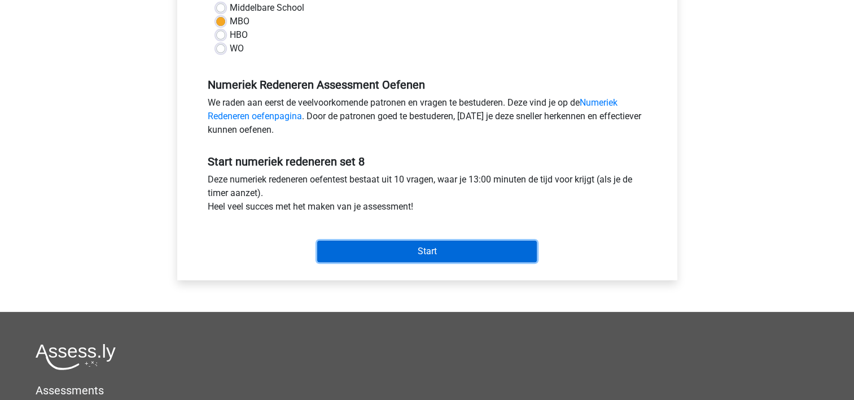
click at [390, 250] on input "Start" at bounding box center [427, 251] width 220 height 21
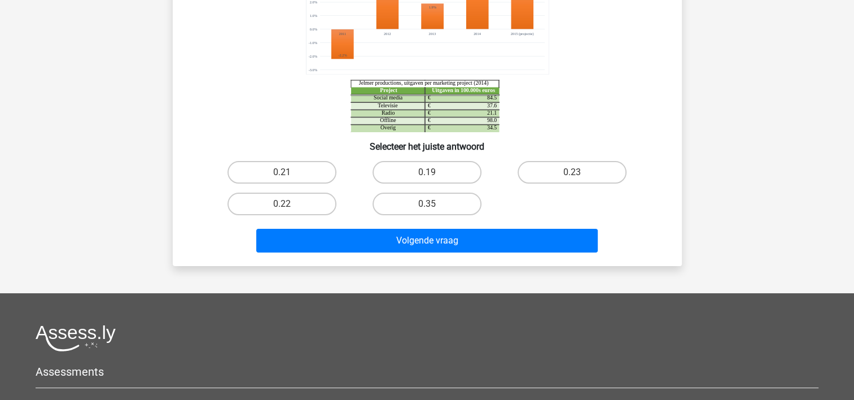
scroll to position [113, 0]
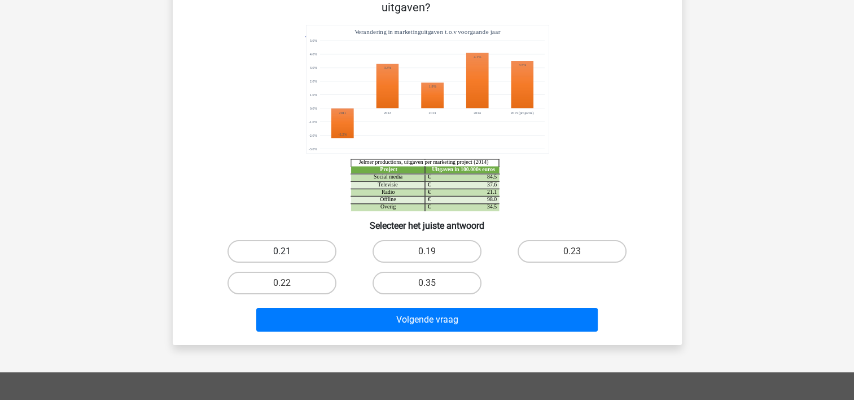
click at [261, 240] on label "0.21" at bounding box center [282, 251] width 109 height 23
click at [282, 251] on input "0.21" at bounding box center [285, 254] width 7 height 7
radio input "true"
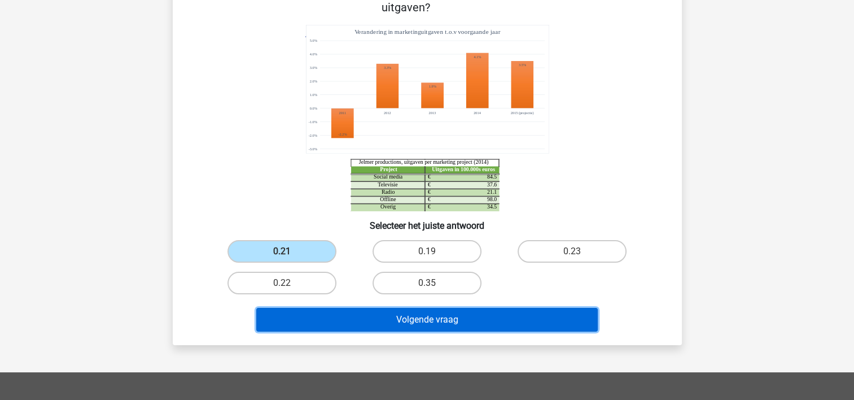
drag, startPoint x: 292, startPoint y: 296, endPoint x: 293, endPoint y: 291, distance: 5.8
click at [293, 308] on button "Volgende vraag" at bounding box center [427, 320] width 342 height 24
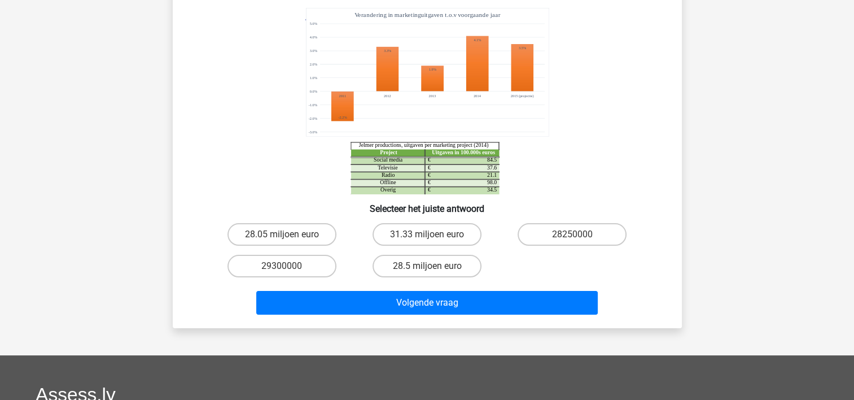
scroll to position [52, 0]
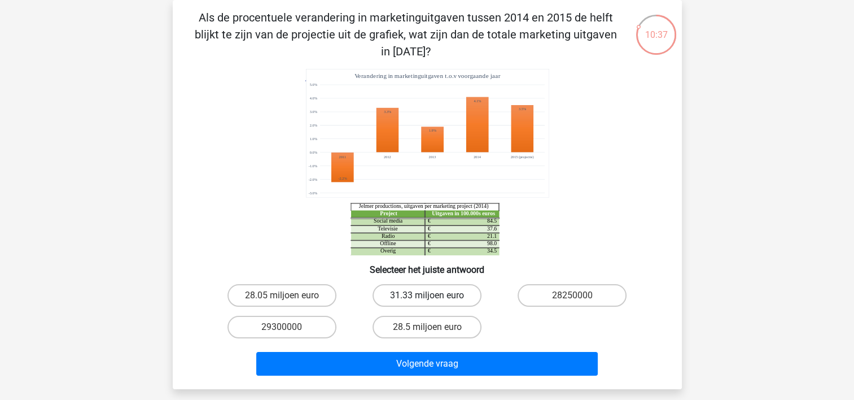
click at [389, 292] on label "31.33 miljoen euro" at bounding box center [427, 295] width 109 height 23
click at [427, 295] on input "31.33 miljoen euro" at bounding box center [430, 298] width 7 height 7
radio input "true"
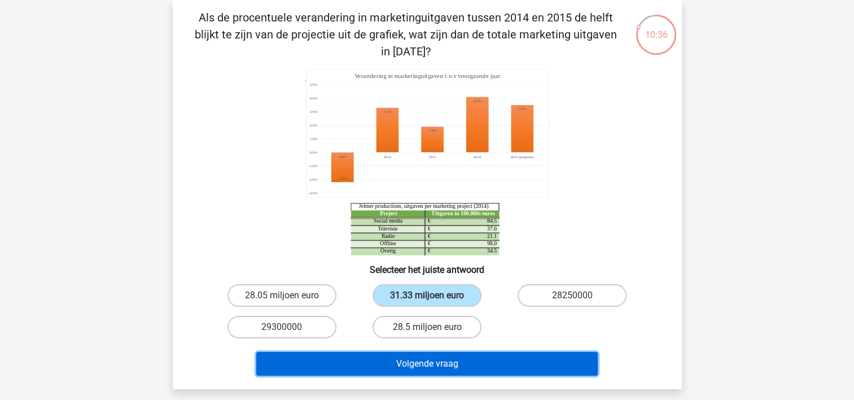
click at [395, 359] on button "Volgende vraag" at bounding box center [427, 364] width 342 height 24
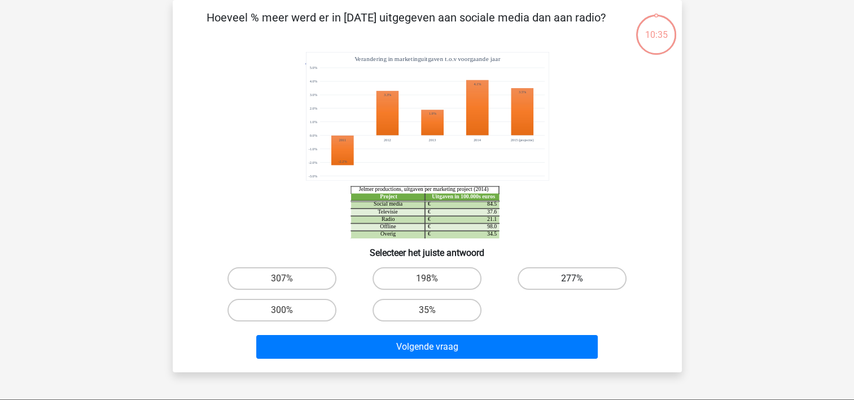
drag, startPoint x: 565, startPoint y: 280, endPoint x: 529, endPoint y: 348, distance: 76.5
click at [564, 280] on label "277%" at bounding box center [572, 278] width 109 height 23
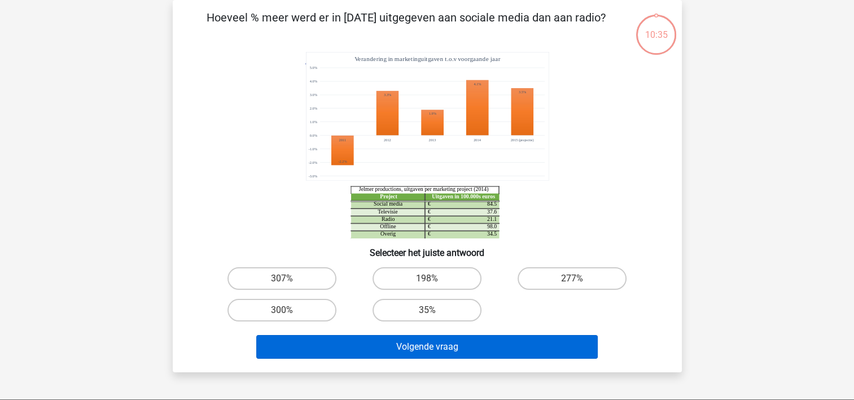
click at [573, 280] on input "277%" at bounding box center [576, 281] width 7 height 7
radio input "true"
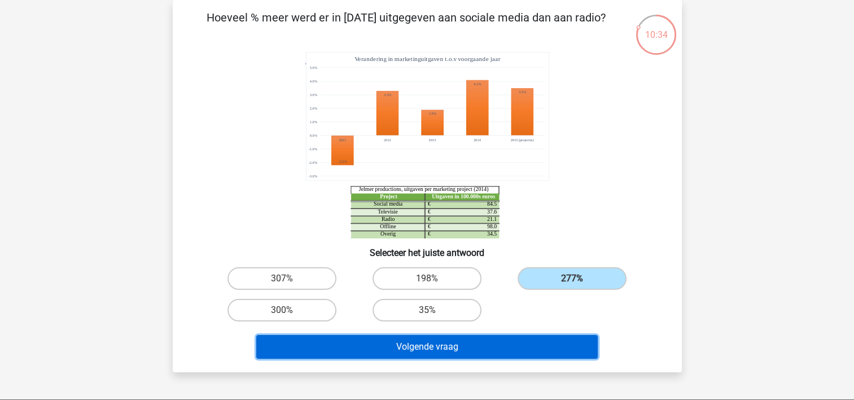
click at [524, 348] on button "Volgende vraag" at bounding box center [427, 347] width 342 height 24
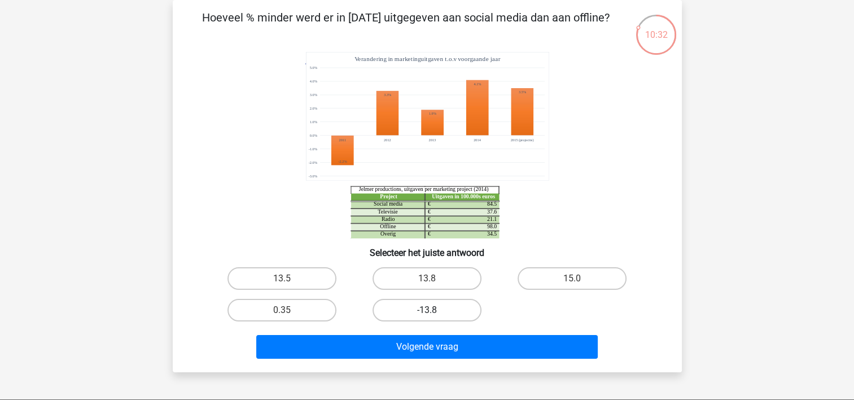
click at [441, 308] on label "-13.8" at bounding box center [427, 310] width 109 height 23
click at [434, 310] on input "-13.8" at bounding box center [430, 313] width 7 height 7
radio input "true"
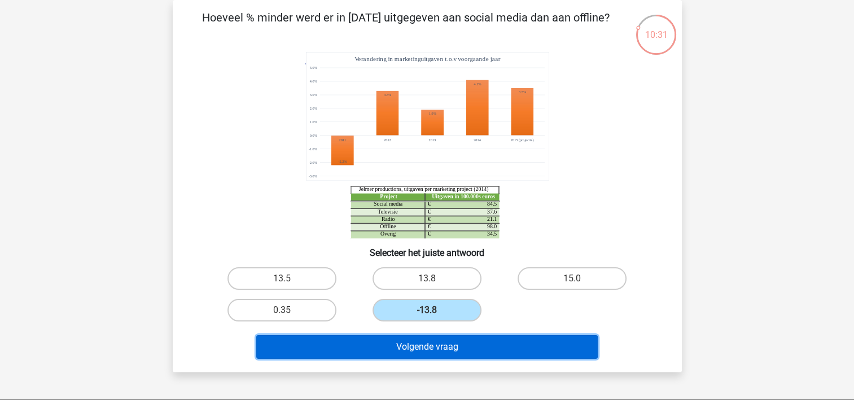
click at [433, 344] on button "Volgende vraag" at bounding box center [427, 347] width 342 height 24
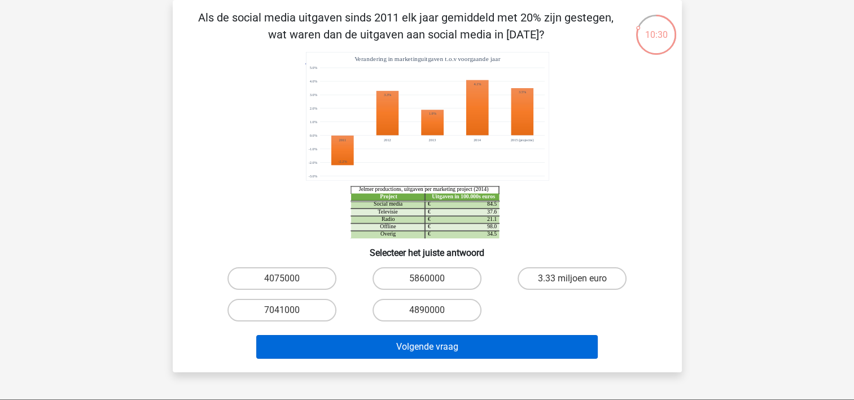
drag, startPoint x: 428, startPoint y: 277, endPoint x: 436, endPoint y: 341, distance: 64.9
click at [428, 279] on div "5860000" at bounding box center [427, 278] width 136 height 23
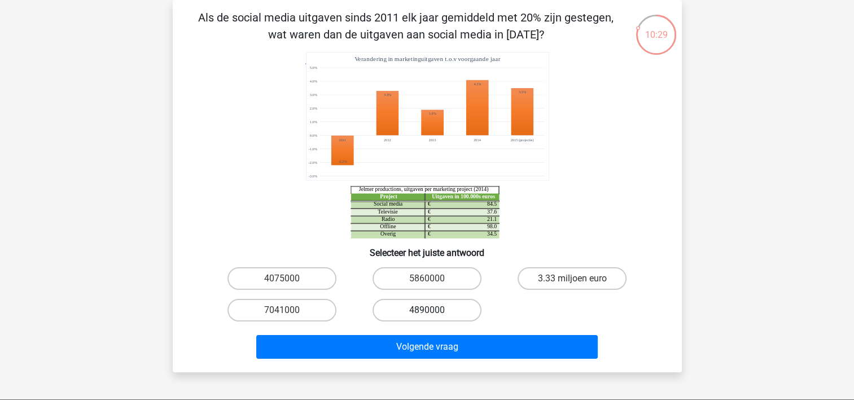
drag, startPoint x: 421, startPoint y: 278, endPoint x: 421, endPoint y: 312, distance: 33.9
click at [421, 279] on label "5860000" at bounding box center [427, 278] width 109 height 23
click at [427, 279] on input "5860000" at bounding box center [430, 281] width 7 height 7
radio input "true"
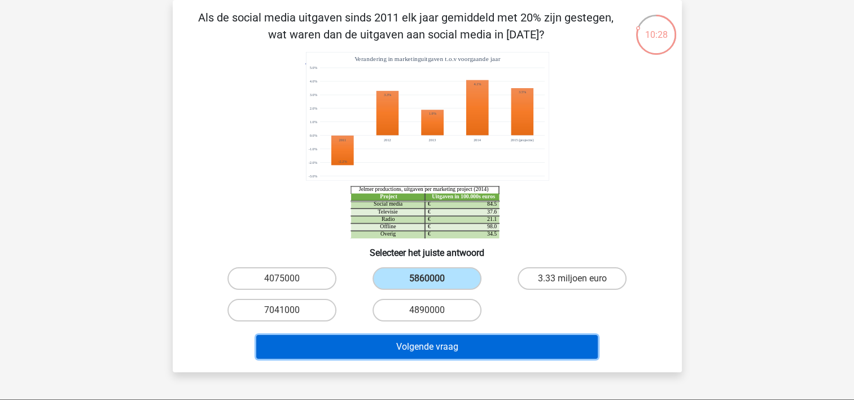
click at [415, 343] on button "Volgende vraag" at bounding box center [427, 347] width 342 height 24
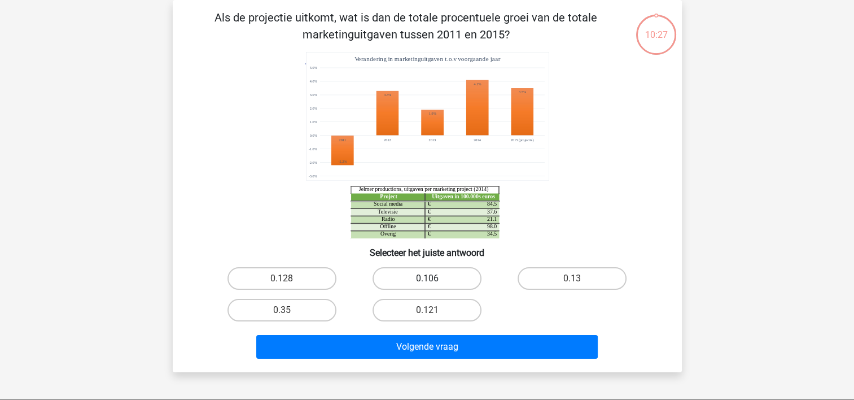
click at [420, 278] on label "0.106" at bounding box center [427, 278] width 109 height 23
click at [427, 278] on input "0.106" at bounding box center [430, 281] width 7 height 7
radio input "true"
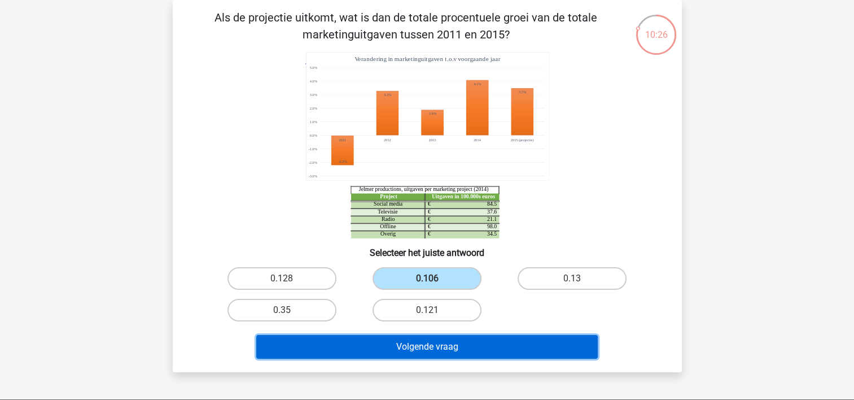
click at [426, 342] on button "Volgende vraag" at bounding box center [427, 347] width 342 height 24
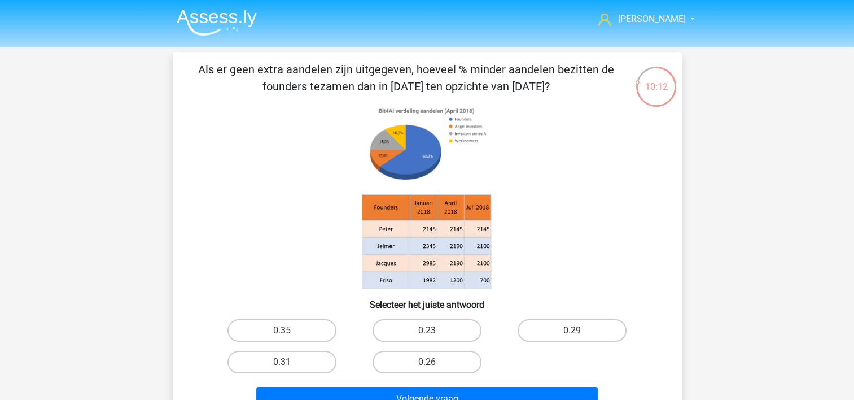
scroll to position [56, 0]
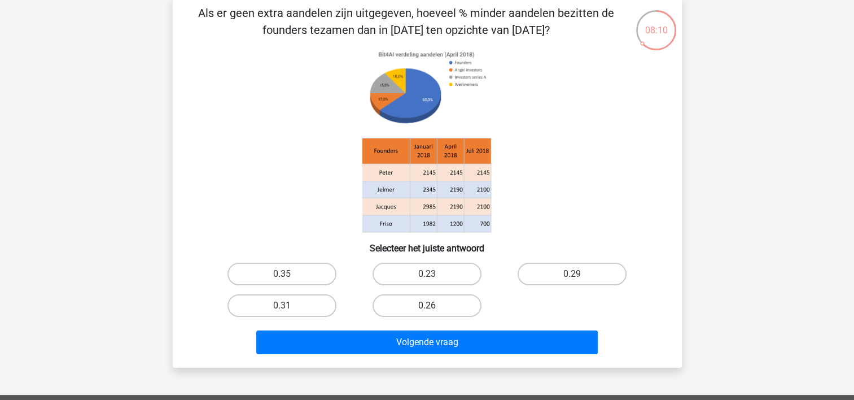
click at [445, 300] on label "0.26" at bounding box center [427, 305] width 109 height 23
click at [434, 306] on input "0.26" at bounding box center [430, 309] width 7 height 7
radio input "true"
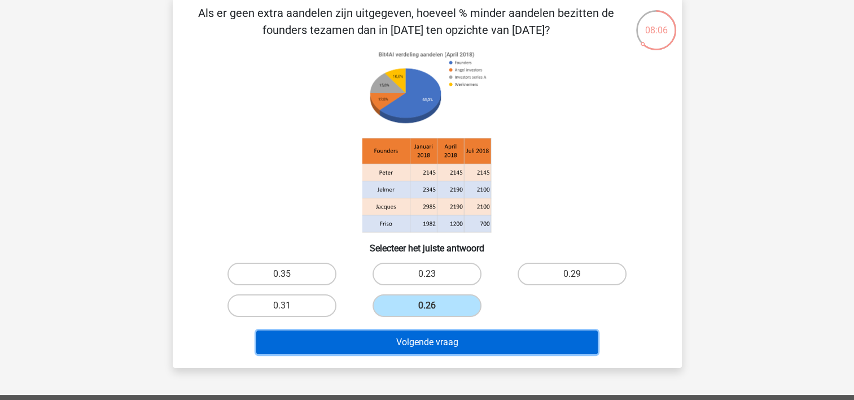
click at [445, 341] on button "Volgende vraag" at bounding box center [427, 342] width 342 height 24
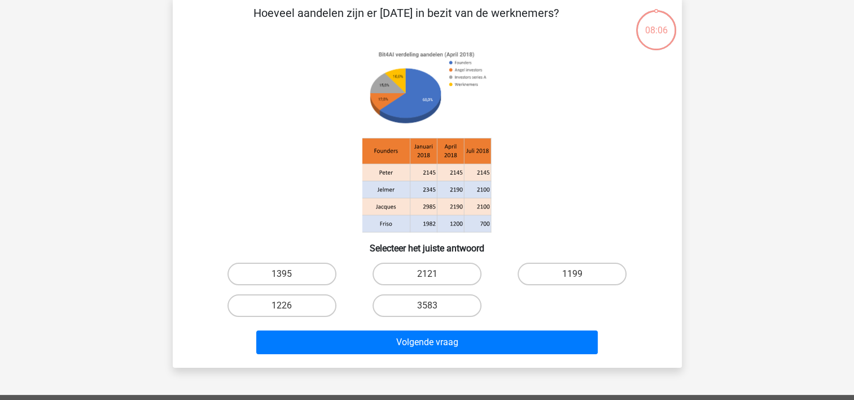
scroll to position [52, 0]
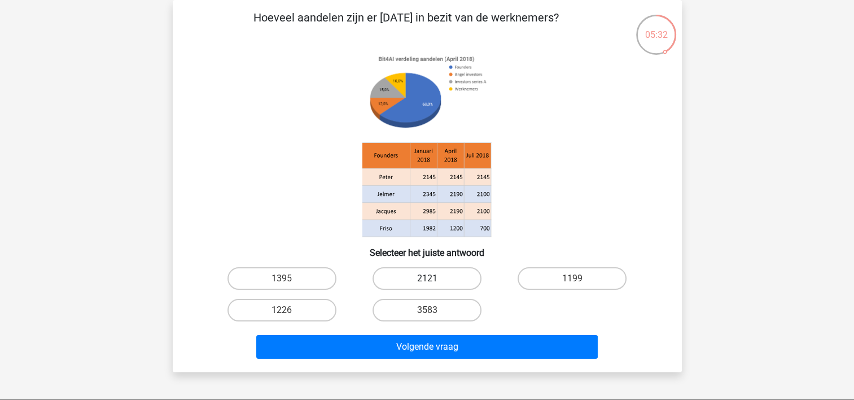
click at [416, 271] on label "2121" at bounding box center [427, 278] width 109 height 23
click at [427, 278] on input "2121" at bounding box center [430, 281] width 7 height 7
radio input "true"
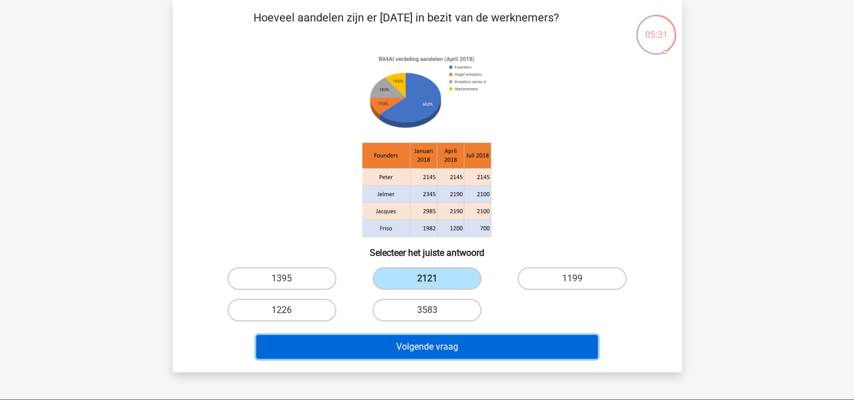
click at [405, 341] on button "Volgende vraag" at bounding box center [427, 347] width 342 height 24
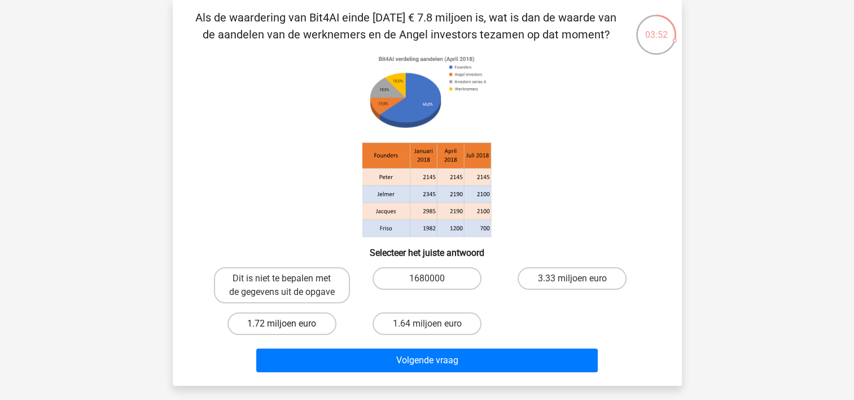
click at [291, 323] on label "1.72 miljoen euro" at bounding box center [282, 323] width 109 height 23
click at [289, 324] on input "1.72 miljoen euro" at bounding box center [285, 327] width 7 height 7
radio input "true"
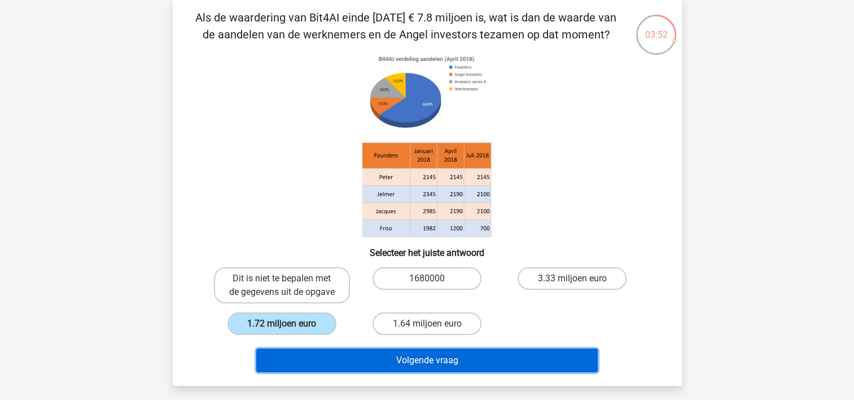
click at [304, 357] on button "Volgende vraag" at bounding box center [427, 360] width 342 height 24
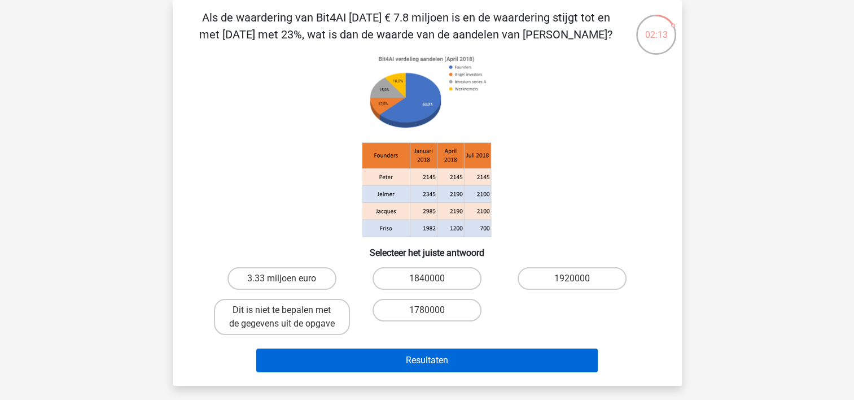
drag, startPoint x: 301, startPoint y: 315, endPoint x: 314, endPoint y: 355, distance: 42.1
click at [305, 326] on label "Dit is niet te bepalen met de gegevens uit de opgave" at bounding box center [282, 317] width 136 height 36
click at [289, 317] on input "Dit is niet te bepalen met de gegevens uit de opgave" at bounding box center [285, 313] width 7 height 7
radio input "true"
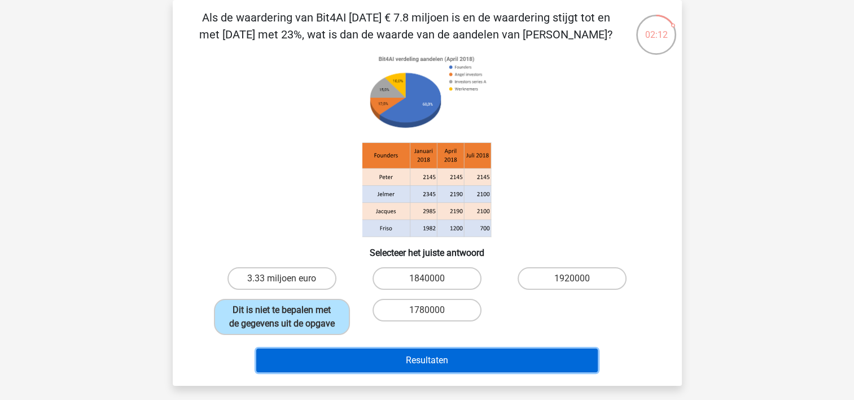
click at [317, 361] on button "Resultaten" at bounding box center [427, 360] width 342 height 24
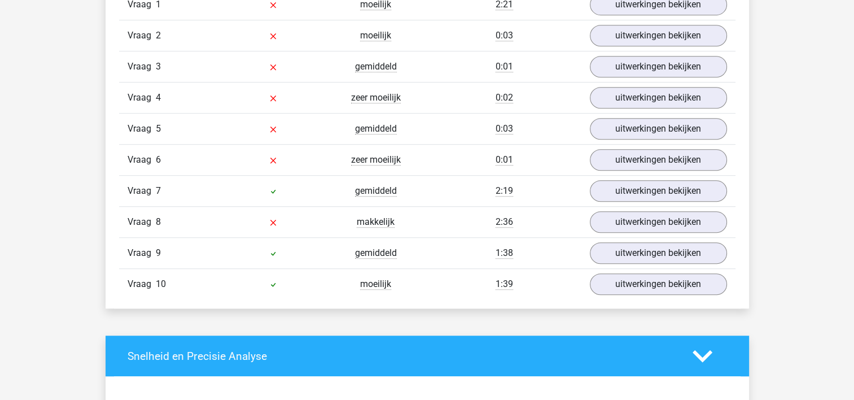
scroll to position [791, 0]
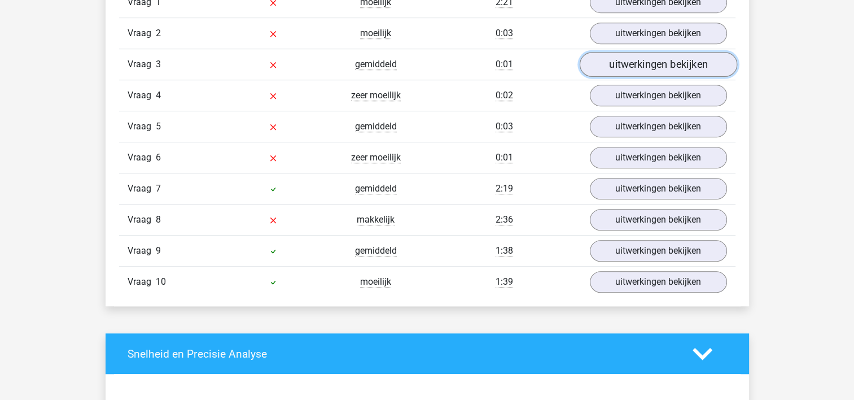
click at [666, 63] on link "uitwerkingen bekijken" at bounding box center [658, 65] width 158 height 25
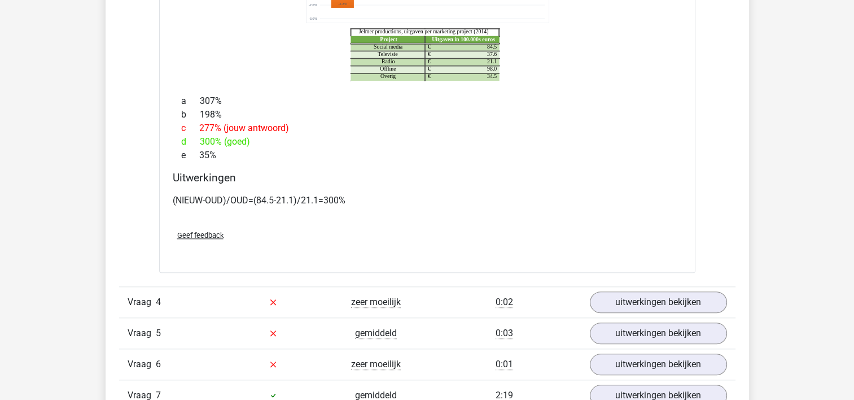
scroll to position [1129, 0]
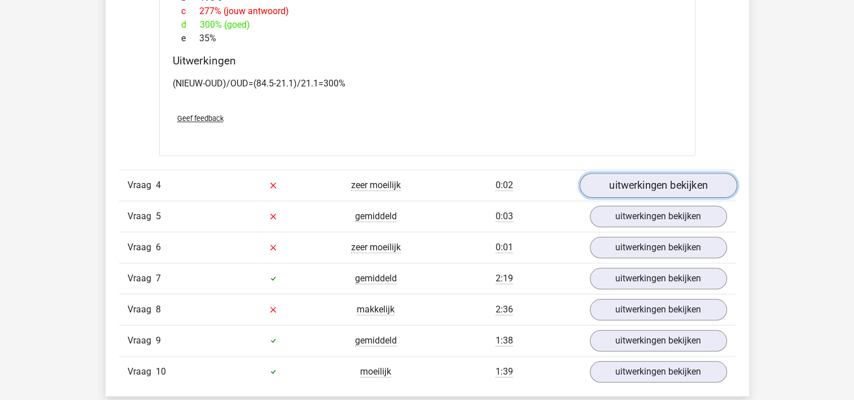
click at [657, 183] on link "uitwerkingen bekijken" at bounding box center [658, 185] width 158 height 25
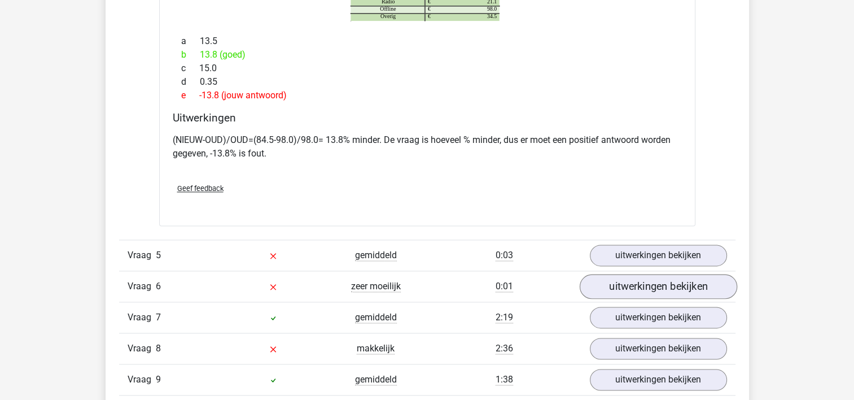
scroll to position [1638, 0]
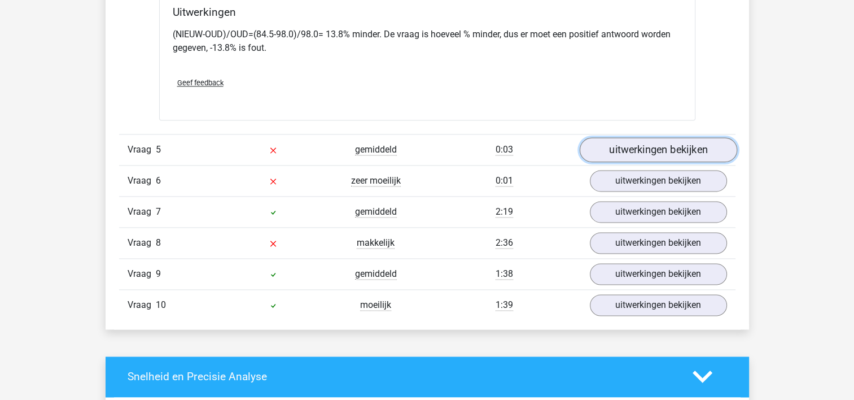
click at [662, 147] on link "uitwerkingen bekijken" at bounding box center [658, 149] width 158 height 25
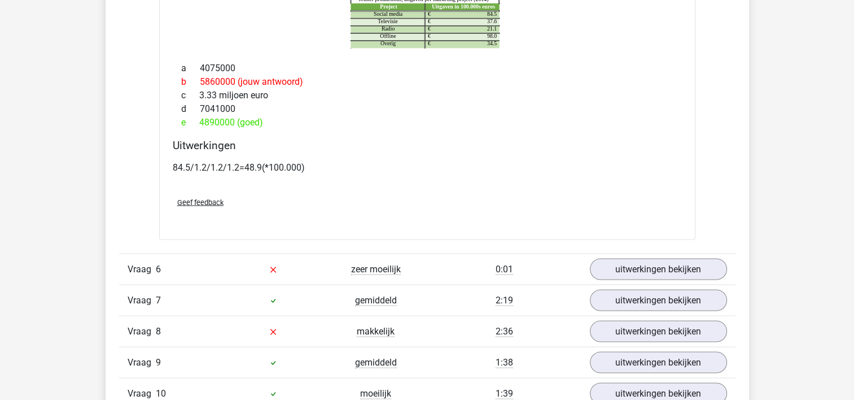
scroll to position [2090, 0]
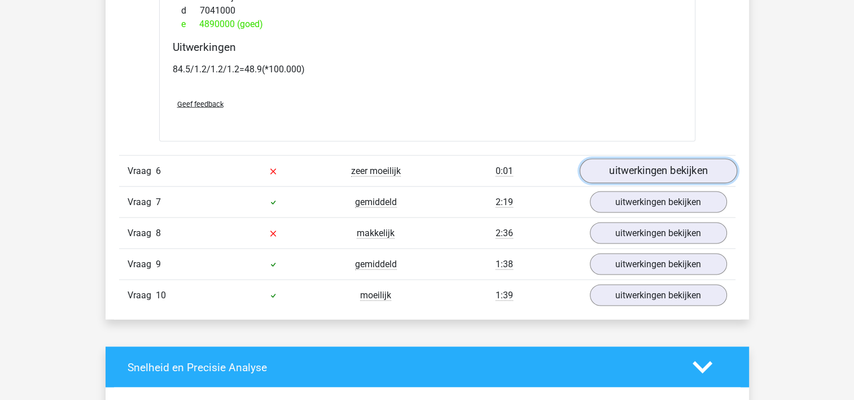
click at [666, 166] on link "uitwerkingen bekijken" at bounding box center [658, 170] width 158 height 25
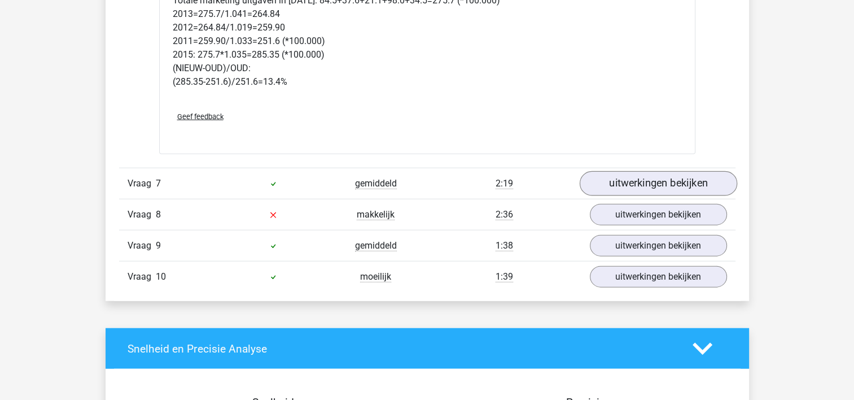
scroll to position [2598, 0]
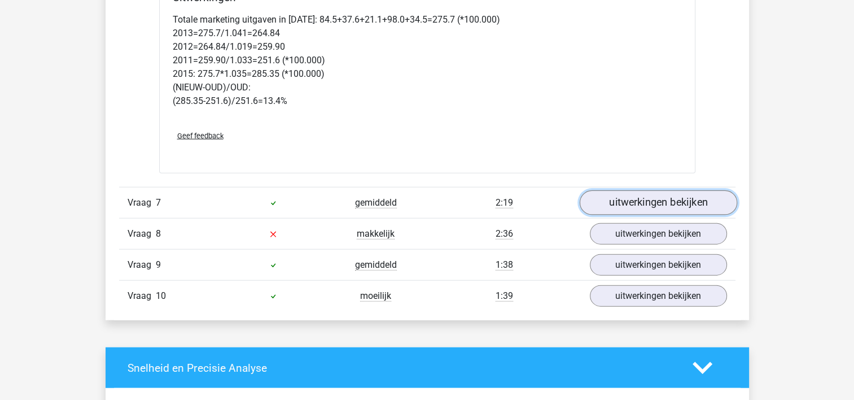
click at [646, 199] on link "uitwerkingen bekijken" at bounding box center [658, 202] width 158 height 25
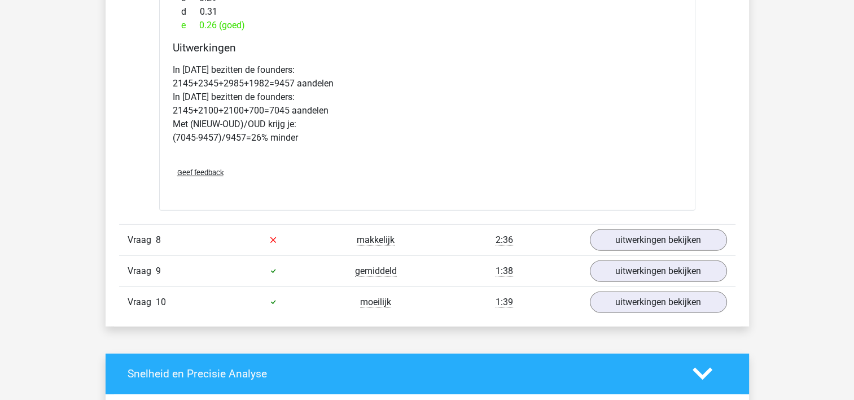
scroll to position [3219, 0]
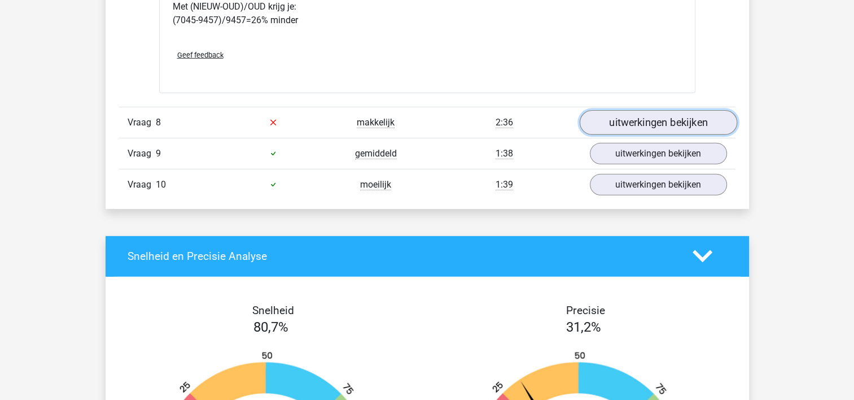
click at [653, 114] on link "uitwerkingen bekijken" at bounding box center [658, 122] width 158 height 25
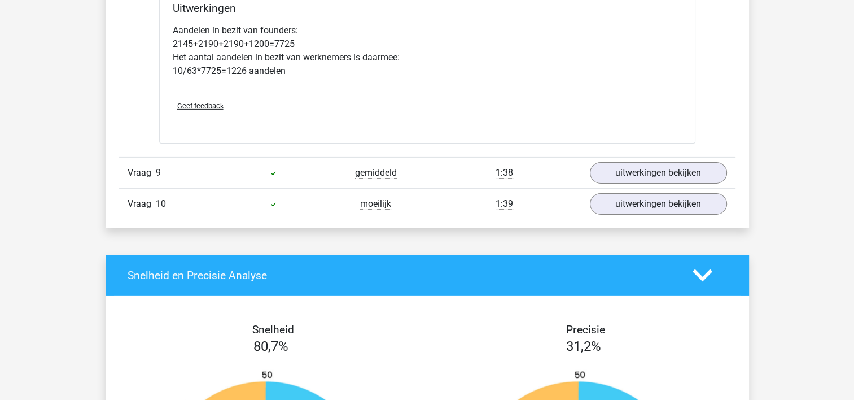
scroll to position [3671, 0]
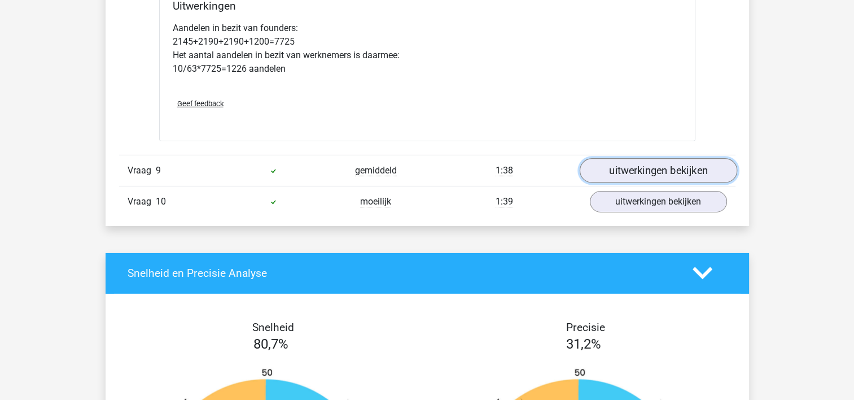
click at [653, 165] on link "uitwerkingen bekijken" at bounding box center [658, 170] width 158 height 25
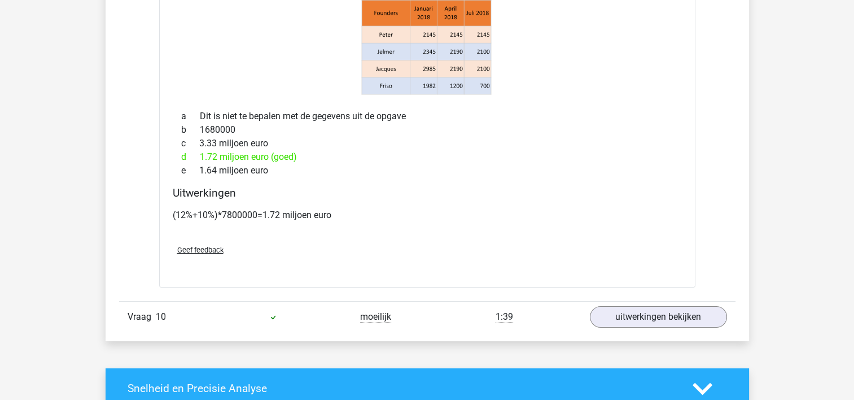
scroll to position [4123, 0]
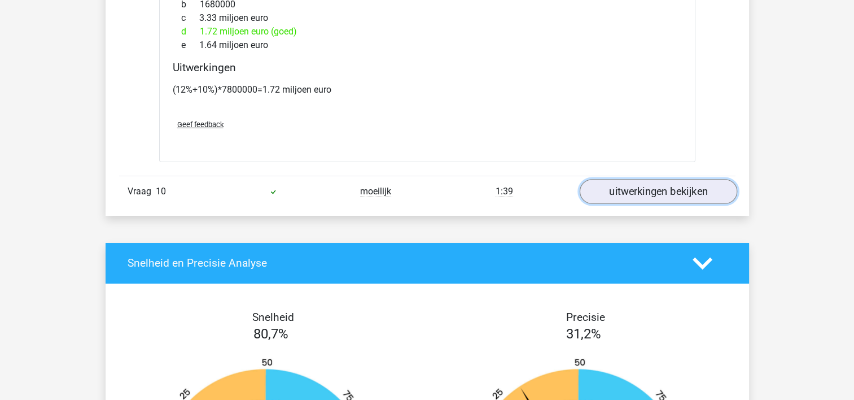
click at [654, 185] on link "uitwerkingen bekijken" at bounding box center [658, 191] width 158 height 25
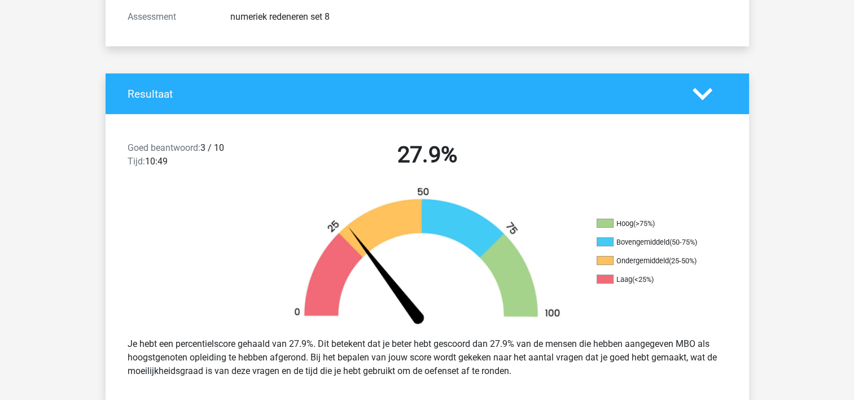
scroll to position [0, 0]
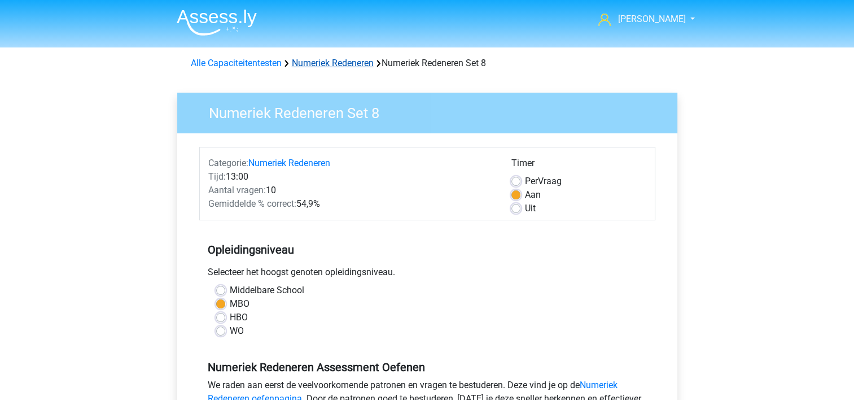
click at [340, 63] on link "Numeriek Redeneren" at bounding box center [333, 63] width 82 height 11
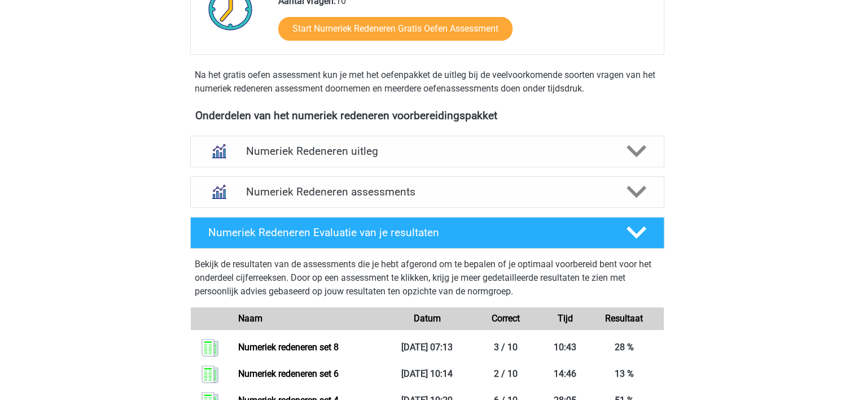
scroll to position [508, 0]
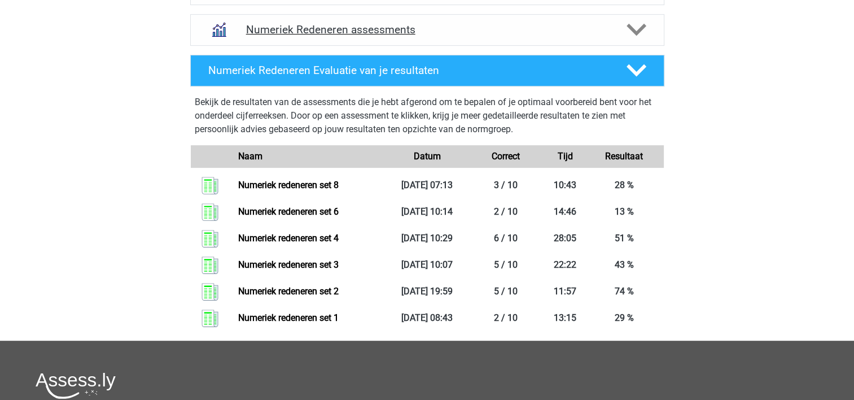
click at [465, 30] on h4 "Numeriek Redeneren assessments" at bounding box center [427, 29] width 363 height 13
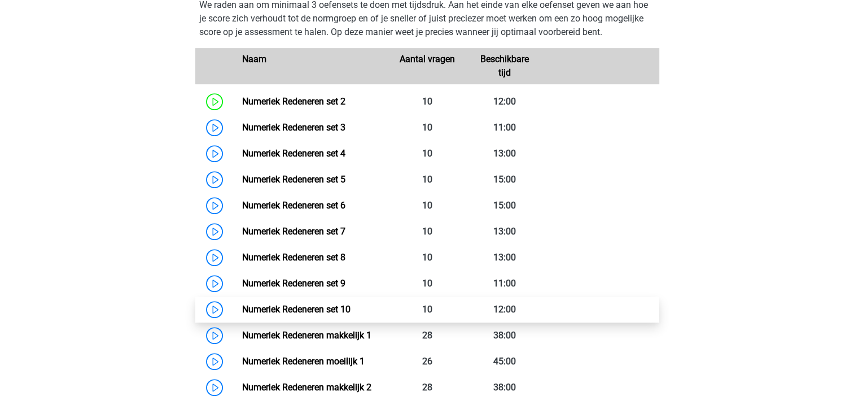
scroll to position [621, 0]
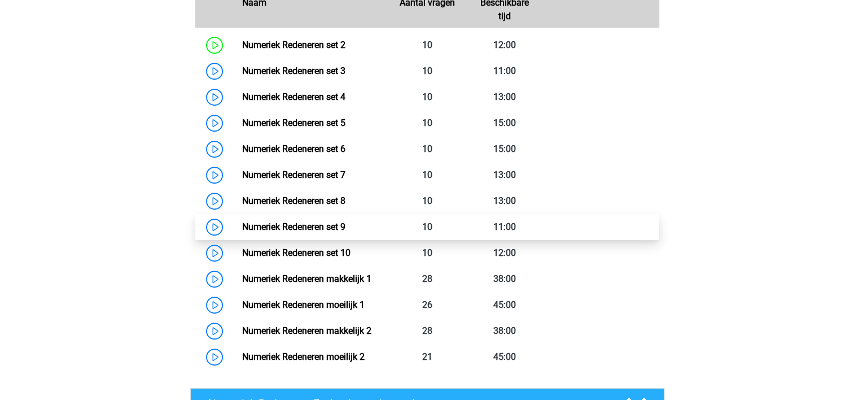
click at [317, 221] on link "Numeriek Redeneren set 9" at bounding box center [293, 226] width 103 height 11
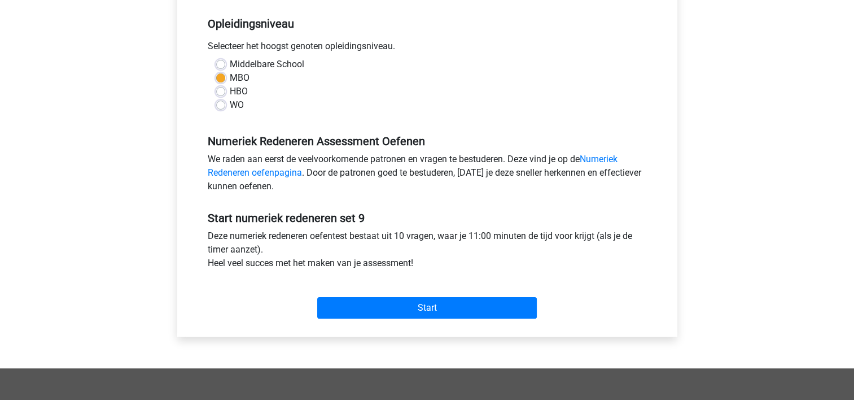
scroll to position [282, 0]
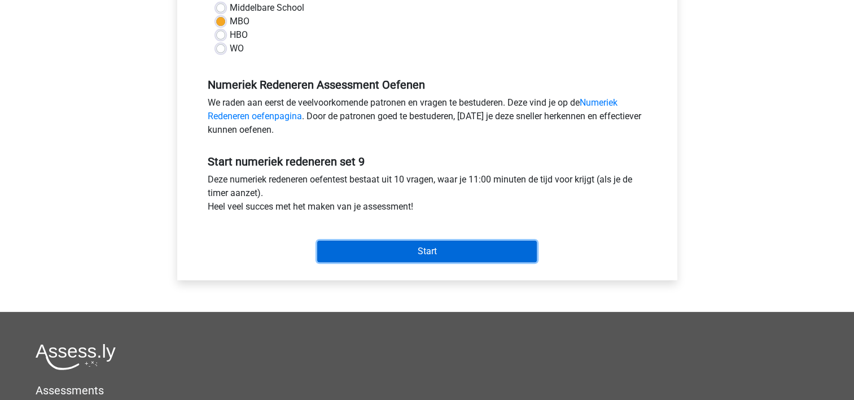
click at [421, 248] on input "Start" at bounding box center [427, 251] width 220 height 21
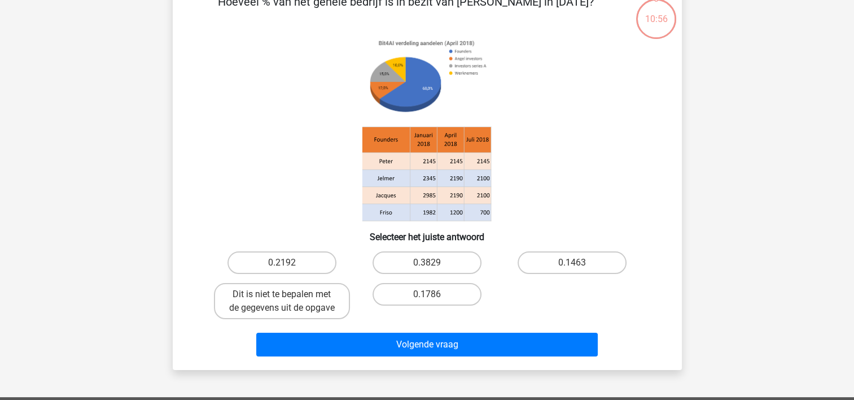
scroll to position [56, 0]
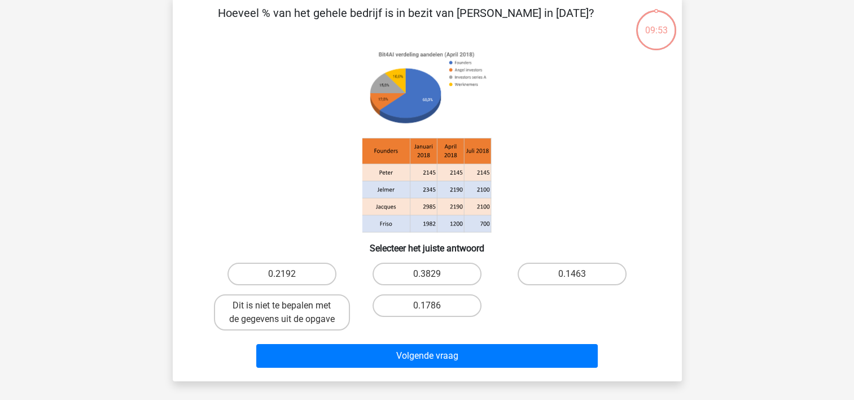
click at [284, 307] on input "Dit is niet te bepalen met de gegevens uit de opgave" at bounding box center [285, 309] width 7 height 7
radio input "true"
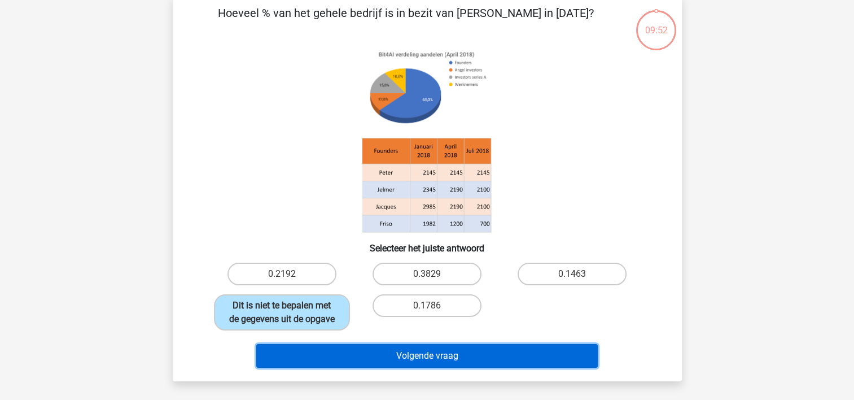
click at [295, 353] on button "Volgende vraag" at bounding box center [427, 356] width 342 height 24
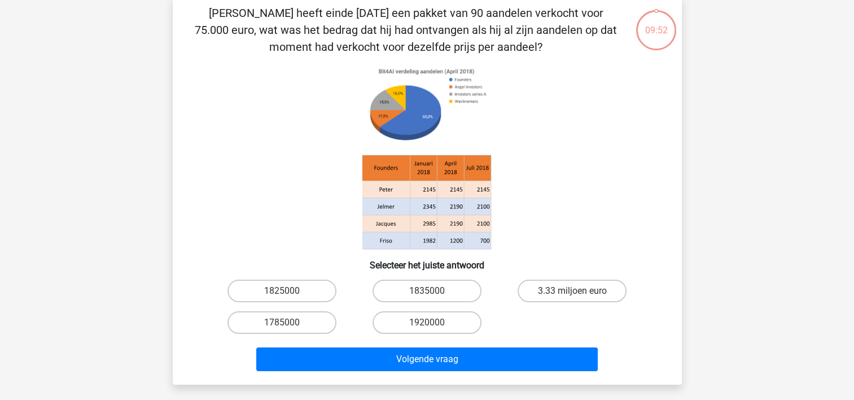
scroll to position [52, 0]
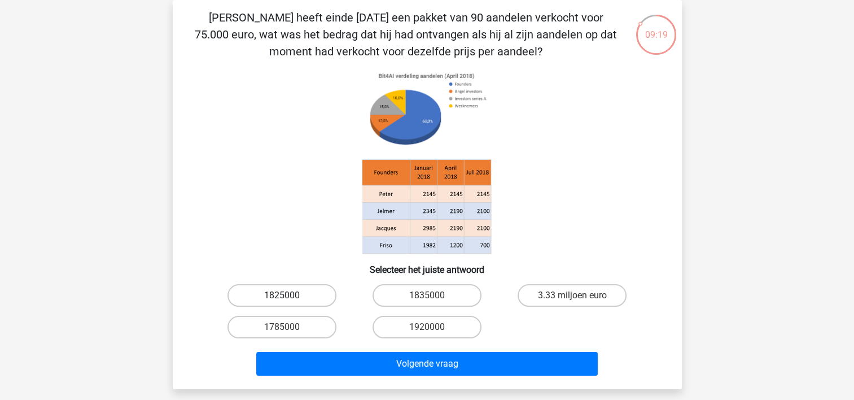
click at [296, 293] on label "1825000" at bounding box center [282, 295] width 109 height 23
click at [289, 295] on input "1825000" at bounding box center [285, 298] width 7 height 7
radio input "true"
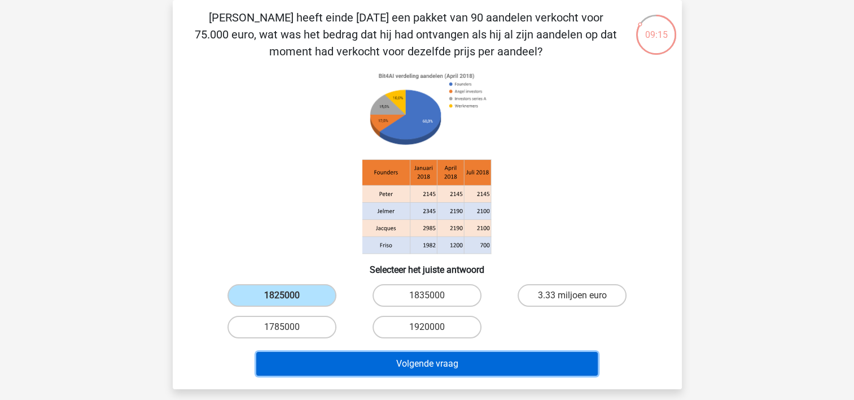
click at [334, 363] on button "Volgende vraag" at bounding box center [427, 364] width 342 height 24
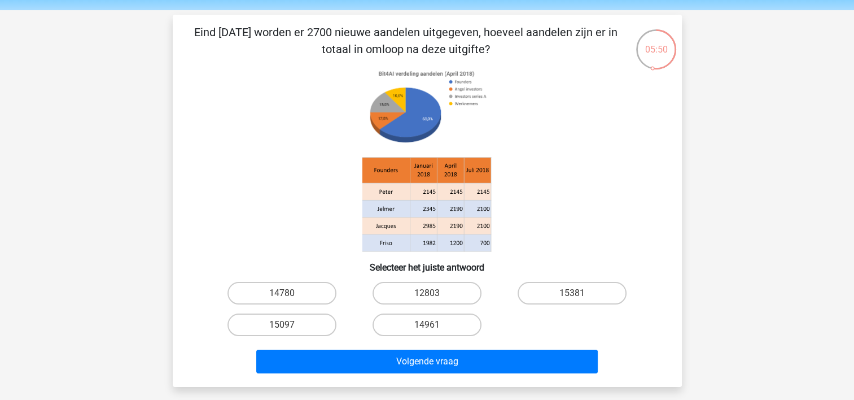
scroll to position [56, 0]
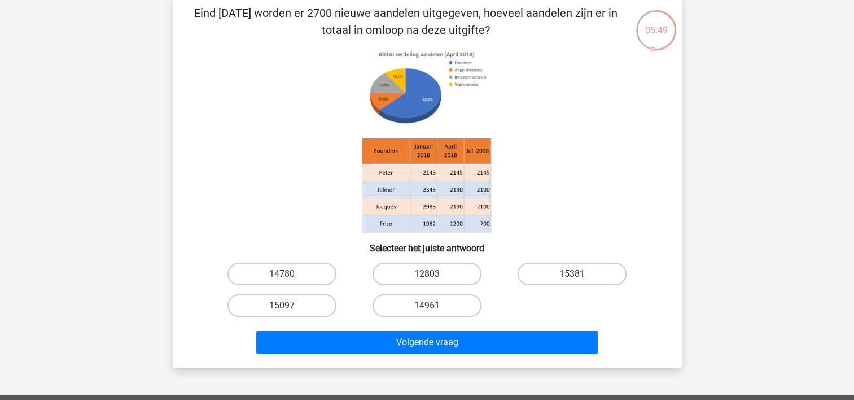
click at [549, 272] on label "15381" at bounding box center [572, 274] width 109 height 23
click at [573, 274] on input "15381" at bounding box center [576, 277] width 7 height 7
radio input "true"
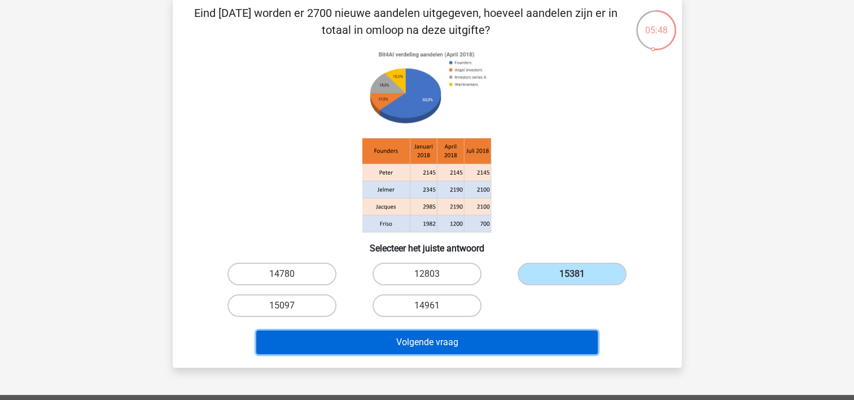
click at [515, 339] on button "Volgende vraag" at bounding box center [427, 342] width 342 height 24
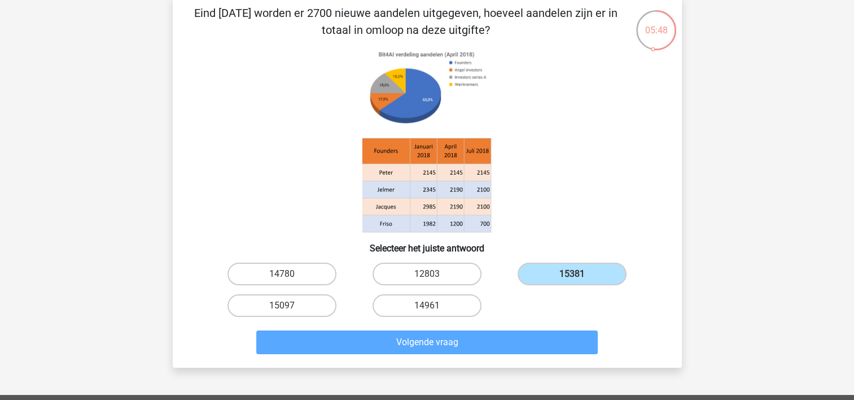
scroll to position [52, 0]
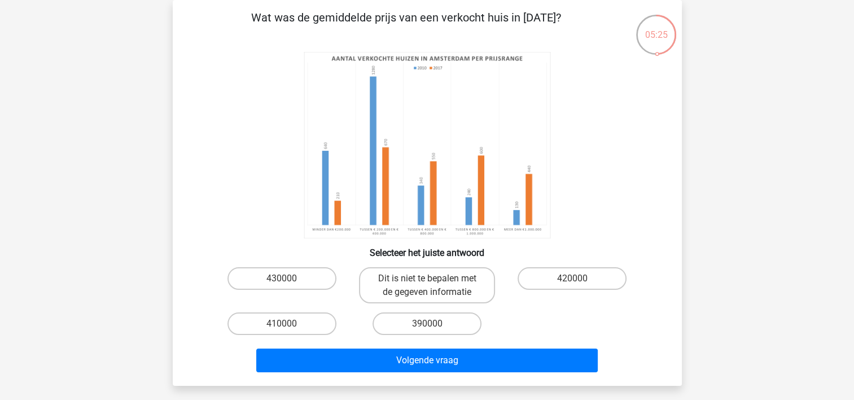
drag, startPoint x: 391, startPoint y: 276, endPoint x: 396, endPoint y: 304, distance: 29.2
click at [392, 278] on label "Dit is niet te bepalen met de gegeven informatie" at bounding box center [427, 285] width 136 height 36
click at [427, 278] on input "Dit is niet te bepalen met de gegeven informatie" at bounding box center [430, 281] width 7 height 7
radio input "true"
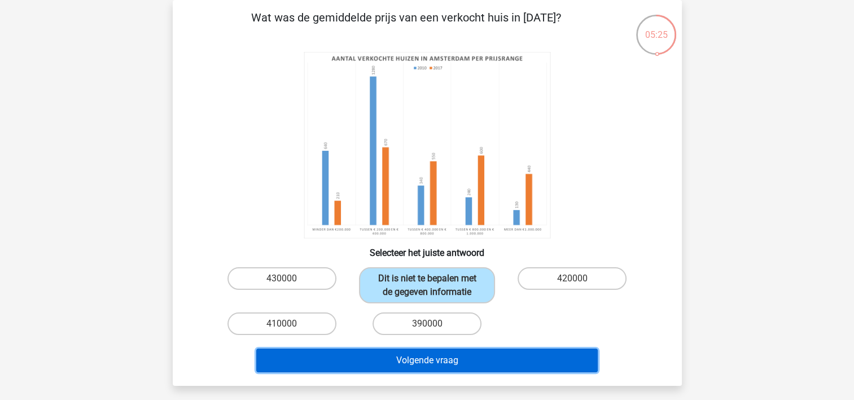
click at [384, 355] on button "Volgende vraag" at bounding box center [427, 360] width 342 height 24
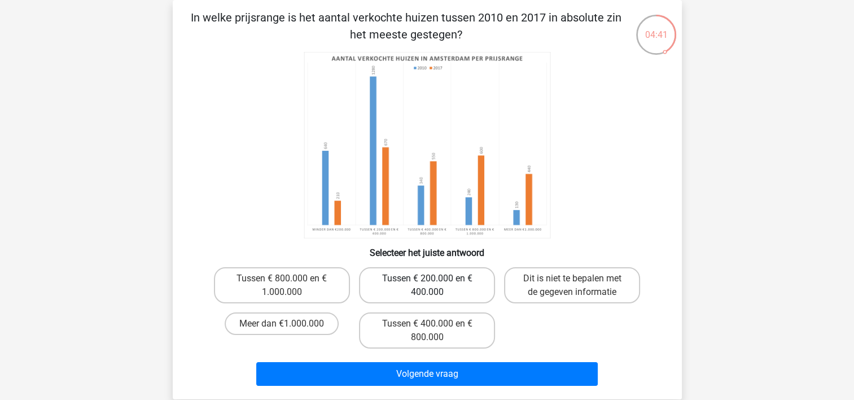
click at [418, 280] on label "Tussen € 200.000 en € 400.000" at bounding box center [427, 285] width 136 height 36
click at [427, 280] on input "Tussen € 200.000 en € 400.000" at bounding box center [430, 281] width 7 height 7
radio input "true"
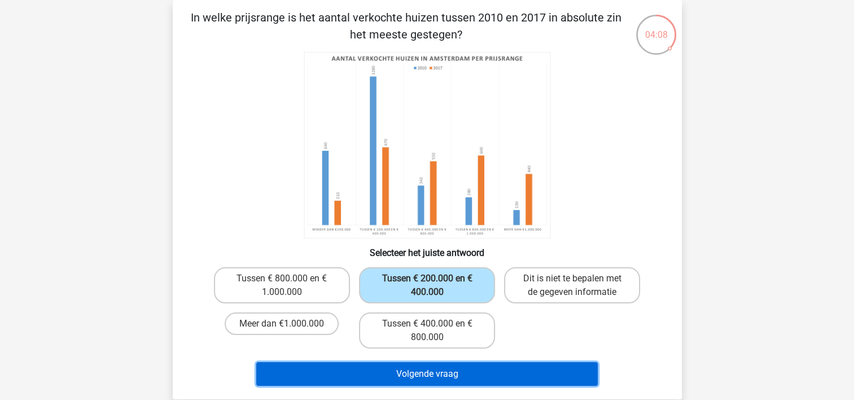
click at [346, 373] on button "Volgende vraag" at bounding box center [427, 374] width 342 height 24
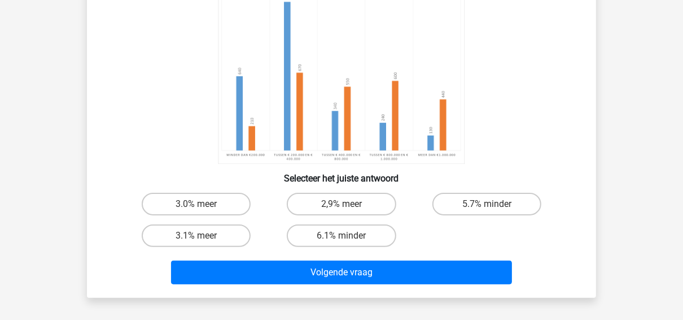
scroll to position [142, 0]
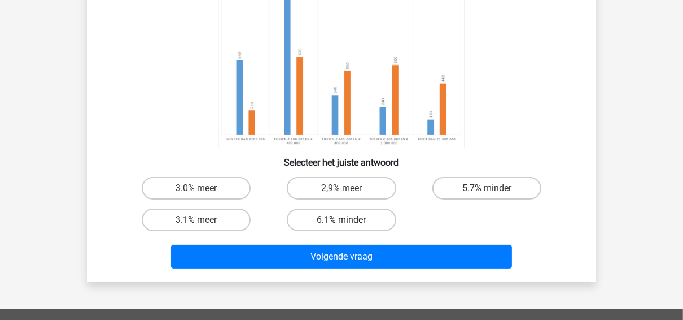
click at [369, 217] on label "6.1% minder" at bounding box center [341, 219] width 109 height 23
click at [349, 220] on input "6.1% minder" at bounding box center [345, 223] width 7 height 7
radio input "true"
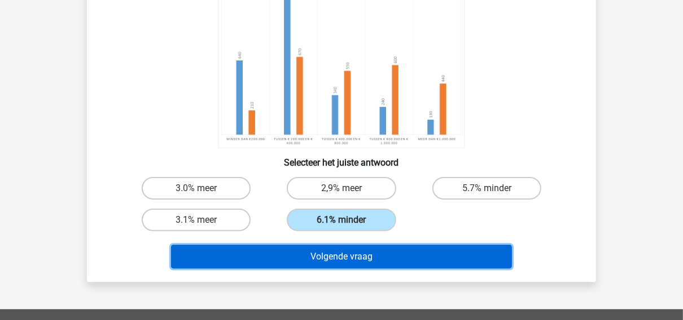
click at [369, 258] on button "Volgende vraag" at bounding box center [342, 257] width 342 height 24
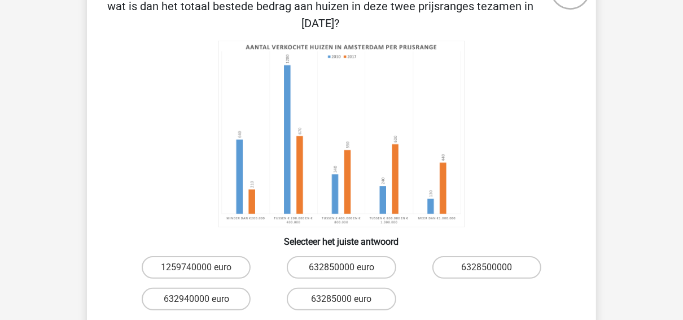
scroll to position [187, 0]
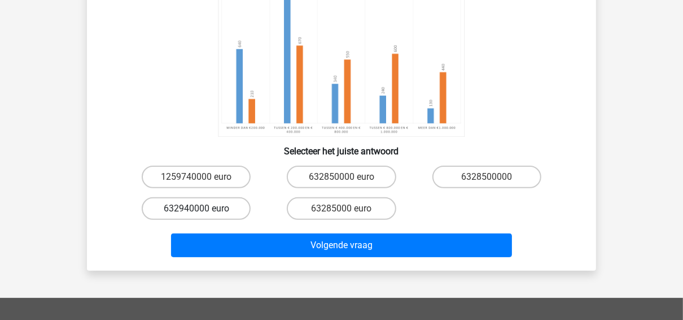
click at [174, 207] on label "632940000 euro" at bounding box center [196, 208] width 109 height 23
click at [197, 208] on input "632940000 euro" at bounding box center [200, 211] width 7 height 7
radio input "true"
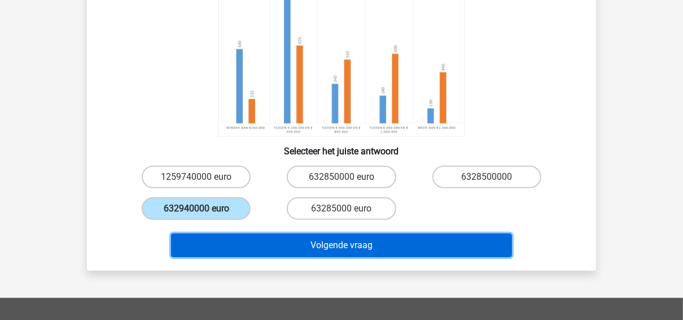
click at [212, 240] on button "Volgende vraag" at bounding box center [342, 245] width 342 height 24
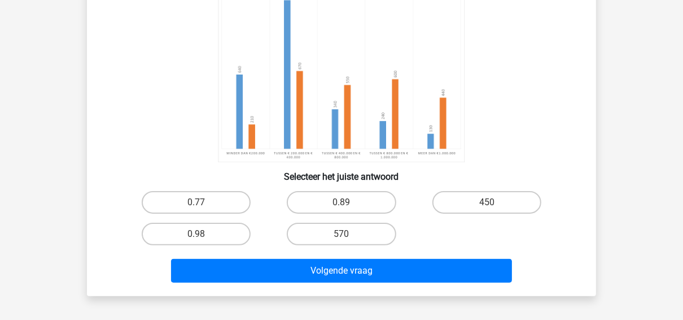
scroll to position [142, 0]
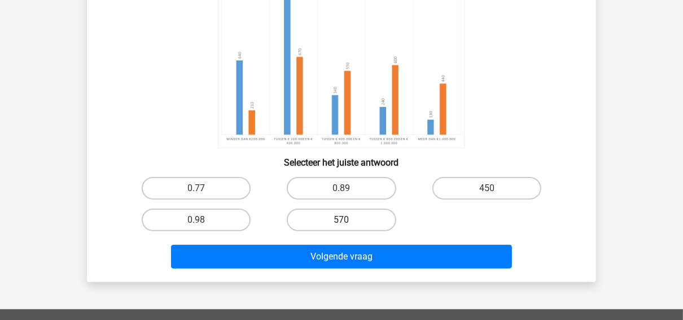
click at [355, 216] on label "570" at bounding box center [341, 219] width 109 height 23
click at [349, 220] on input "570" at bounding box center [345, 223] width 7 height 7
radio input "true"
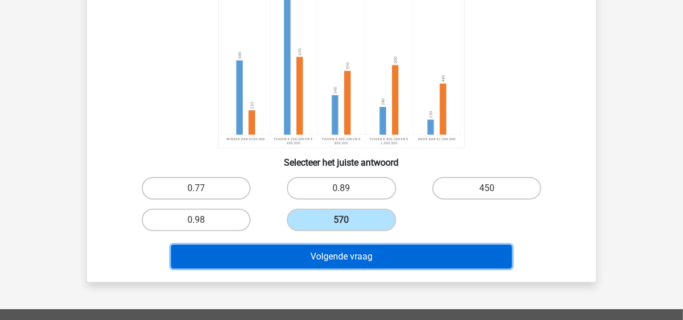
click at [354, 256] on button "Volgende vraag" at bounding box center [342, 257] width 342 height 24
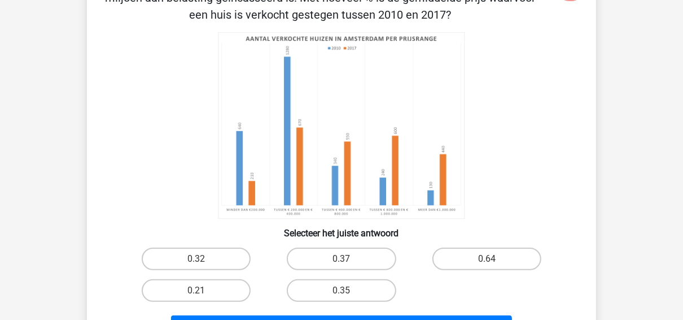
scroll to position [52, 0]
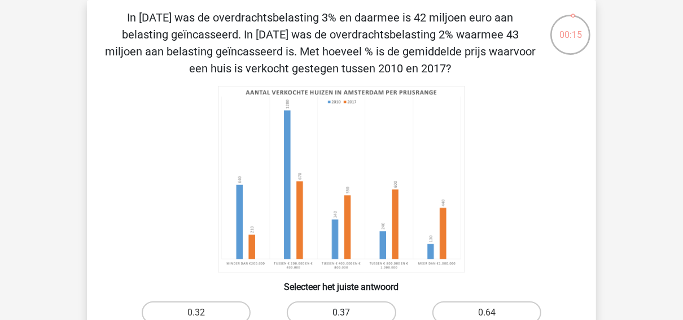
click at [347, 307] on label "0.37" at bounding box center [341, 312] width 109 height 23
click at [347, 312] on input "0.37" at bounding box center [345, 315] width 7 height 7
radio input "true"
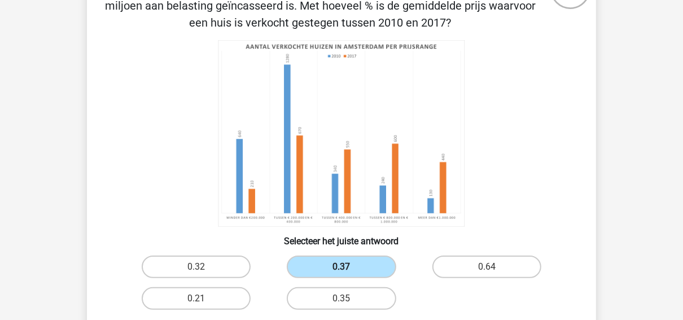
scroll to position [187, 0]
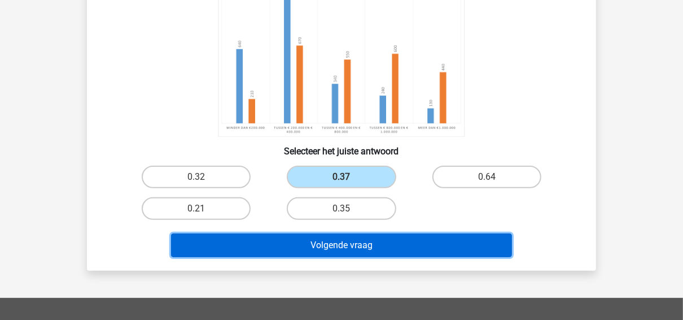
click at [343, 237] on button "Volgende vraag" at bounding box center [342, 245] width 342 height 24
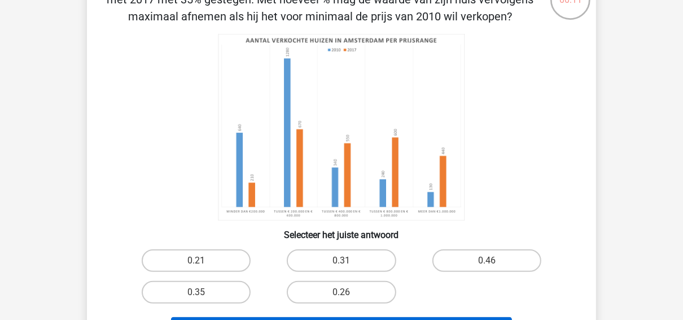
scroll to position [142, 0]
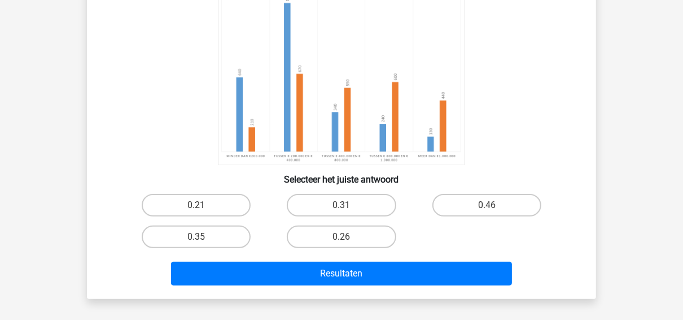
click at [342, 237] on input "0.26" at bounding box center [345, 240] width 7 height 7
radio input "true"
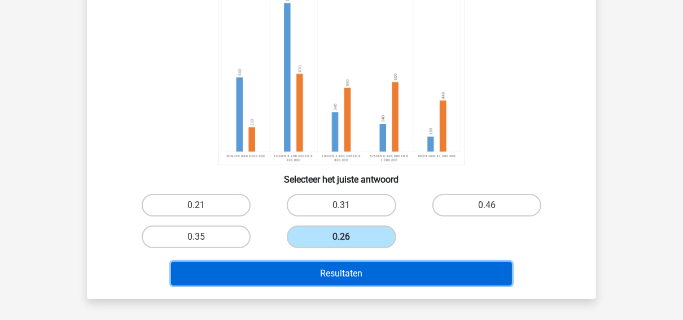
click at [346, 275] on button "Resultaten" at bounding box center [342, 273] width 342 height 24
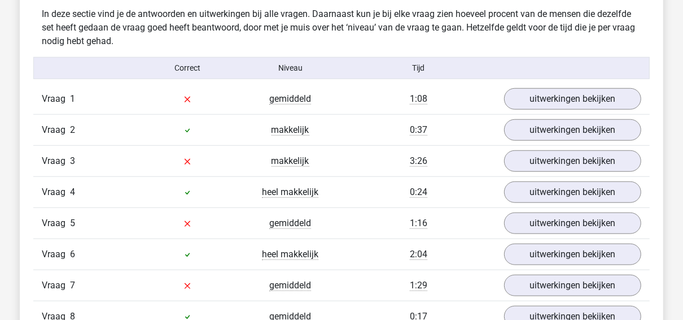
scroll to position [723, 0]
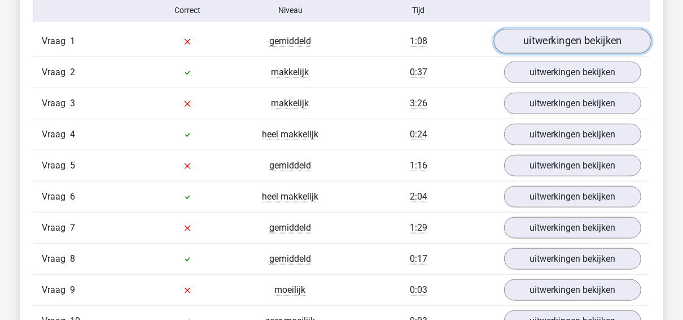
click at [559, 41] on link "uitwerkingen bekijken" at bounding box center [573, 41] width 158 height 25
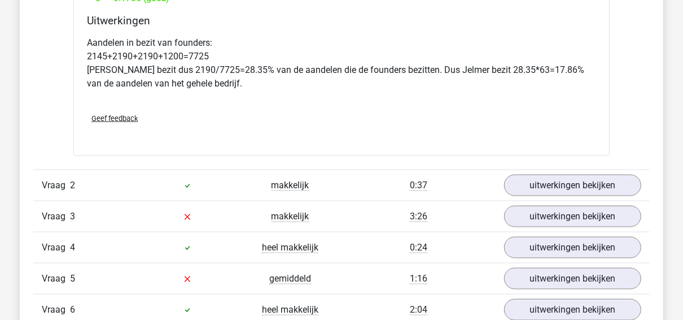
scroll to position [1084, 0]
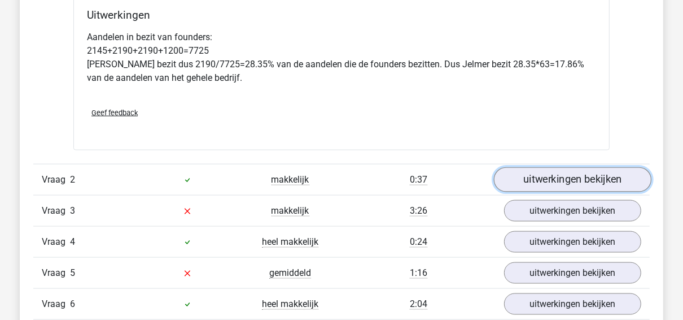
click at [530, 173] on link "uitwerkingen bekijken" at bounding box center [573, 179] width 158 height 25
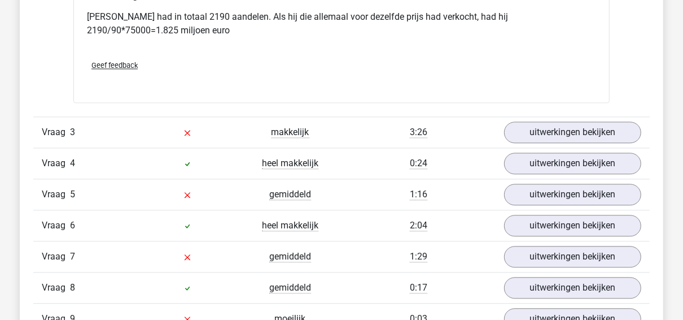
scroll to position [1626, 0]
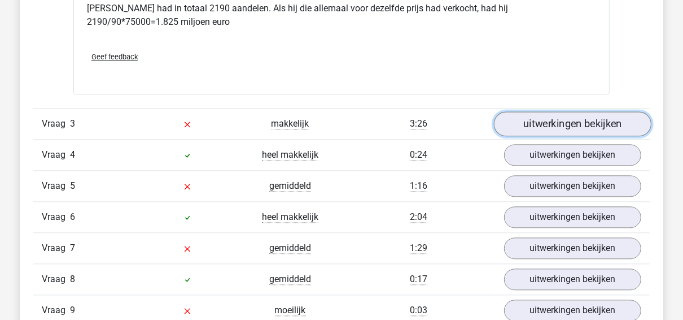
click at [550, 117] on link "uitwerkingen bekijken" at bounding box center [573, 123] width 158 height 25
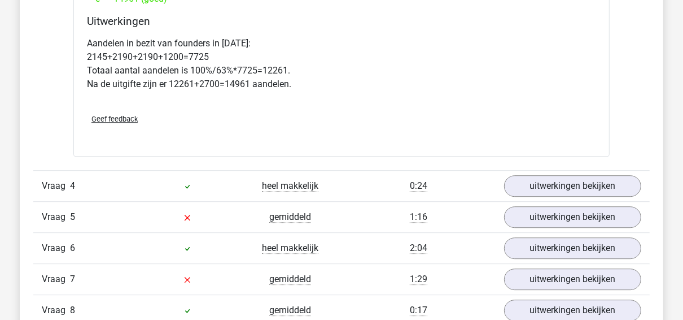
scroll to position [2078, 0]
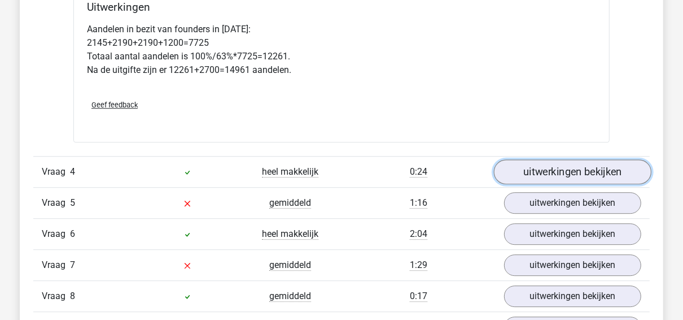
click at [535, 163] on link "uitwerkingen bekijken" at bounding box center [573, 172] width 158 height 25
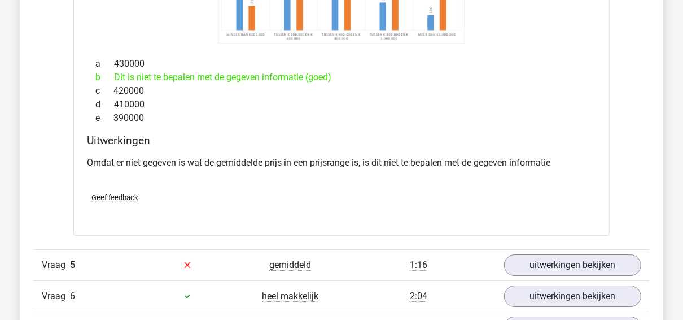
scroll to position [2530, 0]
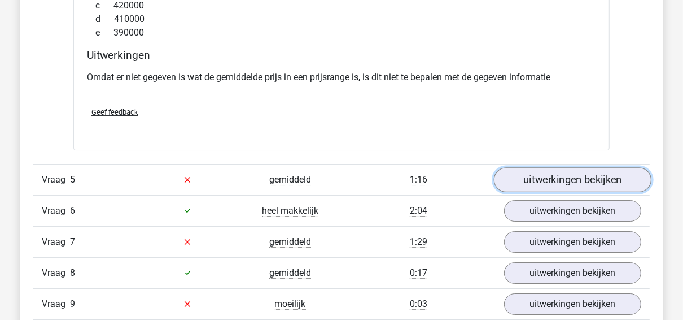
click at [543, 176] on link "uitwerkingen bekijken" at bounding box center [573, 179] width 158 height 25
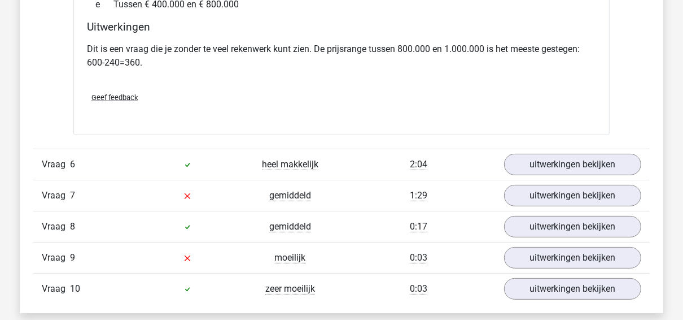
scroll to position [3027, 0]
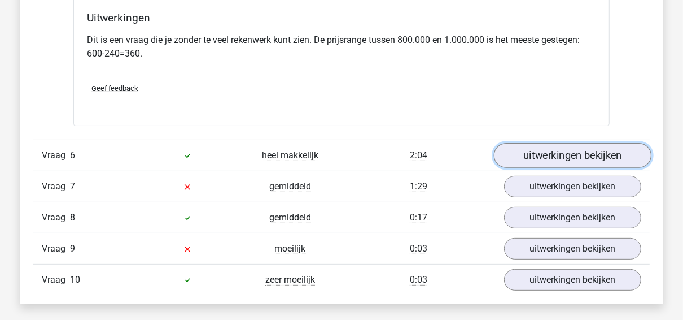
click at [551, 145] on link "uitwerkingen bekijken" at bounding box center [573, 155] width 158 height 25
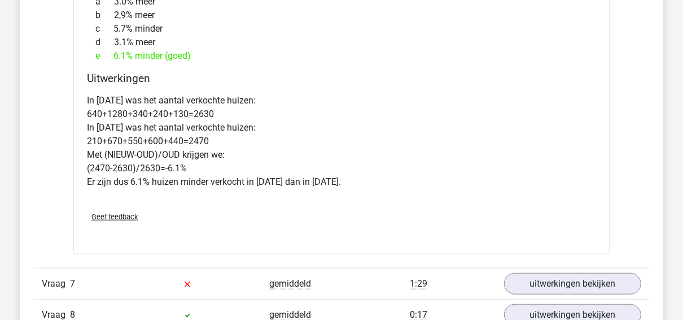
scroll to position [3569, 0]
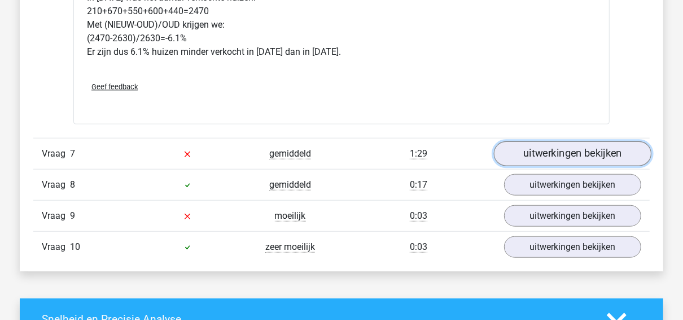
click at [552, 150] on link "uitwerkingen bekijken" at bounding box center [573, 153] width 158 height 25
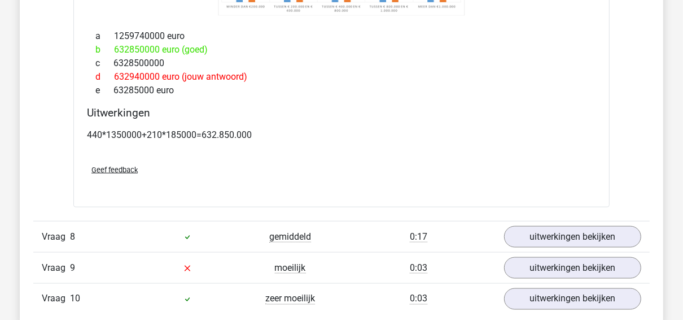
scroll to position [3976, 0]
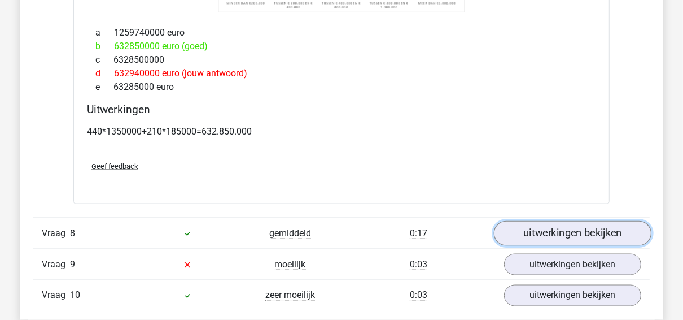
click at [551, 231] on link "uitwerkingen bekijken" at bounding box center [573, 233] width 158 height 25
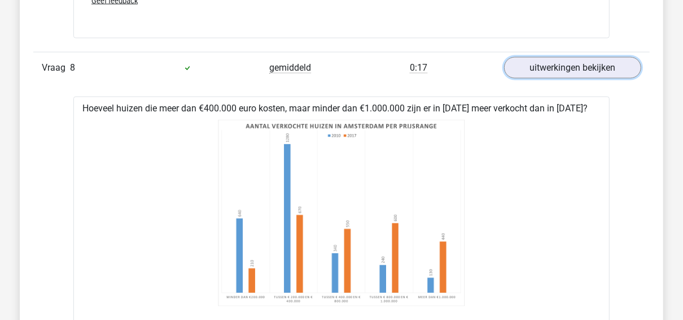
scroll to position [4202, 0]
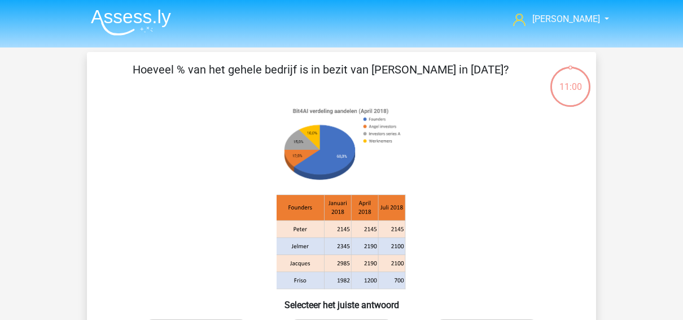
scroll to position [125, 0]
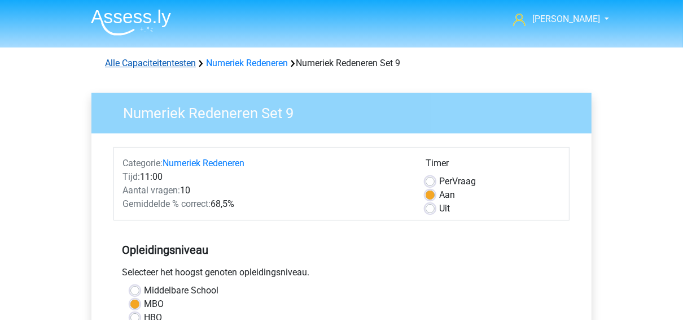
click at [168, 63] on link "Alle Capaciteitentesten" at bounding box center [150, 63] width 91 height 11
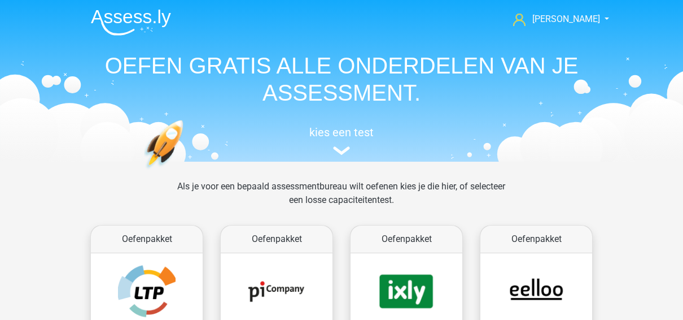
scroll to position [479, 0]
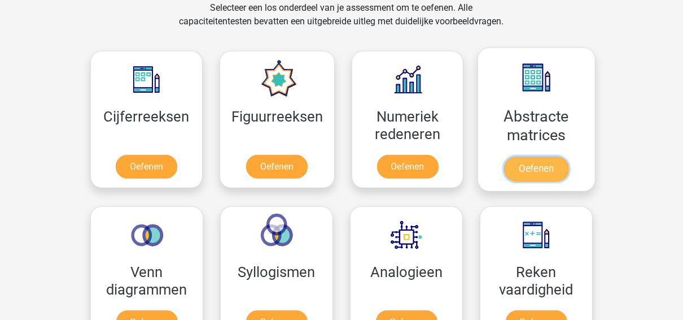
click at [525, 162] on link "Oefenen" at bounding box center [536, 168] width 64 height 25
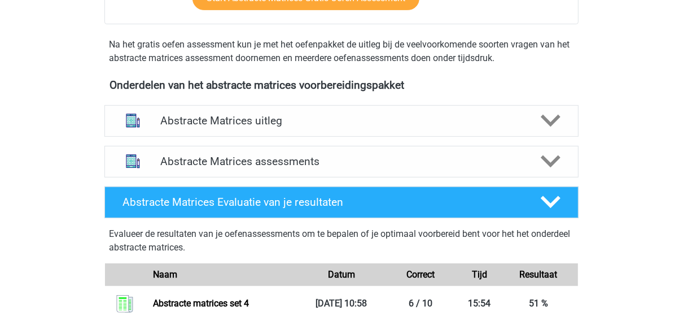
scroll to position [361, 0]
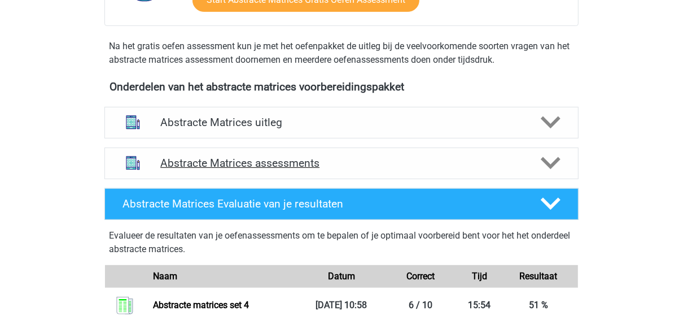
click at [500, 167] on h4 "Abstracte Matrices assessments" at bounding box center [341, 162] width 363 height 13
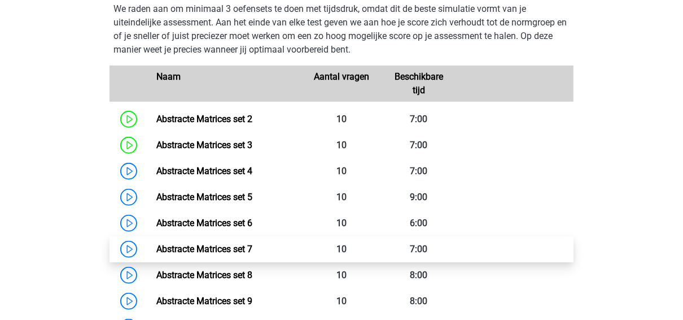
scroll to position [633, 0]
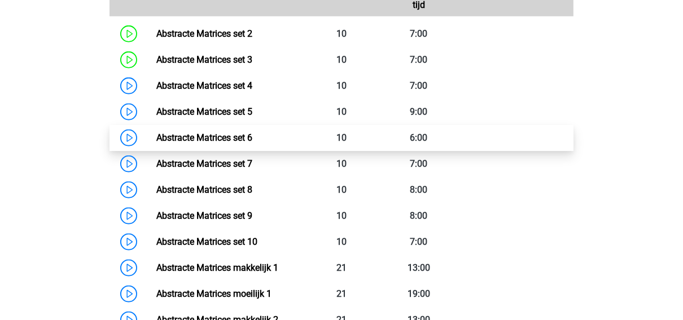
click at [244, 137] on link "Abstracte Matrices set 6" at bounding box center [204, 137] width 96 height 11
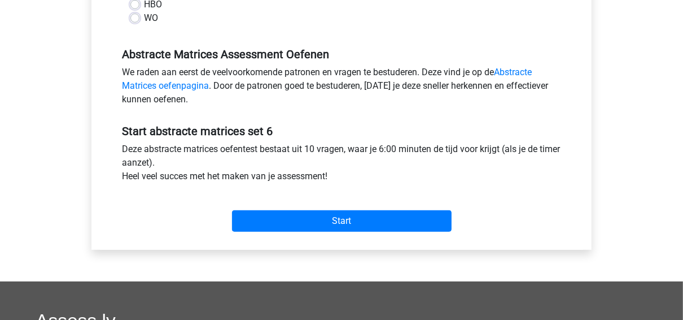
scroll to position [316, 0]
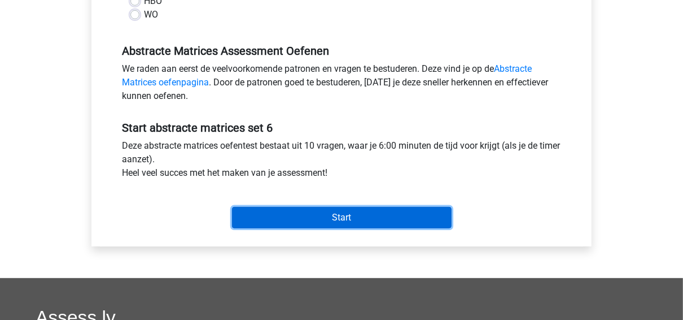
click at [313, 212] on input "Start" at bounding box center [342, 217] width 220 height 21
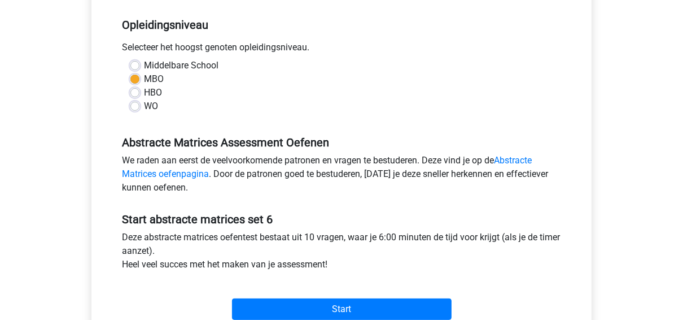
scroll to position [271, 0]
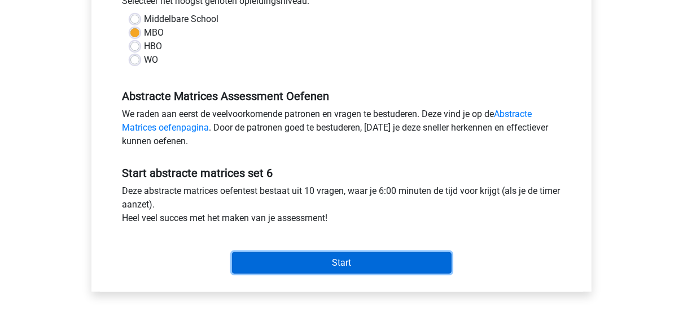
click at [355, 260] on input "Start" at bounding box center [342, 262] width 220 height 21
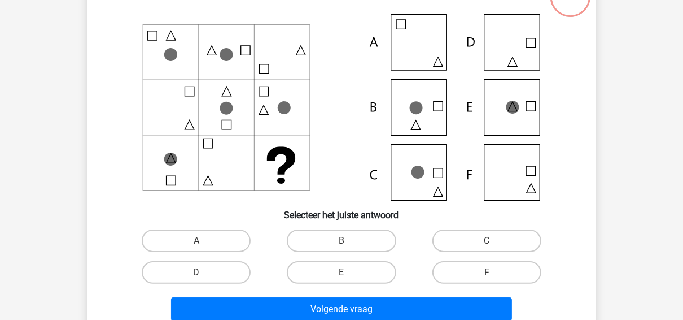
scroll to position [90, 0]
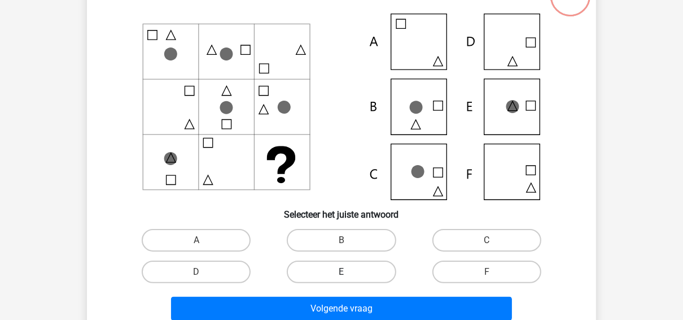
click at [337, 267] on label "E" at bounding box center [341, 271] width 109 height 23
click at [342, 272] on input "E" at bounding box center [345, 275] width 7 height 7
radio input "true"
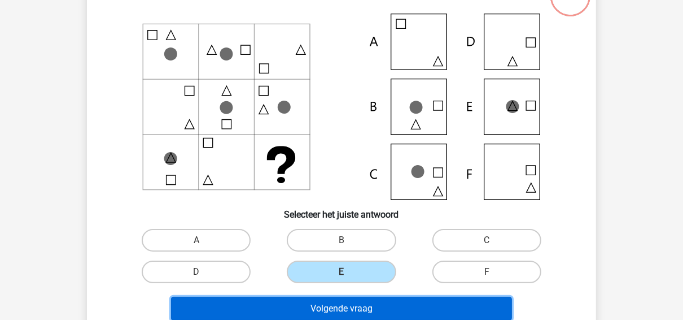
click at [337, 304] on button "Volgende vraag" at bounding box center [342, 308] width 342 height 24
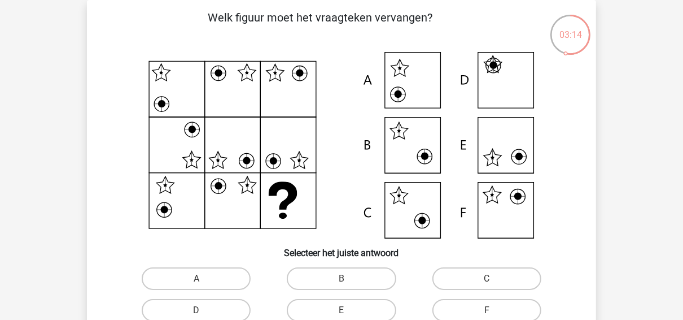
scroll to position [97, 0]
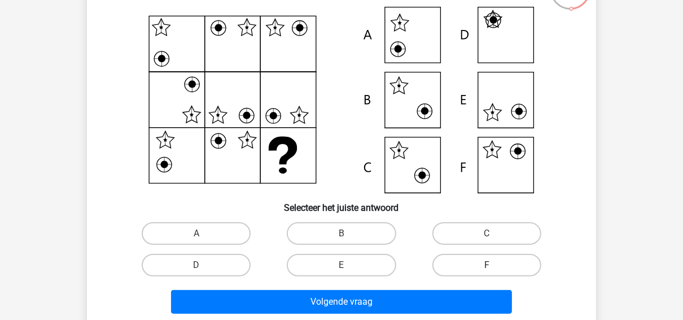
click at [478, 261] on label "F" at bounding box center [487, 265] width 109 height 23
click at [487, 265] on input "F" at bounding box center [490, 268] width 7 height 7
radio input "true"
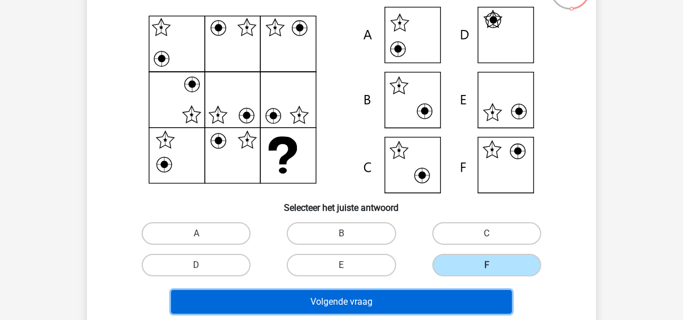
click at [470, 299] on button "Volgende vraag" at bounding box center [342, 302] width 342 height 24
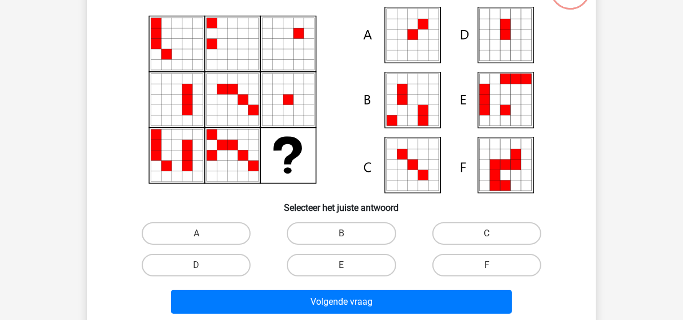
scroll to position [52, 0]
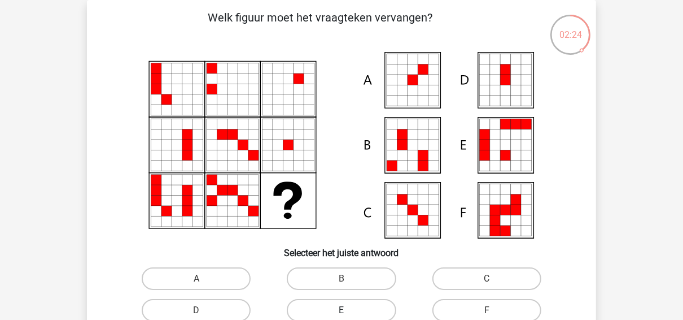
click at [352, 304] on label "E" at bounding box center [341, 310] width 109 height 23
click at [349, 310] on input "E" at bounding box center [345, 313] width 7 height 7
radio input "true"
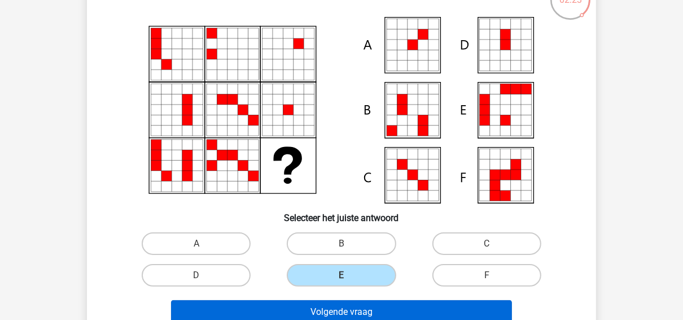
scroll to position [142, 0]
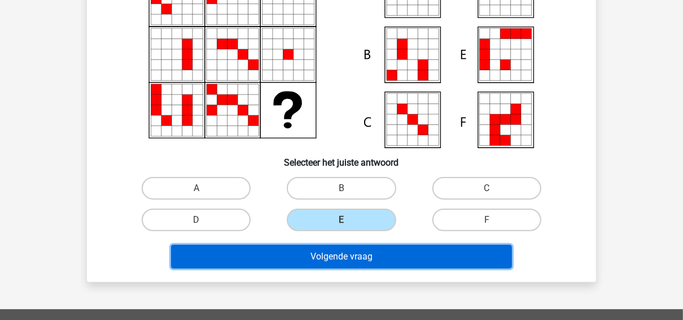
click at [353, 252] on button "Volgende vraag" at bounding box center [342, 257] width 342 height 24
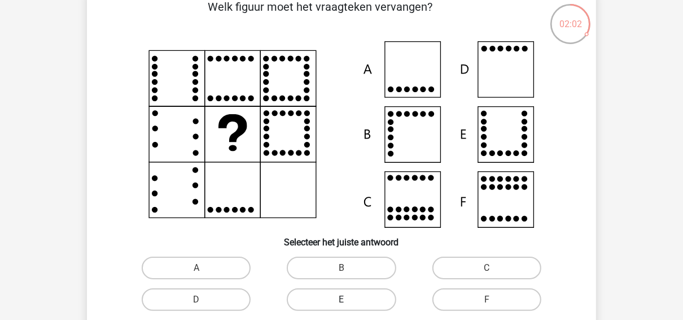
scroll to position [97, 0]
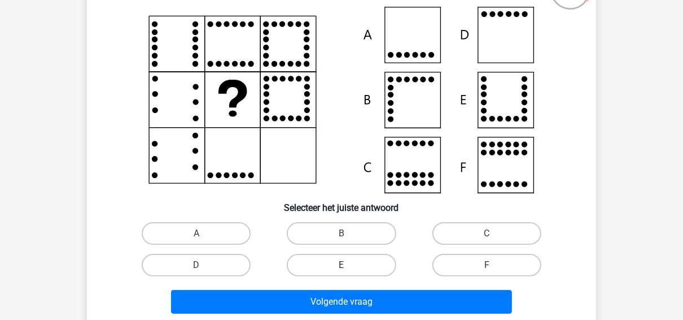
drag, startPoint x: 317, startPoint y: 259, endPoint x: 317, endPoint y: 294, distance: 34.5
click at [317, 259] on label "E" at bounding box center [341, 265] width 109 height 23
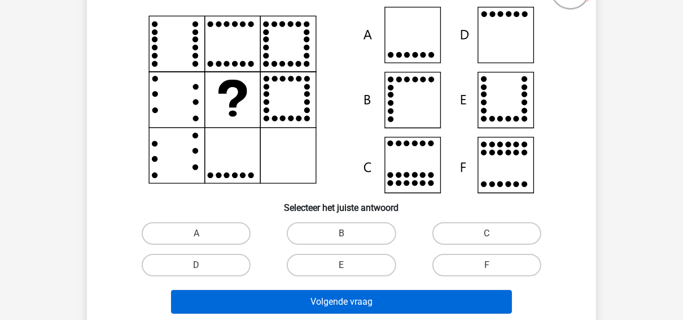
click at [342, 265] on input "E" at bounding box center [345, 268] width 7 height 7
radio input "true"
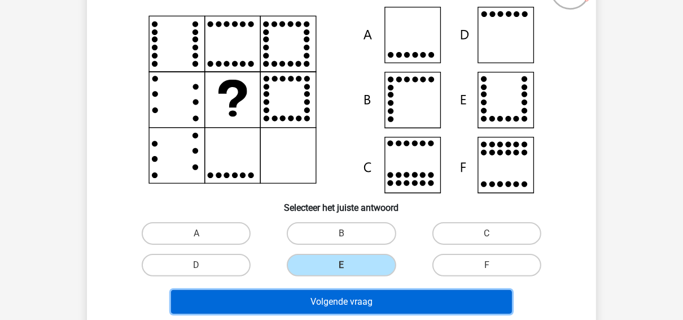
click at [316, 302] on button "Volgende vraag" at bounding box center [342, 302] width 342 height 24
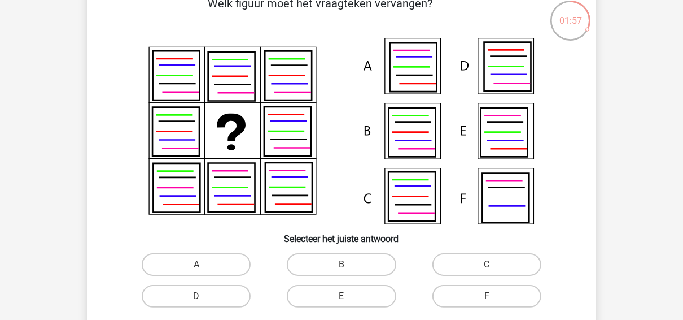
scroll to position [52, 0]
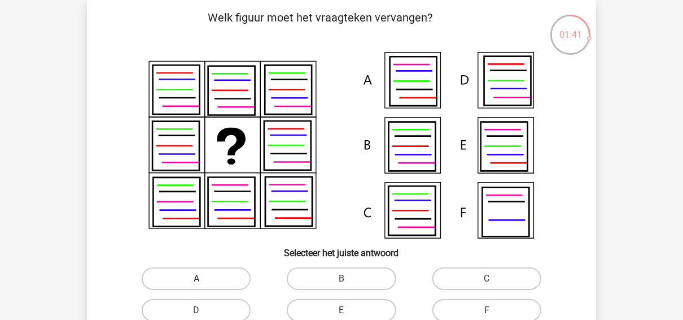
click at [228, 271] on label "A" at bounding box center [196, 278] width 109 height 23
click at [204, 278] on input "A" at bounding box center [200, 281] width 7 height 7
radio input "true"
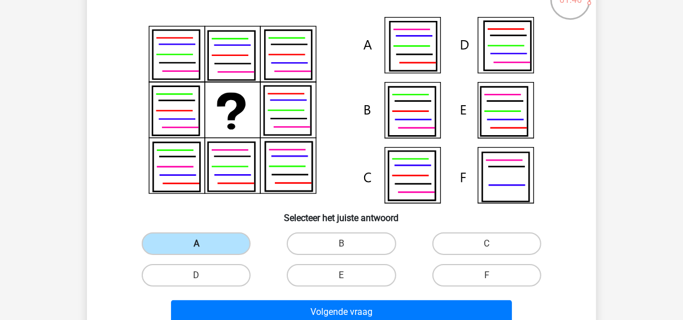
scroll to position [142, 0]
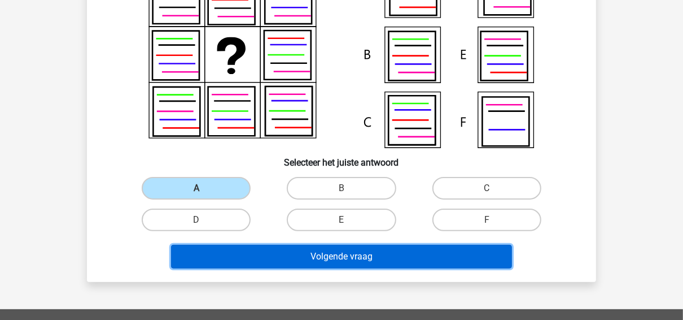
click at [247, 256] on button "Volgende vraag" at bounding box center [342, 257] width 342 height 24
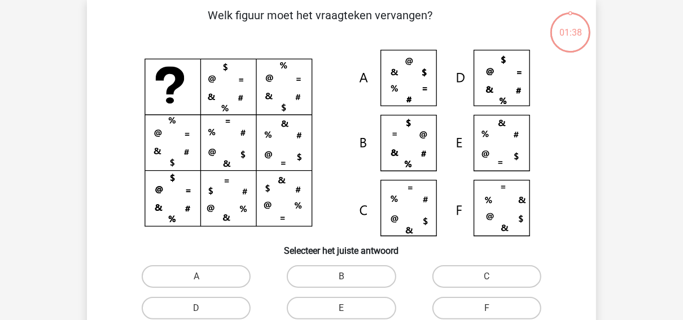
scroll to position [52, 0]
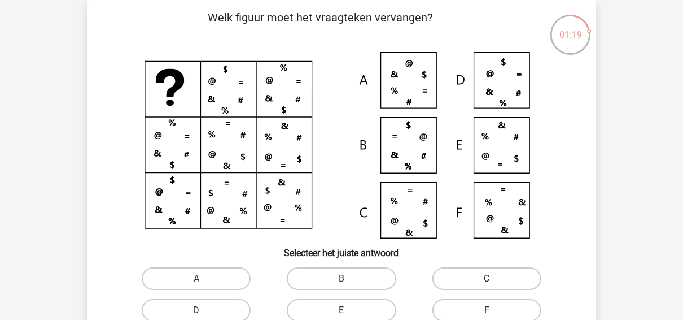
click at [487, 278] on input "C" at bounding box center [490, 281] width 7 height 7
radio input "true"
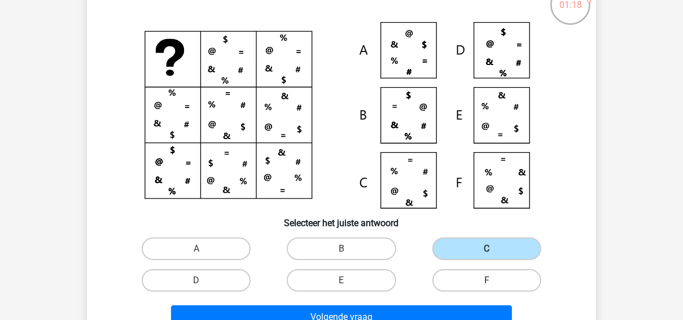
scroll to position [97, 0]
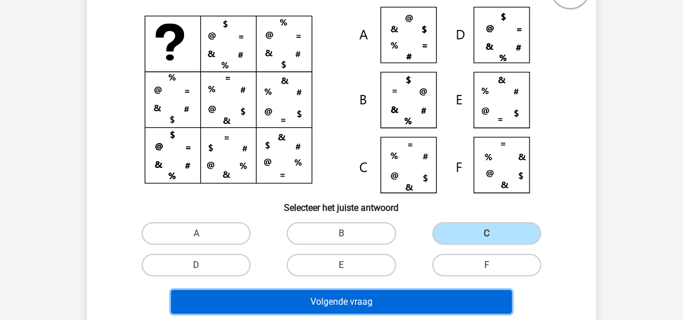
click at [417, 302] on button "Volgende vraag" at bounding box center [342, 302] width 342 height 24
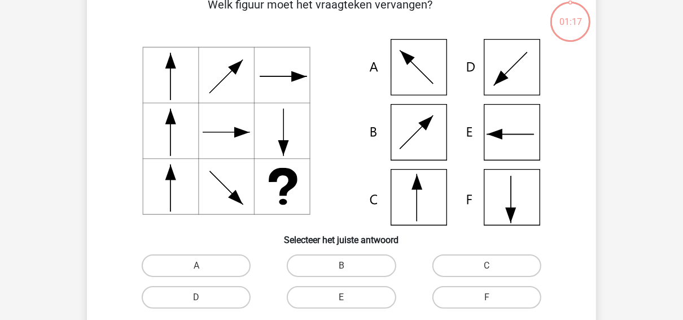
scroll to position [52, 0]
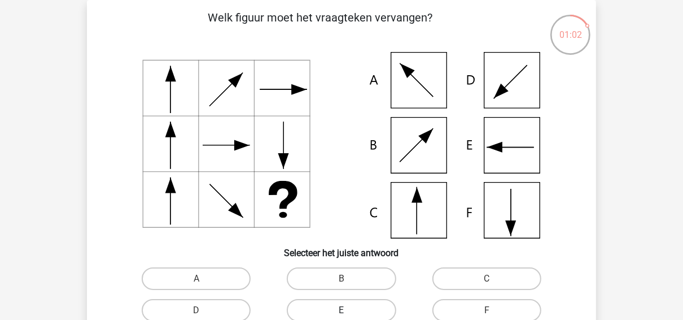
click at [312, 302] on label "E" at bounding box center [341, 310] width 109 height 23
click at [342, 310] on input "E" at bounding box center [345, 313] width 7 height 7
radio input "true"
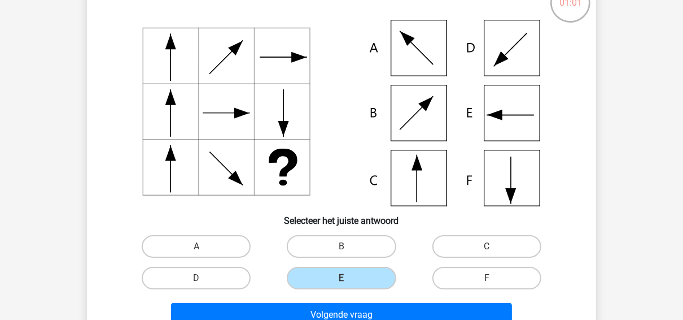
scroll to position [187, 0]
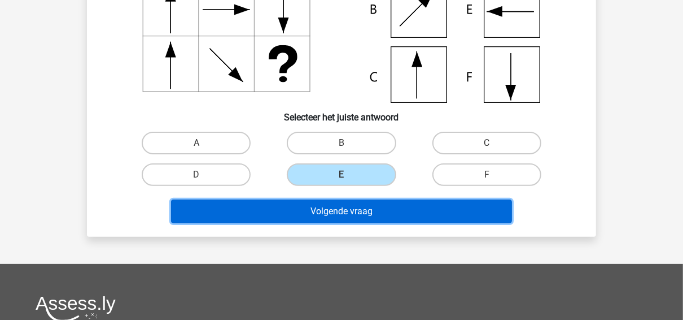
click at [323, 208] on button "Volgende vraag" at bounding box center [342, 211] width 342 height 24
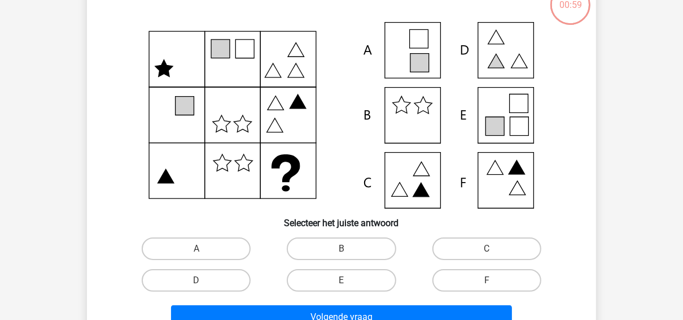
scroll to position [52, 0]
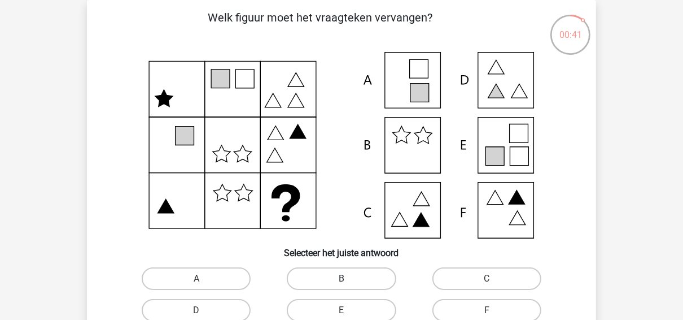
click at [333, 271] on label "B" at bounding box center [341, 278] width 109 height 23
click at [342, 278] on input "B" at bounding box center [345, 281] width 7 height 7
radio input "true"
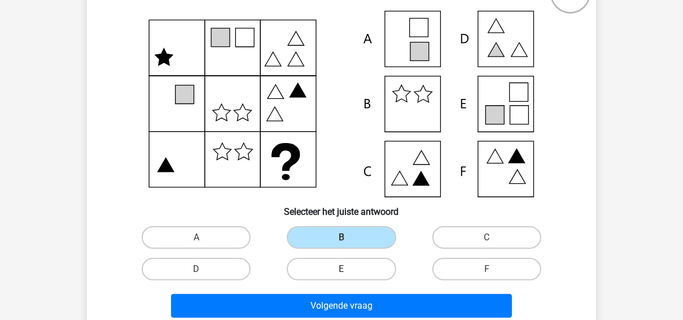
scroll to position [142, 0]
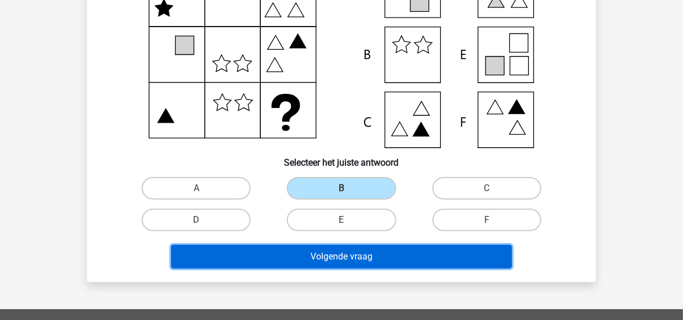
click at [334, 255] on button "Volgende vraag" at bounding box center [342, 257] width 342 height 24
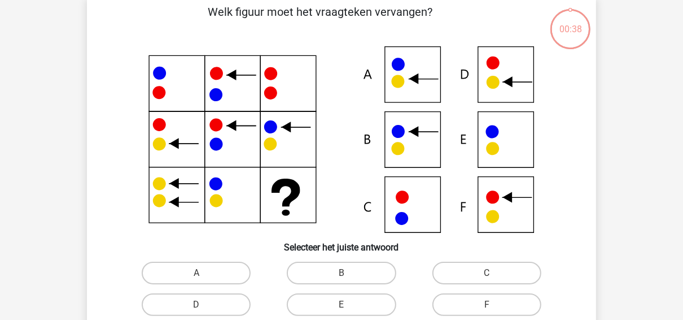
scroll to position [52, 0]
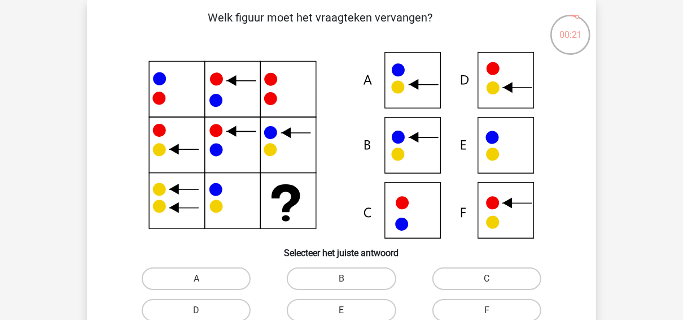
click at [330, 307] on label "E" at bounding box center [341, 310] width 109 height 23
click at [342, 310] on input "E" at bounding box center [345, 313] width 7 height 7
radio input "true"
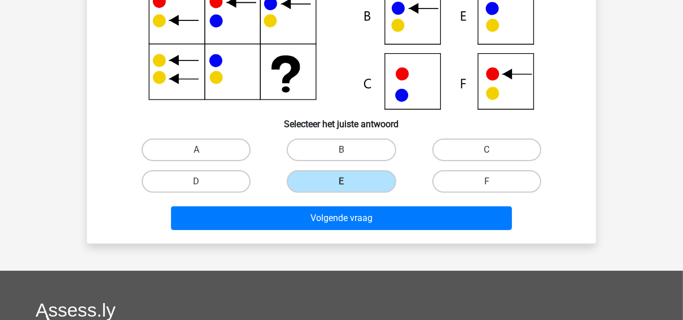
scroll to position [187, 0]
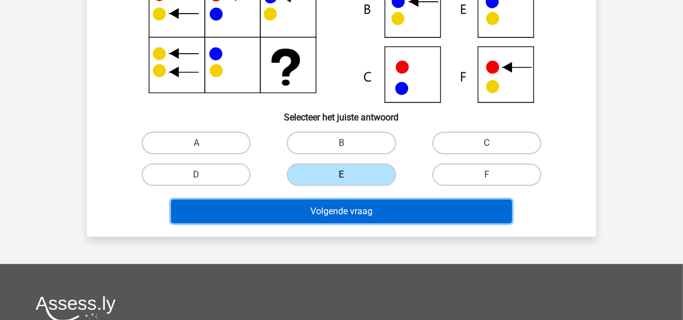
click at [342, 211] on button "Volgende vraag" at bounding box center [342, 211] width 342 height 24
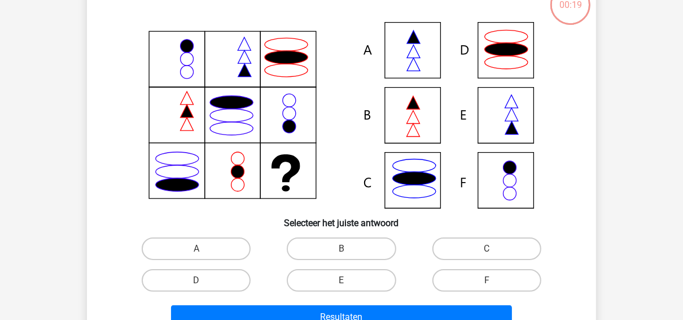
scroll to position [52, 0]
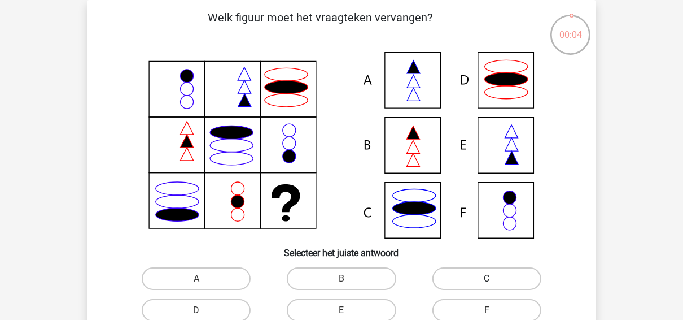
drag, startPoint x: 507, startPoint y: 281, endPoint x: 496, endPoint y: 256, distance: 27.1
click at [507, 280] on label "C" at bounding box center [487, 278] width 109 height 23
click at [494, 280] on input "C" at bounding box center [490, 281] width 7 height 7
radio input "true"
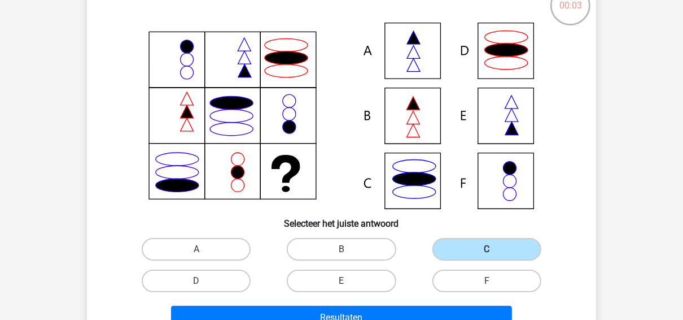
scroll to position [97, 0]
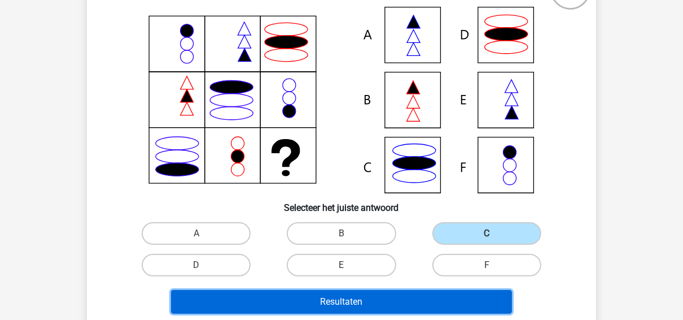
click at [418, 298] on button "Resultaten" at bounding box center [342, 302] width 342 height 24
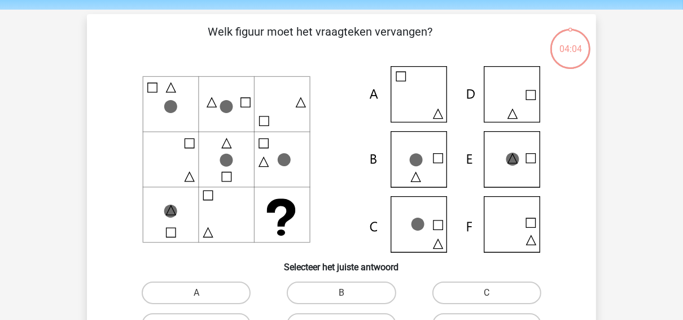
scroll to position [136, 0]
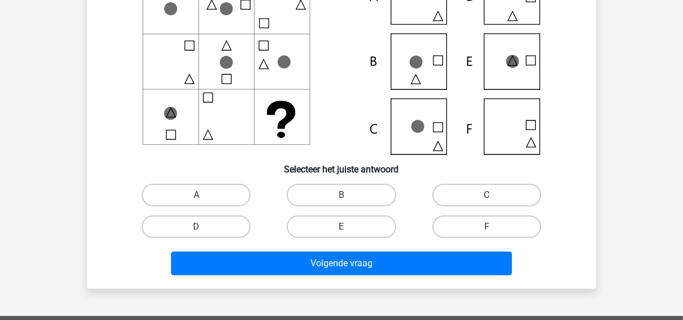
click at [460, 195] on label "C" at bounding box center [487, 195] width 109 height 23
click at [487, 195] on input "C" at bounding box center [490, 198] width 7 height 7
radio input "true"
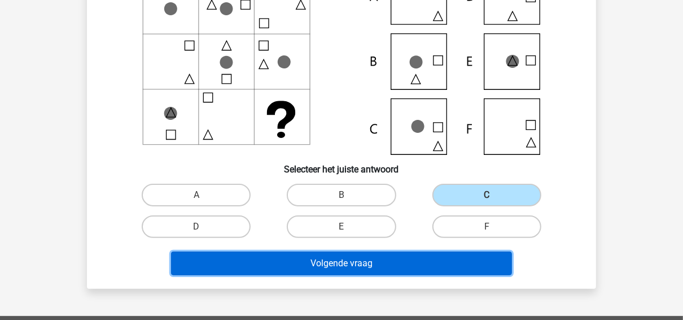
click at [427, 259] on button "Volgende vraag" at bounding box center [342, 263] width 342 height 24
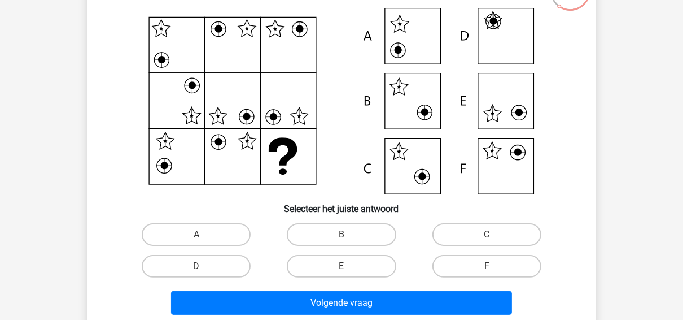
scroll to position [142, 0]
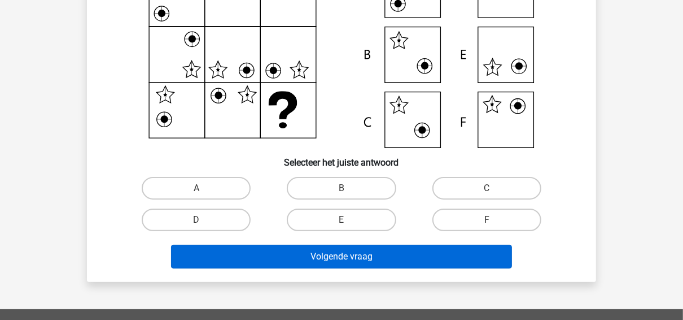
drag, startPoint x: 476, startPoint y: 215, endPoint x: 447, endPoint y: 245, distance: 41.5
click at [475, 220] on label "F" at bounding box center [487, 219] width 109 height 23
click at [487, 220] on input "F" at bounding box center [490, 223] width 7 height 7
radio input "true"
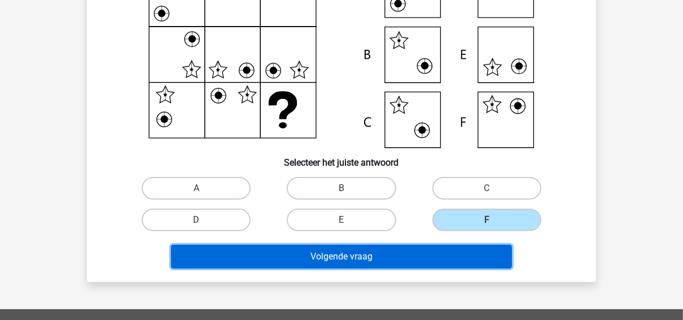
click at [429, 253] on button "Volgende vraag" at bounding box center [342, 257] width 342 height 24
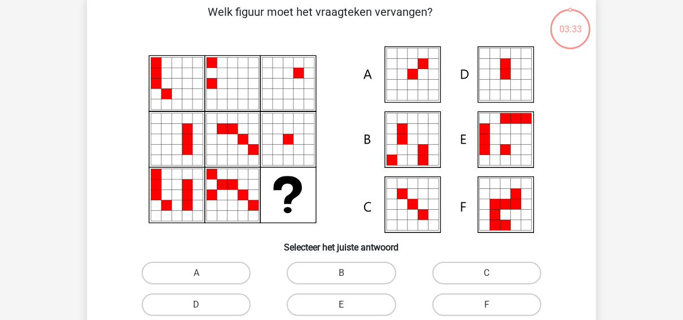
scroll to position [52, 0]
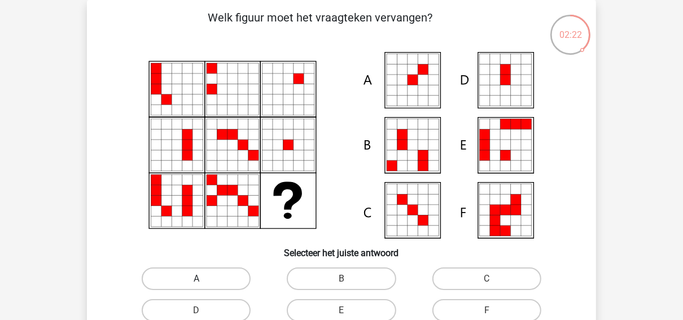
click at [219, 272] on label "A" at bounding box center [196, 278] width 109 height 23
click at [204, 278] on input "A" at bounding box center [200, 281] width 7 height 7
radio input "true"
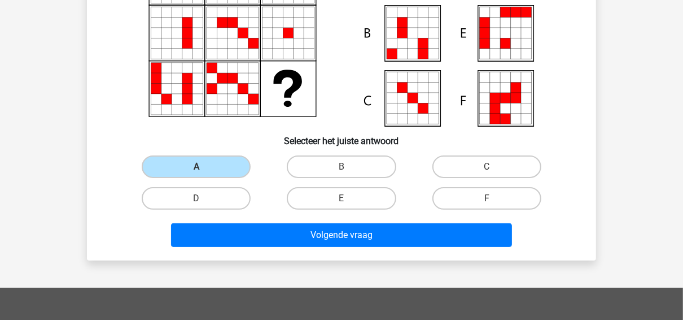
scroll to position [187, 0]
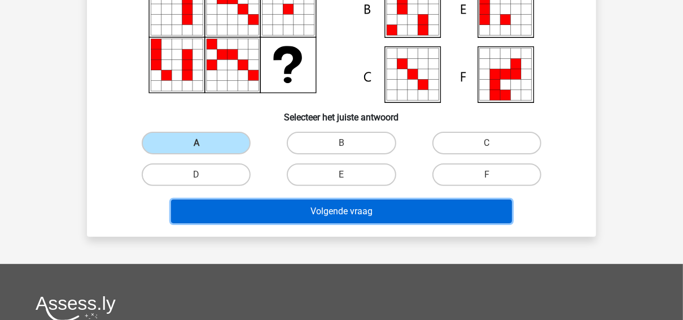
click at [242, 206] on button "Volgende vraag" at bounding box center [342, 211] width 342 height 24
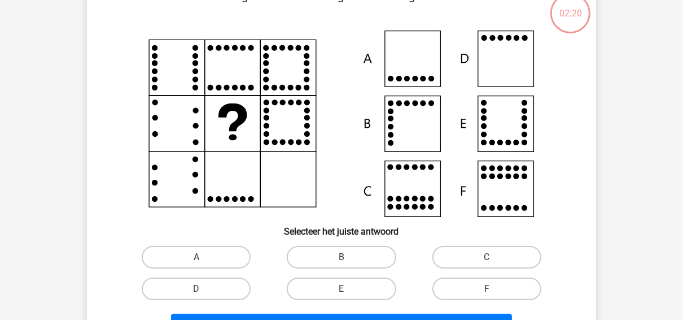
scroll to position [52, 0]
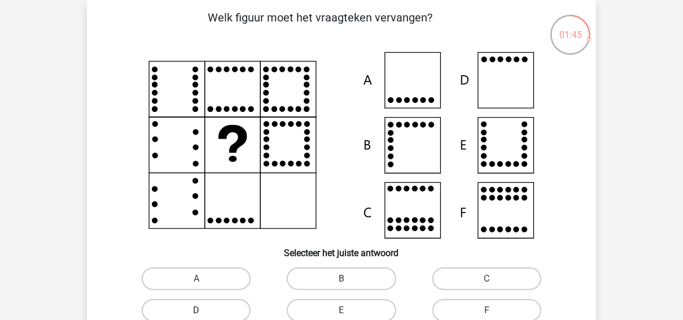
click at [229, 305] on label "D" at bounding box center [196, 310] width 109 height 23
click at [204, 310] on input "D" at bounding box center [200, 313] width 7 height 7
radio input "true"
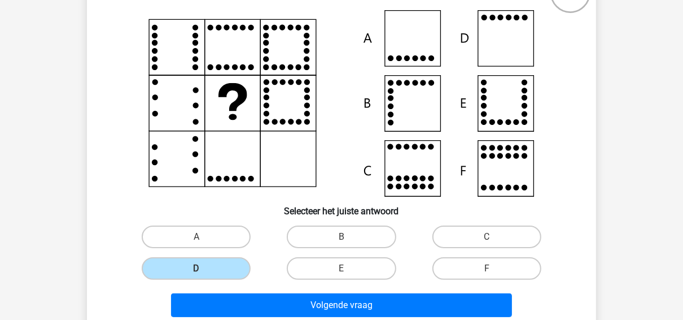
scroll to position [142, 0]
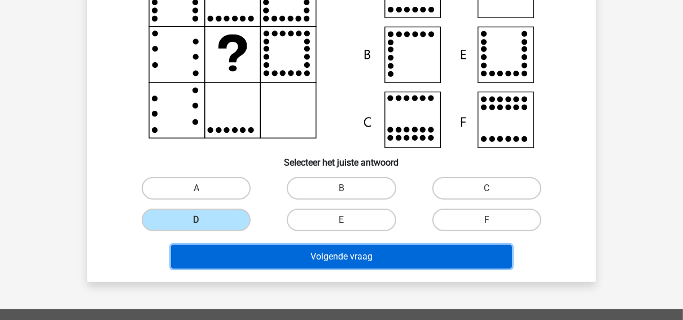
click at [248, 257] on button "Volgende vraag" at bounding box center [342, 257] width 342 height 24
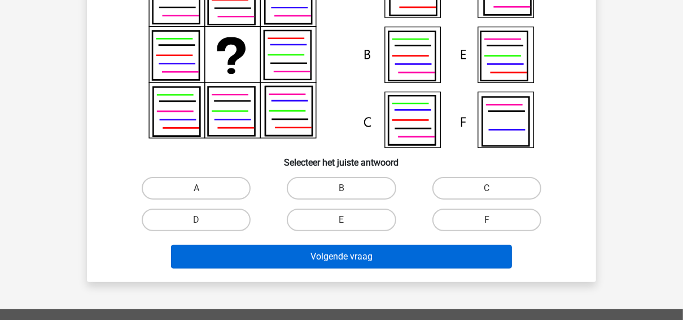
drag, startPoint x: 221, startPoint y: 217, endPoint x: 220, endPoint y: 249, distance: 32.2
click at [221, 217] on label "D" at bounding box center [196, 219] width 109 height 23
click at [204, 220] on input "D" at bounding box center [200, 223] width 7 height 7
radio input "true"
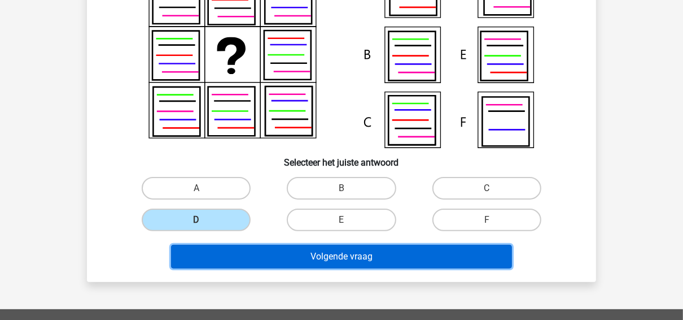
click at [220, 250] on button "Volgende vraag" at bounding box center [342, 257] width 342 height 24
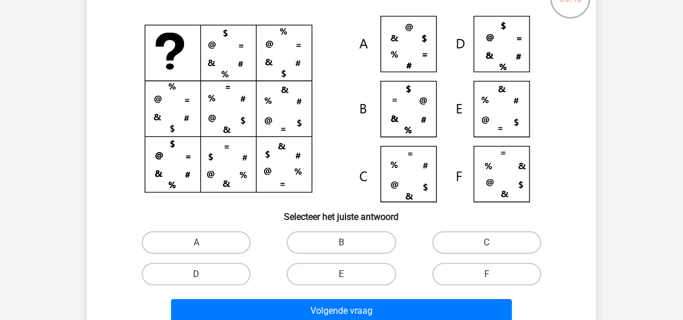
scroll to position [97, 0]
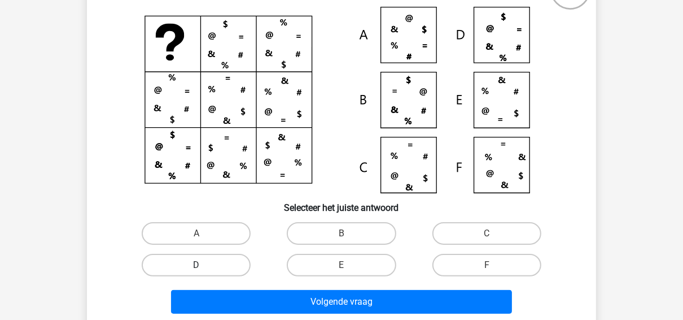
drag, startPoint x: 188, startPoint y: 229, endPoint x: 203, endPoint y: 275, distance: 48.0
click at [191, 237] on label "A" at bounding box center [196, 233] width 109 height 23
click at [197, 237] on input "A" at bounding box center [200, 236] width 7 height 7
radio input "true"
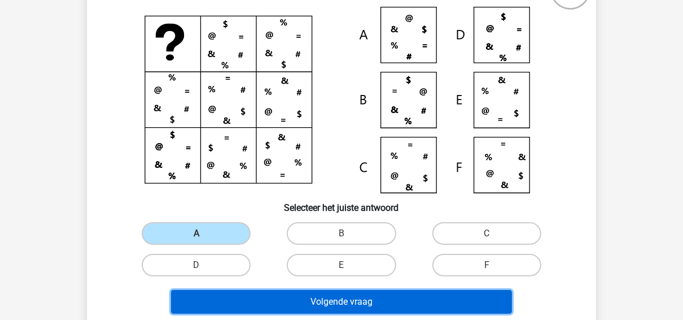
click at [208, 295] on button "Volgende vraag" at bounding box center [342, 302] width 342 height 24
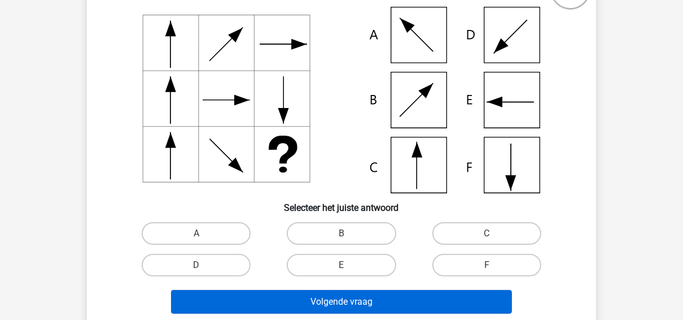
drag, startPoint x: 476, startPoint y: 260, endPoint x: 461, endPoint y: 294, distance: 37.4
click at [476, 260] on label "F" at bounding box center [487, 265] width 109 height 23
click at [487, 265] on input "F" at bounding box center [490, 268] width 7 height 7
radio input "true"
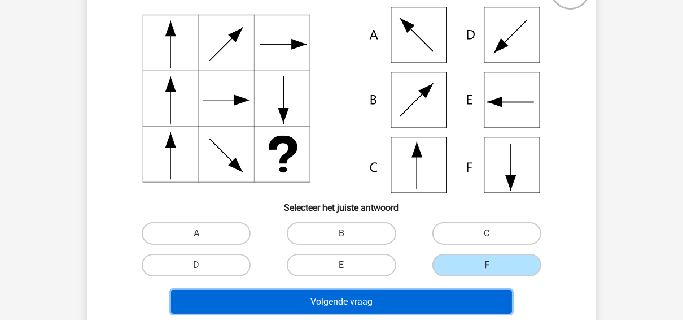
click at [460, 299] on button "Volgende vraag" at bounding box center [342, 302] width 342 height 24
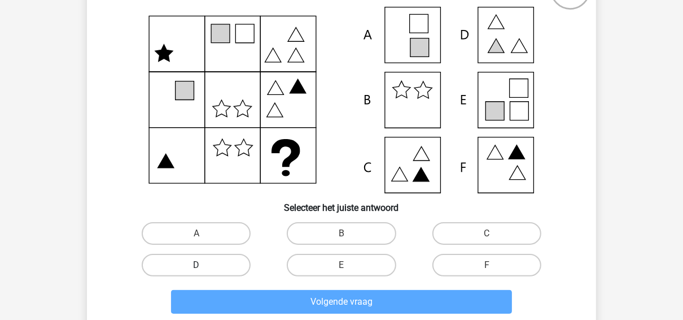
click at [228, 263] on label "D" at bounding box center [196, 265] width 109 height 23
click at [204, 265] on input "D" at bounding box center [200, 268] width 7 height 7
radio input "true"
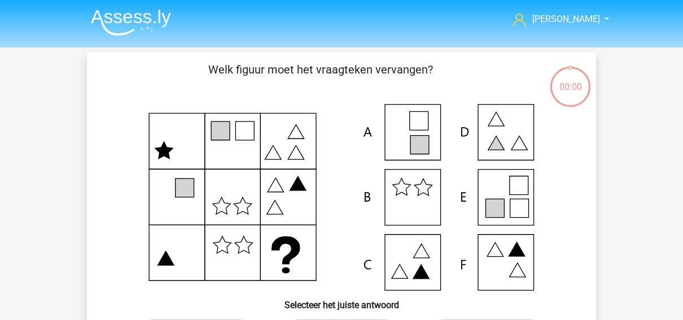
scroll to position [97, 0]
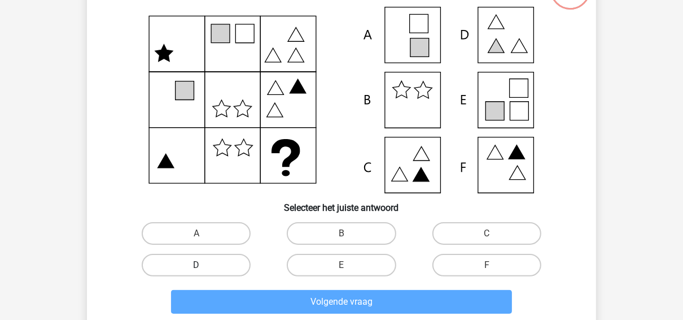
click at [219, 260] on label "D" at bounding box center [196, 265] width 109 height 23
click at [204, 265] on input "D" at bounding box center [200, 268] width 7 height 7
radio input "true"
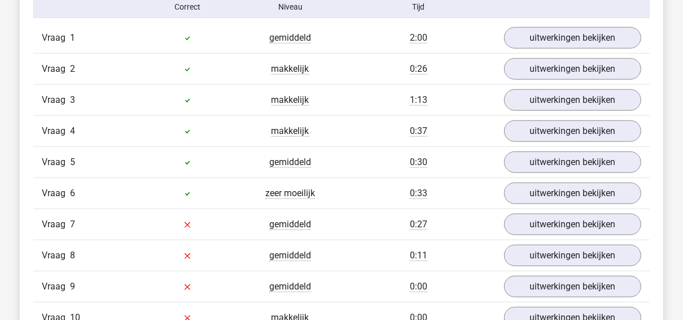
scroll to position [768, 0]
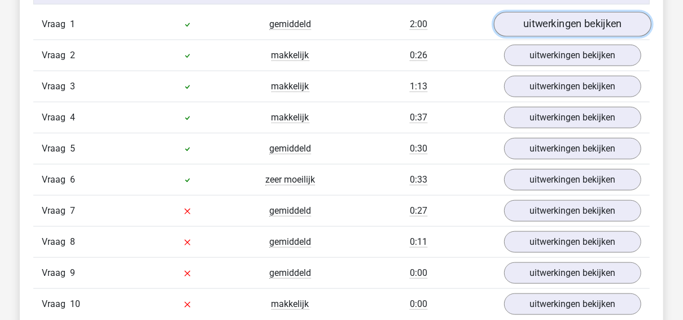
click at [556, 24] on link "uitwerkingen bekijken" at bounding box center [573, 24] width 158 height 25
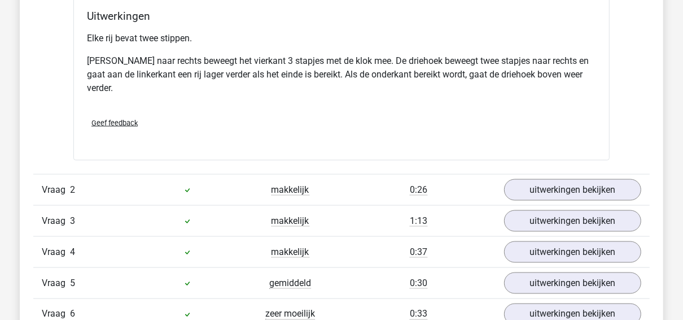
scroll to position [1175, 0]
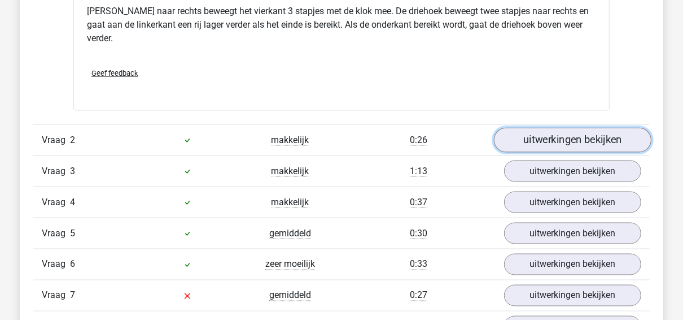
click at [585, 137] on link "uitwerkingen bekijken" at bounding box center [573, 140] width 158 height 25
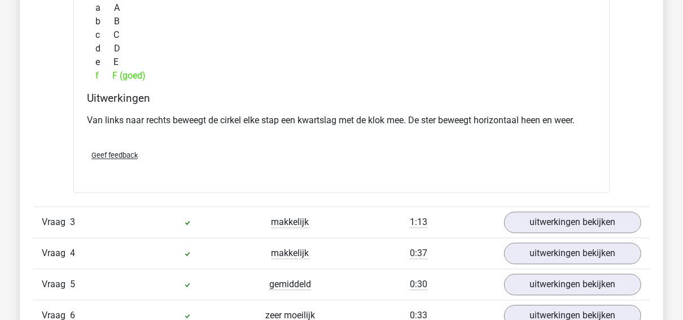
scroll to position [1581, 0]
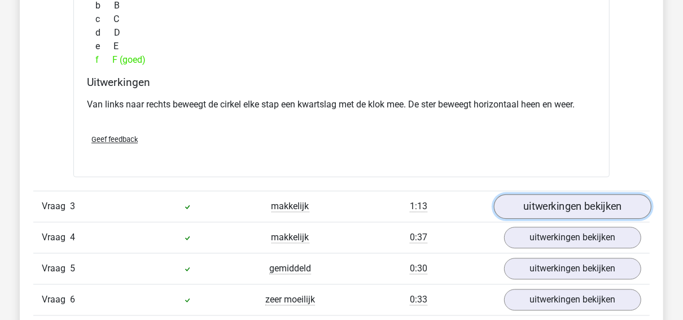
click at [573, 200] on link "uitwerkingen bekijken" at bounding box center [573, 206] width 158 height 25
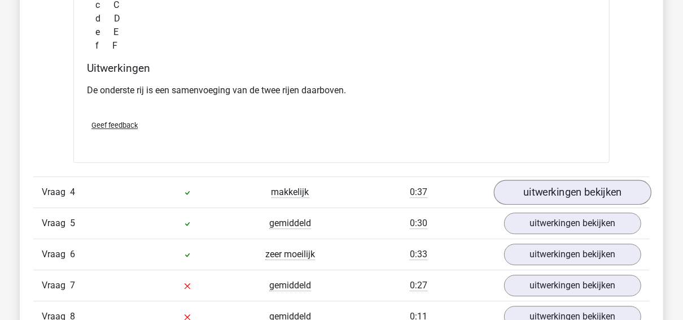
scroll to position [2078, 0]
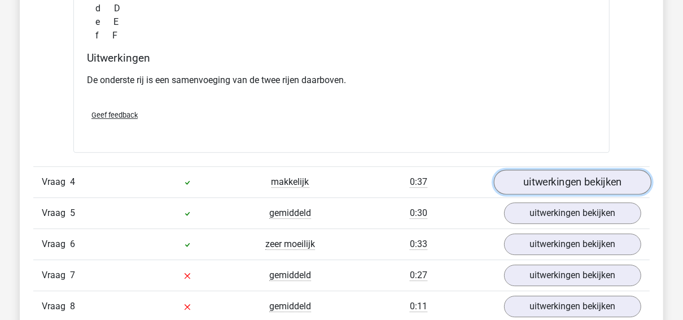
click at [590, 181] on link "uitwerkingen bekijken" at bounding box center [573, 182] width 158 height 25
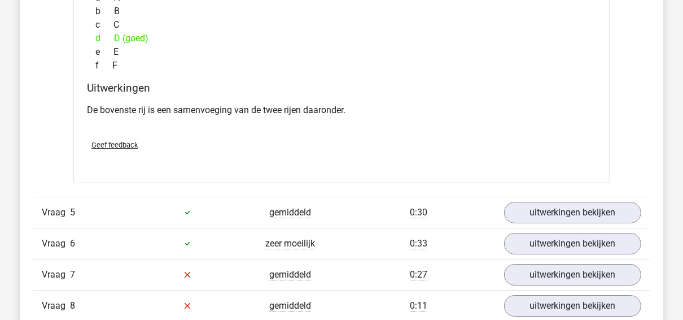
scroll to position [2575, 0]
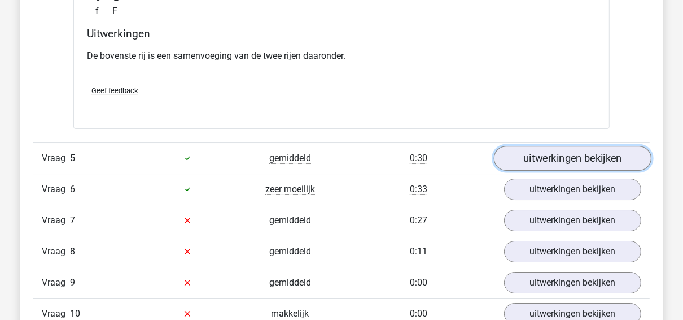
click at [577, 154] on link "uitwerkingen bekijken" at bounding box center [573, 158] width 158 height 25
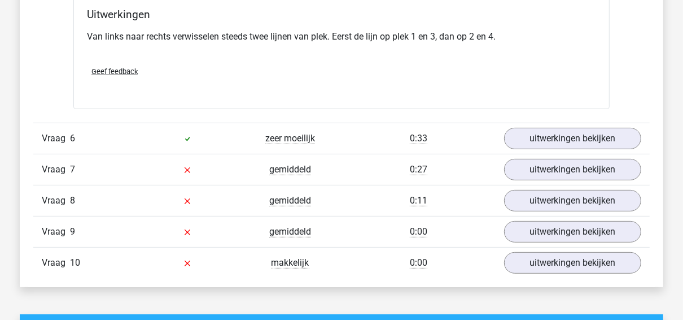
scroll to position [3072, 0]
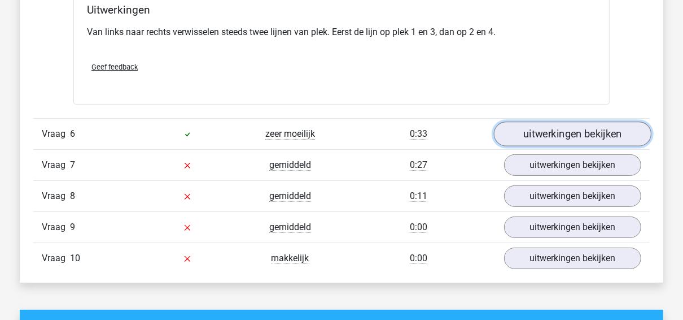
click at [570, 129] on link "uitwerkingen bekijken" at bounding box center [573, 133] width 158 height 25
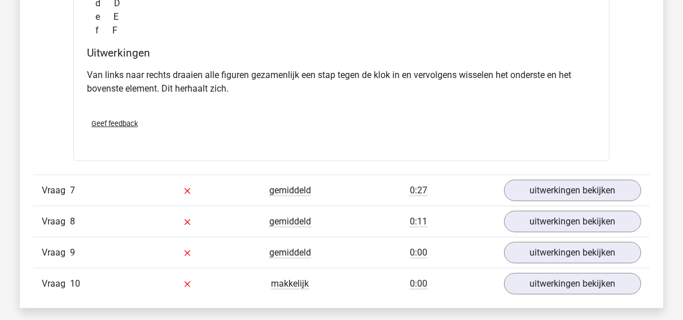
scroll to position [3524, 0]
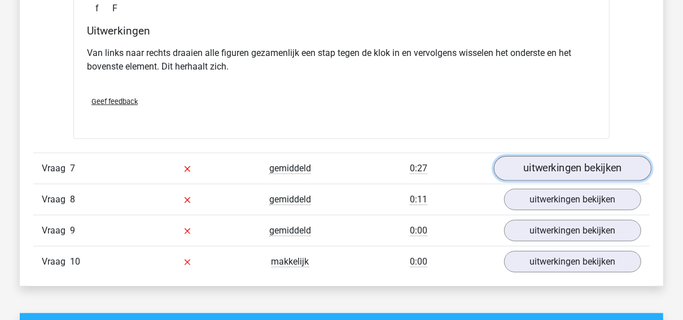
click at [566, 156] on link "uitwerkingen bekijken" at bounding box center [573, 168] width 158 height 25
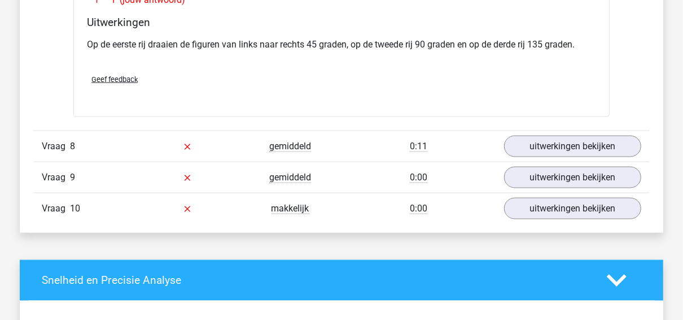
scroll to position [4021, 0]
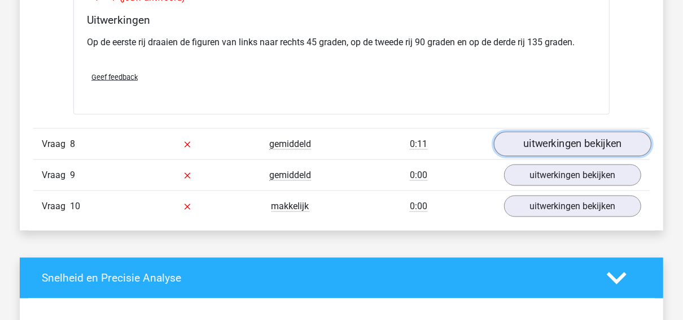
click at [563, 136] on link "uitwerkingen bekijken" at bounding box center [573, 144] width 158 height 25
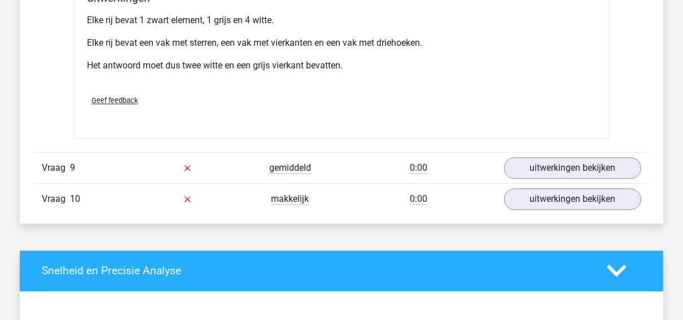
scroll to position [4518, 0]
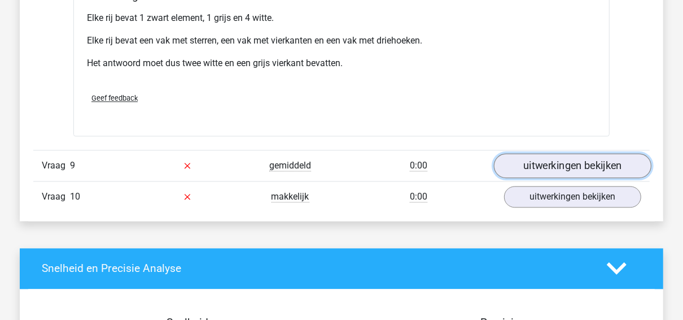
click at [562, 154] on link "uitwerkingen bekijken" at bounding box center [573, 165] width 158 height 25
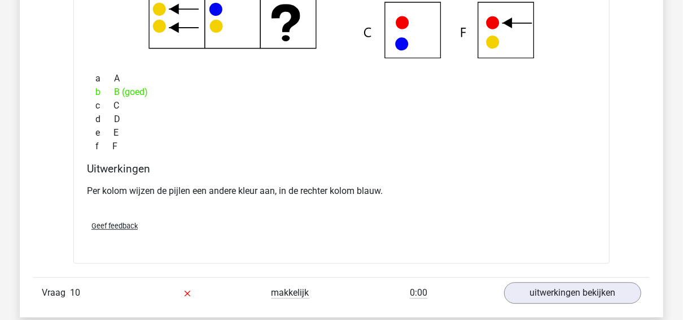
scroll to position [4925, 0]
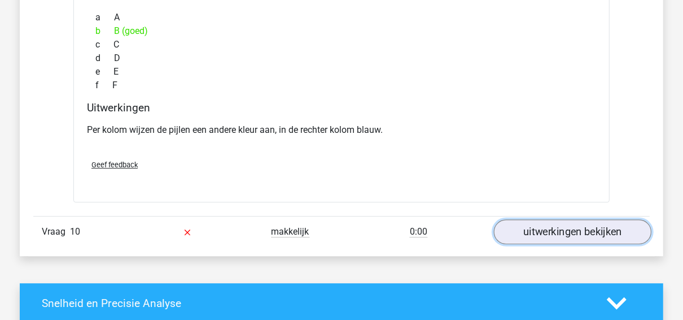
click at [575, 225] on link "uitwerkingen bekijken" at bounding box center [573, 231] width 158 height 25
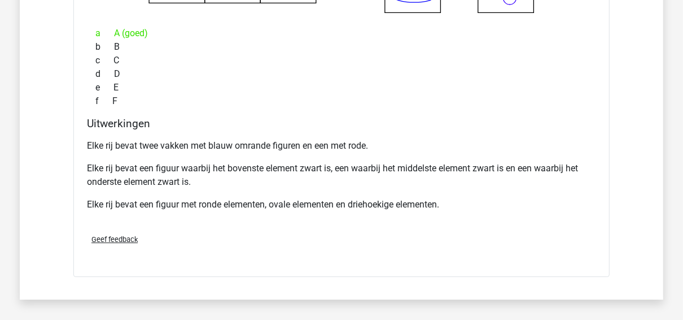
scroll to position [5286, 0]
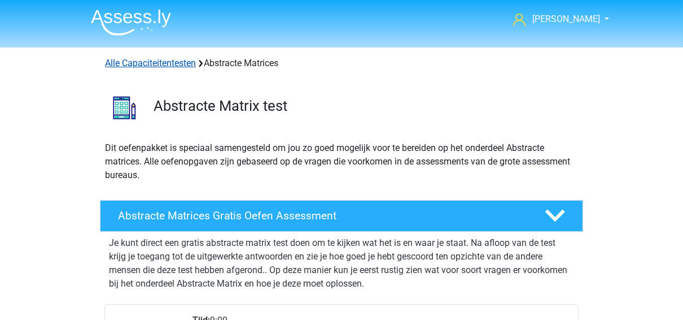
click at [175, 65] on link "Alle Capaciteitentesten" at bounding box center [150, 63] width 91 height 11
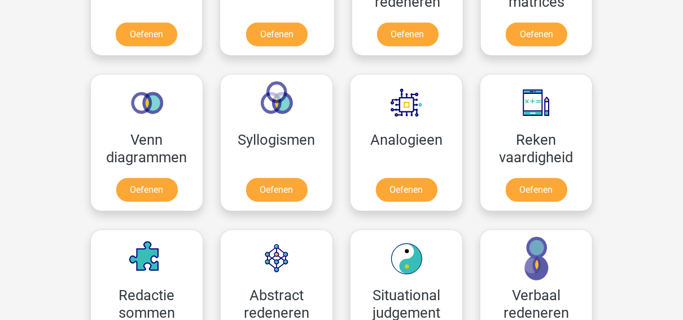
scroll to position [614, 0]
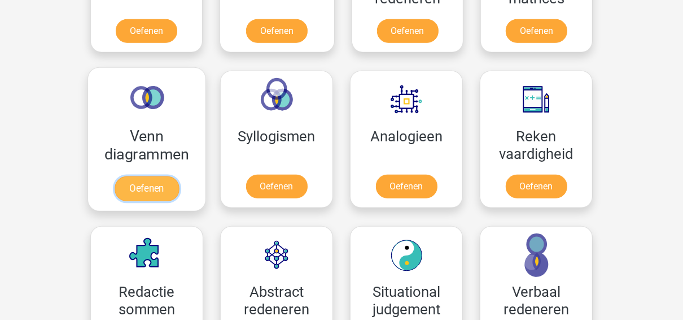
click at [160, 181] on link "Oefenen" at bounding box center [147, 188] width 64 height 25
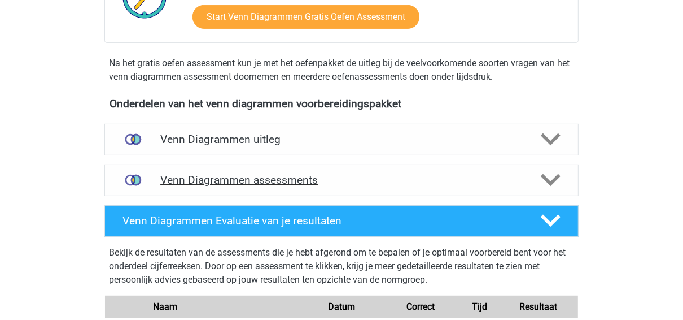
scroll to position [316, 0]
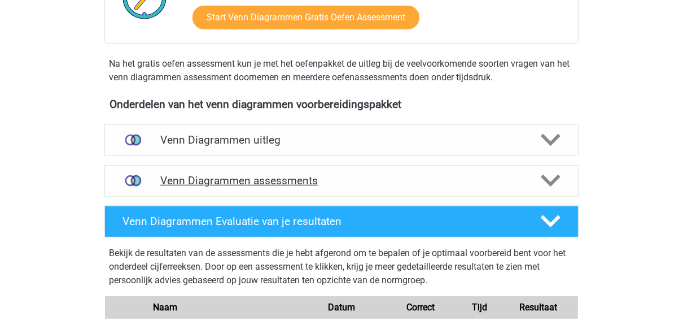
click at [274, 181] on h4 "Venn Diagrammen assessments" at bounding box center [341, 180] width 363 height 13
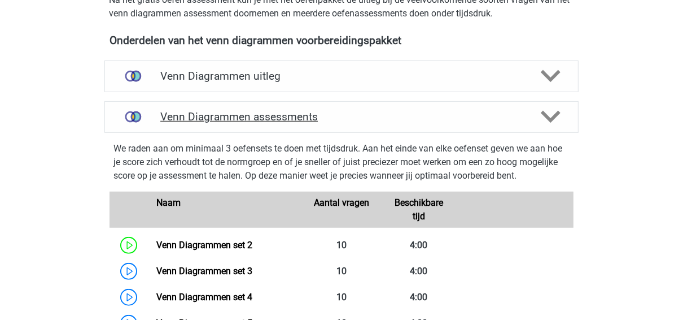
scroll to position [452, 0]
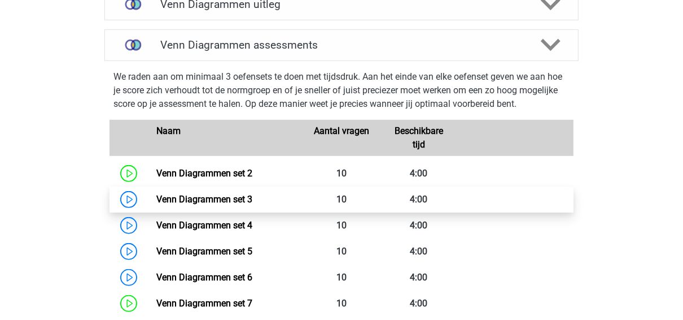
click at [223, 200] on link "Venn Diagrammen set 3" at bounding box center [204, 199] width 96 height 11
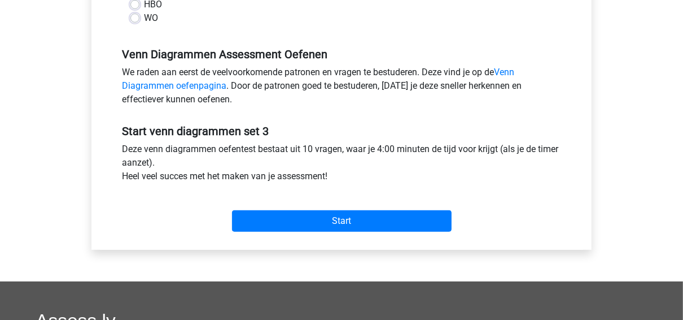
scroll to position [316, 0]
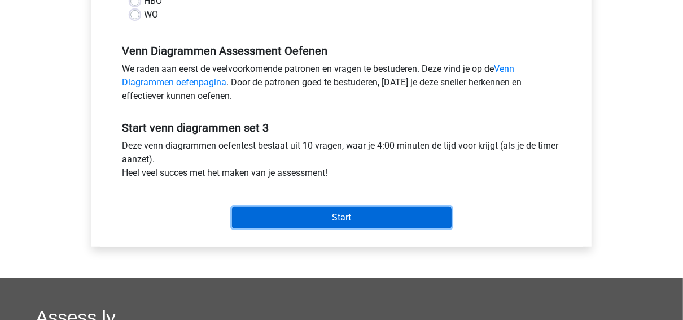
click at [271, 215] on input "Start" at bounding box center [342, 217] width 220 height 21
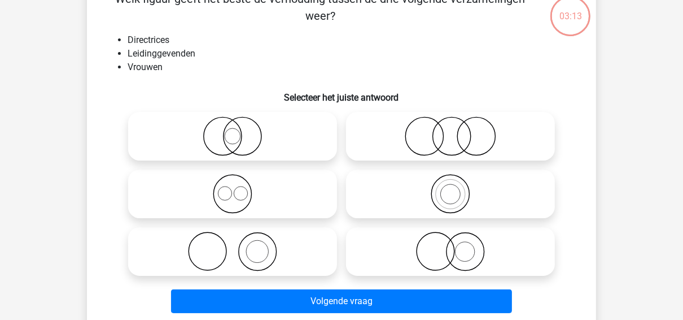
scroll to position [90, 0]
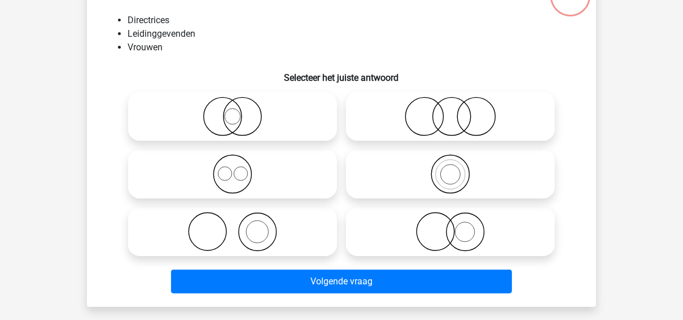
click at [215, 115] on icon at bounding box center [233, 117] width 200 height 40
click at [233, 111] on input "radio" at bounding box center [236, 106] width 7 height 7
radio input "true"
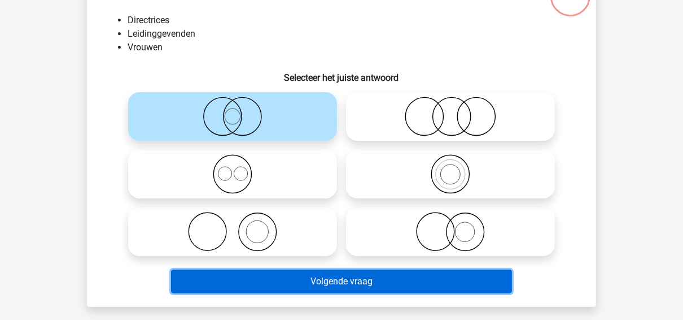
click at [251, 280] on button "Volgende vraag" at bounding box center [342, 281] width 342 height 24
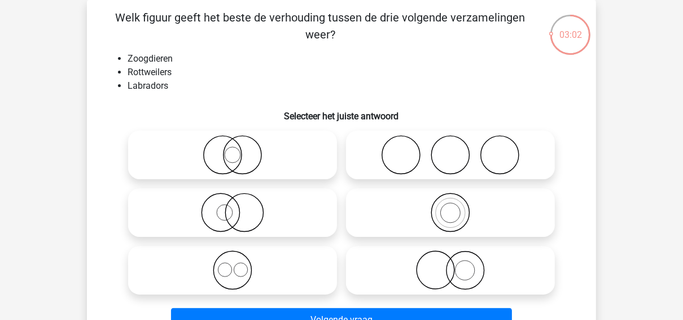
scroll to position [97, 0]
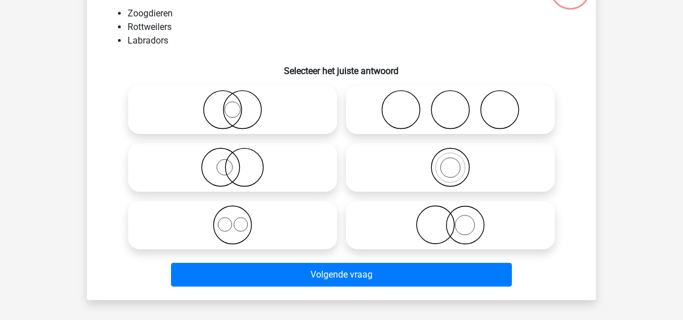
drag, startPoint x: 176, startPoint y: 216, endPoint x: 181, endPoint y: 230, distance: 15.4
click at [176, 216] on icon at bounding box center [233, 225] width 200 height 40
click at [233, 216] on input "radio" at bounding box center [236, 215] width 7 height 7
radio input "true"
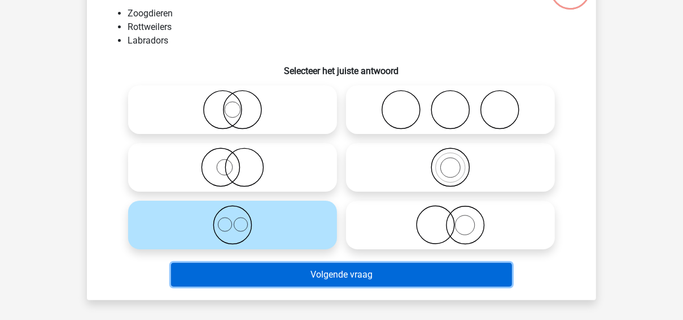
click at [195, 272] on button "Volgende vraag" at bounding box center [342, 275] width 342 height 24
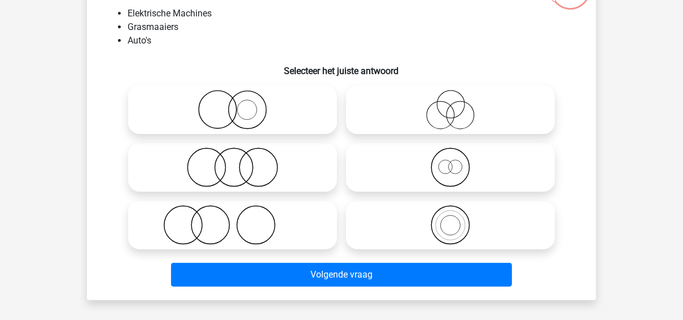
drag, startPoint x: 183, startPoint y: 158, endPoint x: 202, endPoint y: 234, distance: 78.5
click at [184, 158] on icon at bounding box center [233, 167] width 200 height 40
click at [233, 158] on input "radio" at bounding box center [236, 157] width 7 height 7
radio input "true"
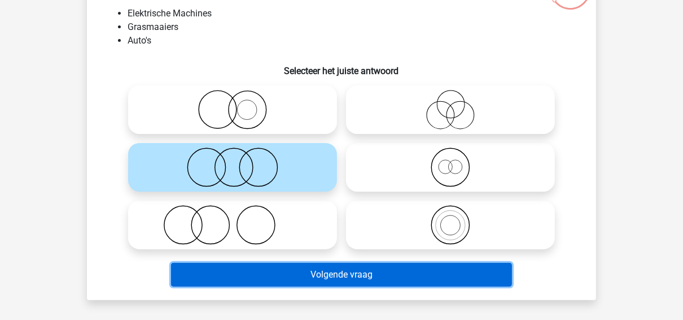
click at [216, 272] on button "Volgende vraag" at bounding box center [342, 275] width 342 height 24
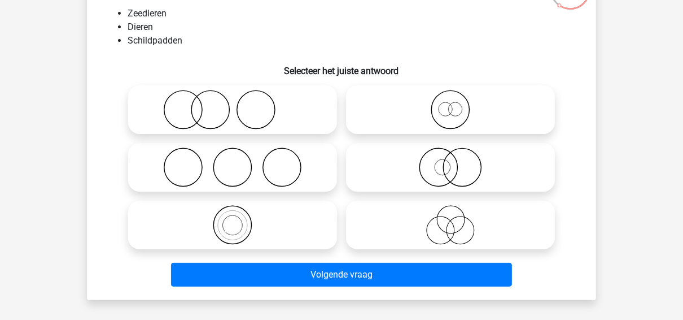
click at [358, 103] on icon at bounding box center [451, 110] width 200 height 40
click at [451, 103] on input "radio" at bounding box center [454, 100] width 7 height 7
radio input "true"
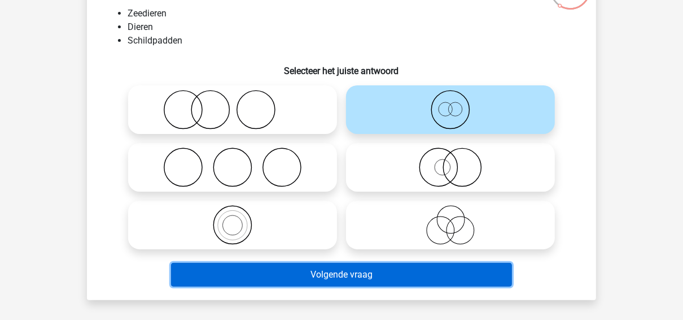
click at [322, 274] on button "Volgende vraag" at bounding box center [342, 275] width 342 height 24
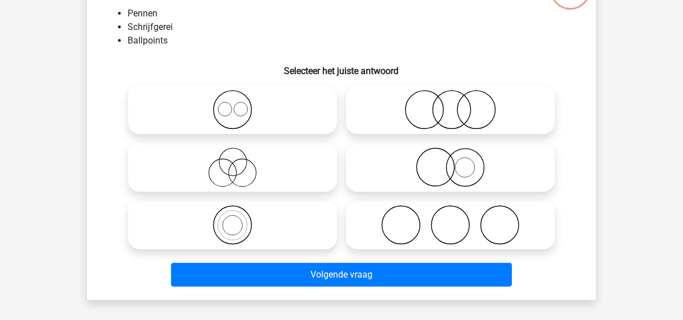
scroll to position [52, 0]
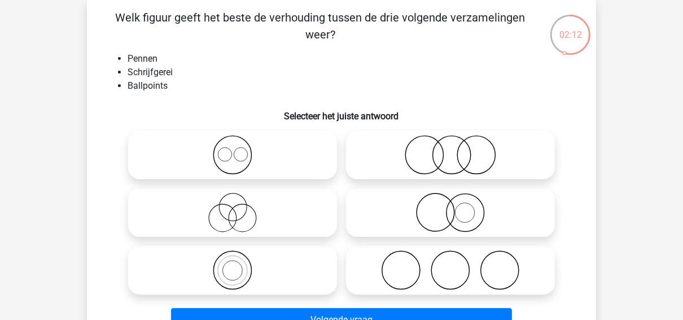
click at [198, 260] on icon at bounding box center [233, 270] width 200 height 40
click at [233, 260] on input "radio" at bounding box center [236, 260] width 7 height 7
radio input "true"
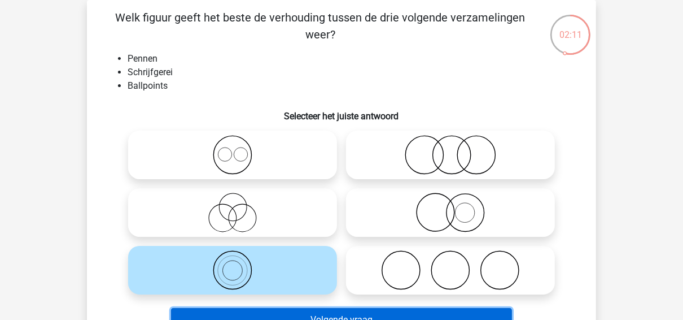
click at [203, 312] on button "Volgende vraag" at bounding box center [342, 320] width 342 height 24
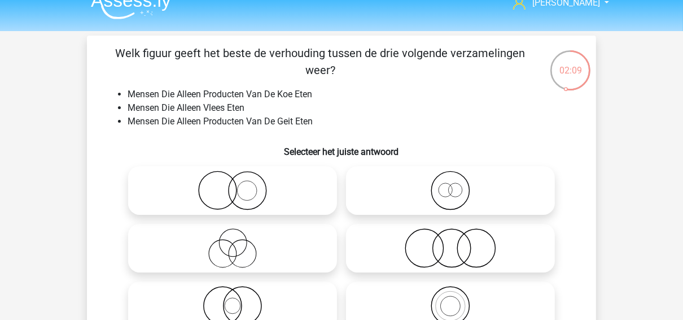
scroll to position [45, 0]
